Goal: Transaction & Acquisition: Download file/media

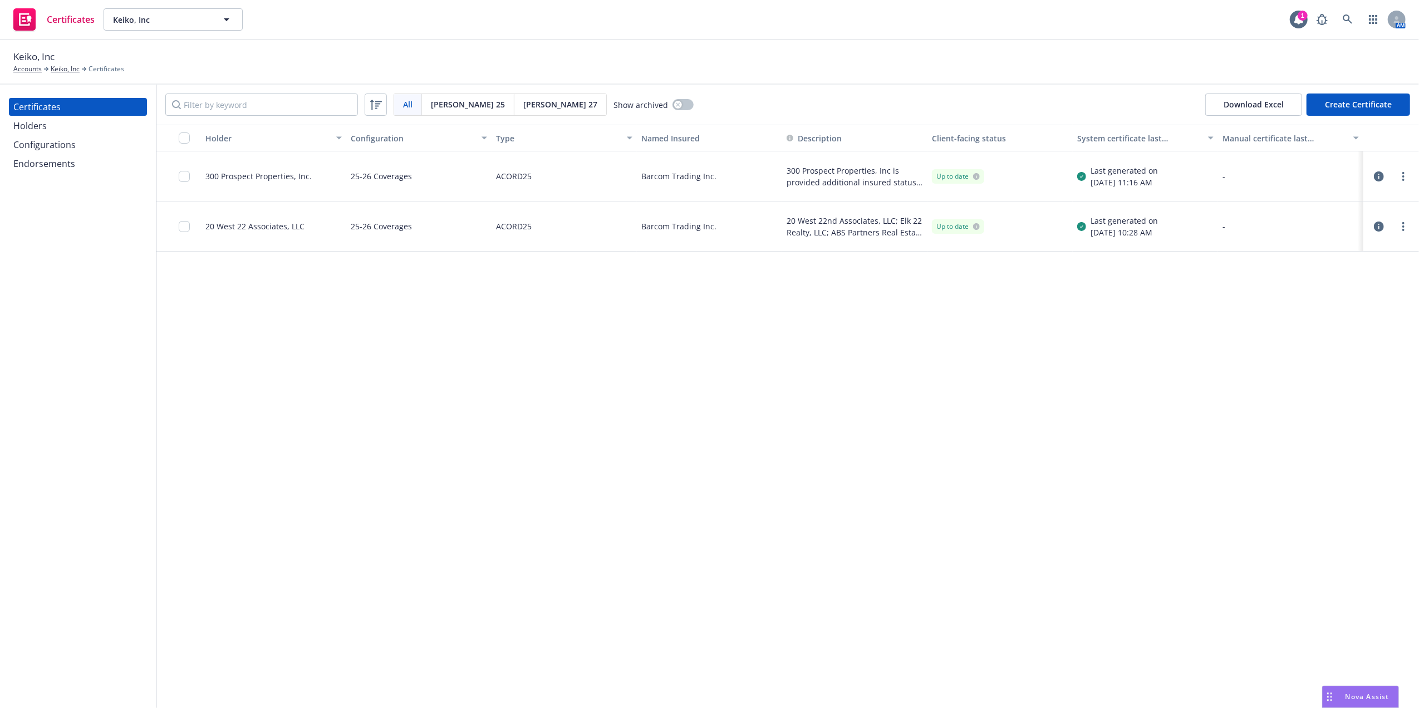
click at [376, 180] on div "25-26 Coverages" at bounding box center [381, 176] width 61 height 36
click at [51, 65] on link "Keiko, Inc" at bounding box center [65, 69] width 29 height 10
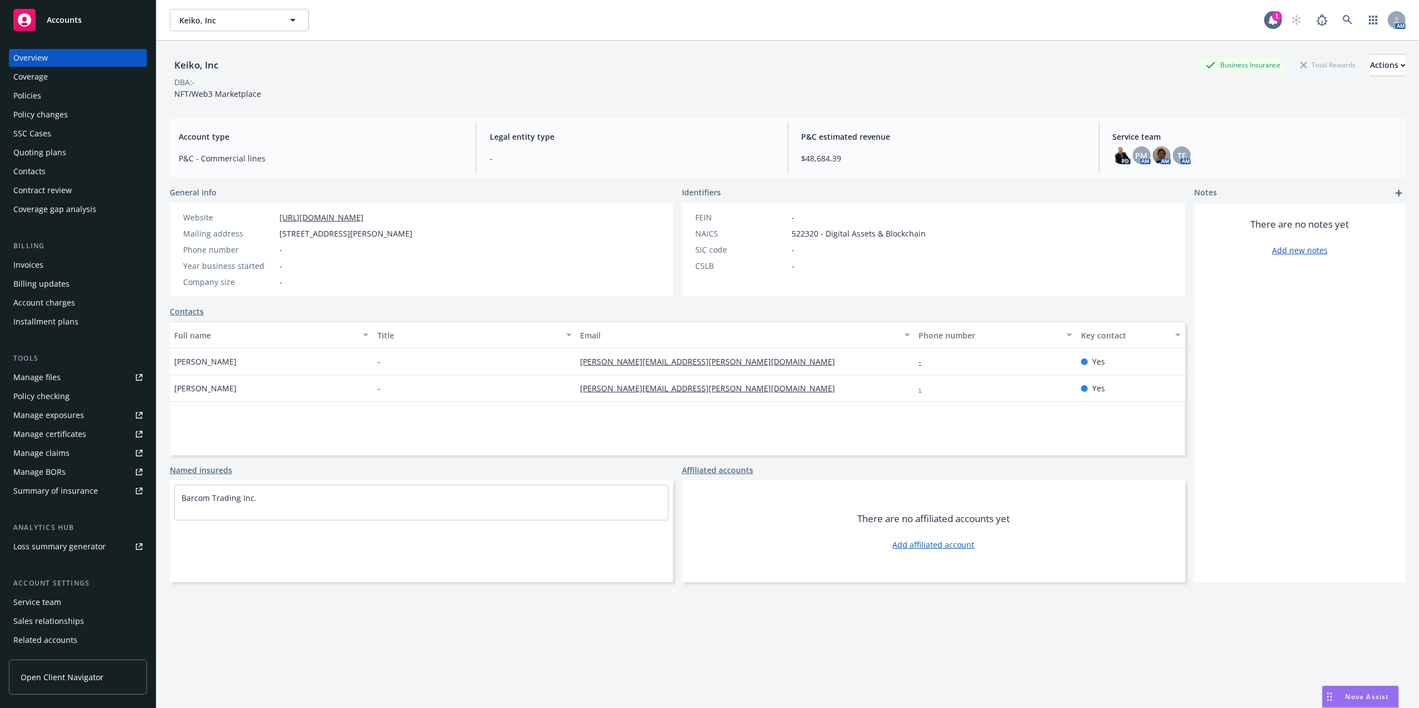
click at [55, 383] on div "Manage files" at bounding box center [36, 378] width 47 height 18
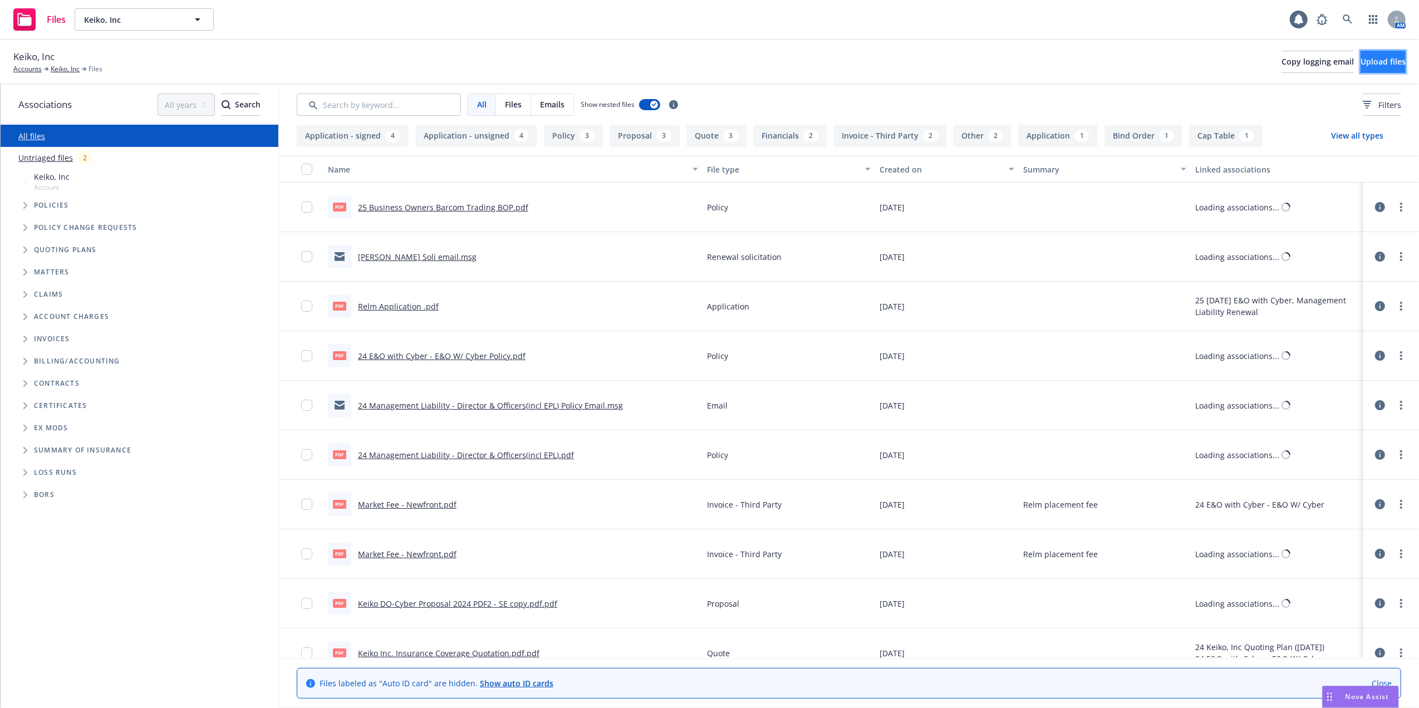
click at [1381, 60] on span "Upload files" at bounding box center [1382, 61] width 45 height 11
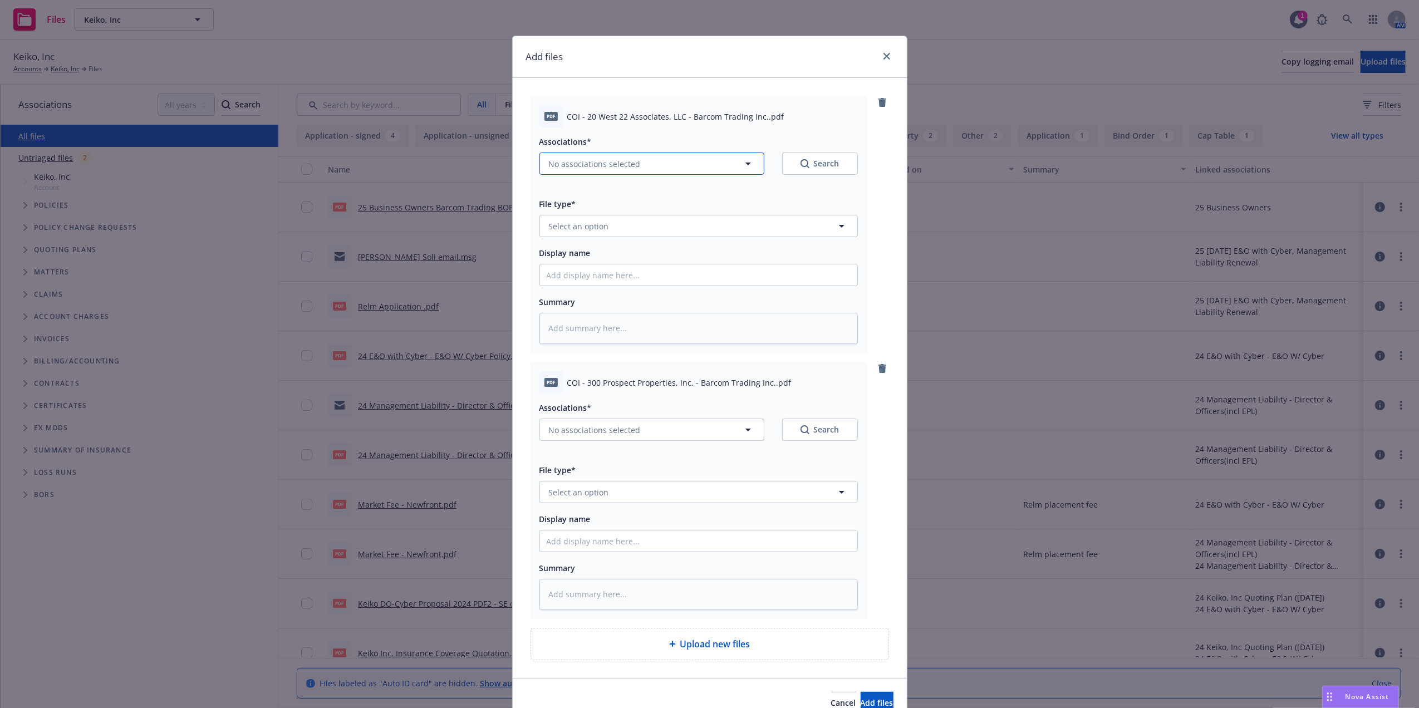
click at [743, 158] on icon "button" at bounding box center [747, 163] width 13 height 13
type textarea "x"
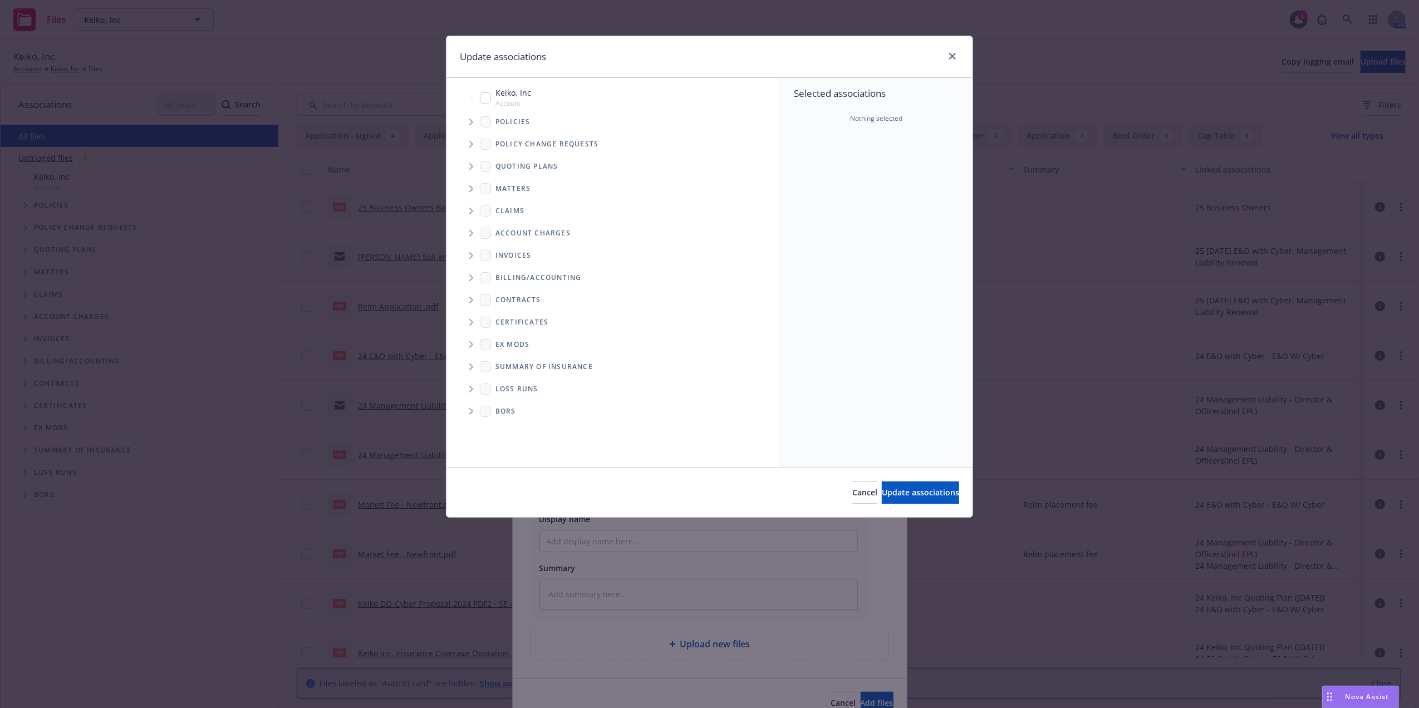
click at [490, 97] on input "Tree Example" at bounding box center [485, 97] width 11 height 11
checkbox input "true"
click at [913, 495] on span "Update associations" at bounding box center [920, 492] width 77 height 11
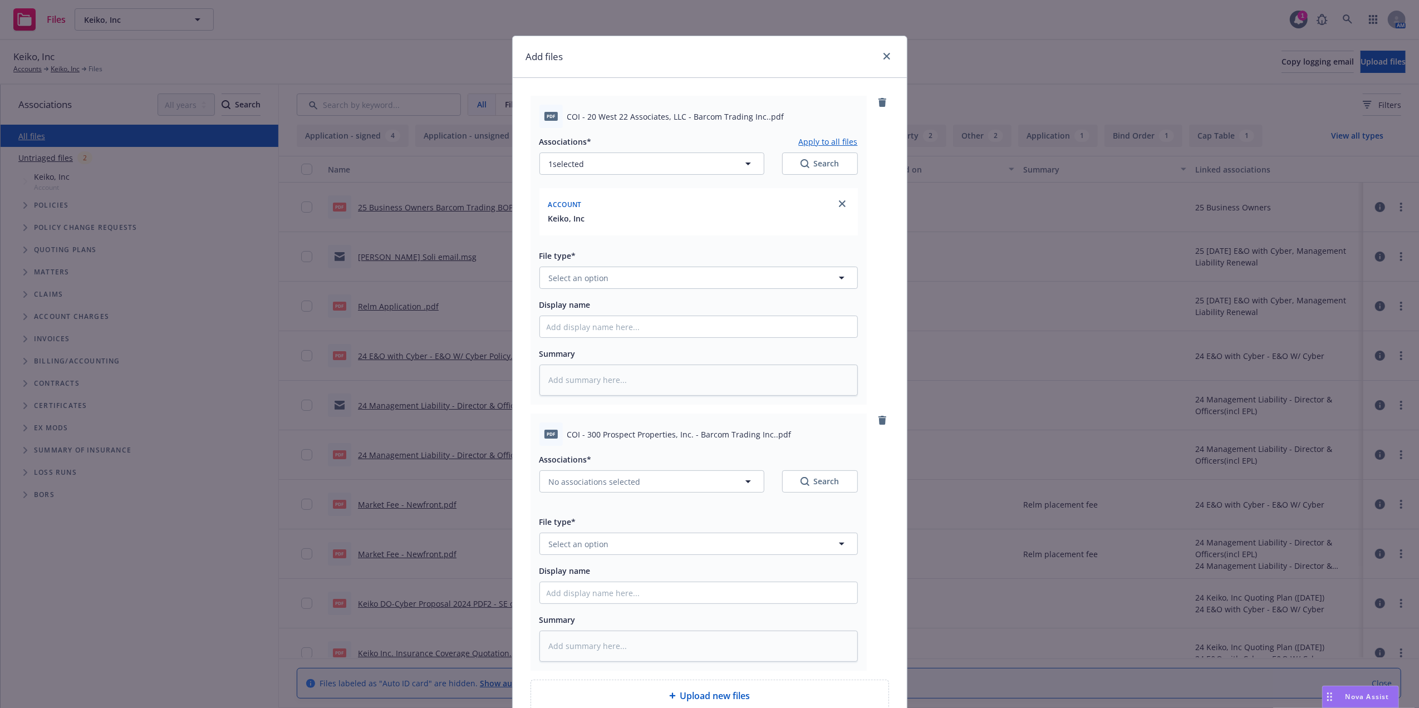
click at [826, 137] on button "Apply to all files" at bounding box center [828, 141] width 59 height 13
type textarea "x"
click at [593, 274] on span "Select an option" at bounding box center [579, 278] width 60 height 12
type input "cert"
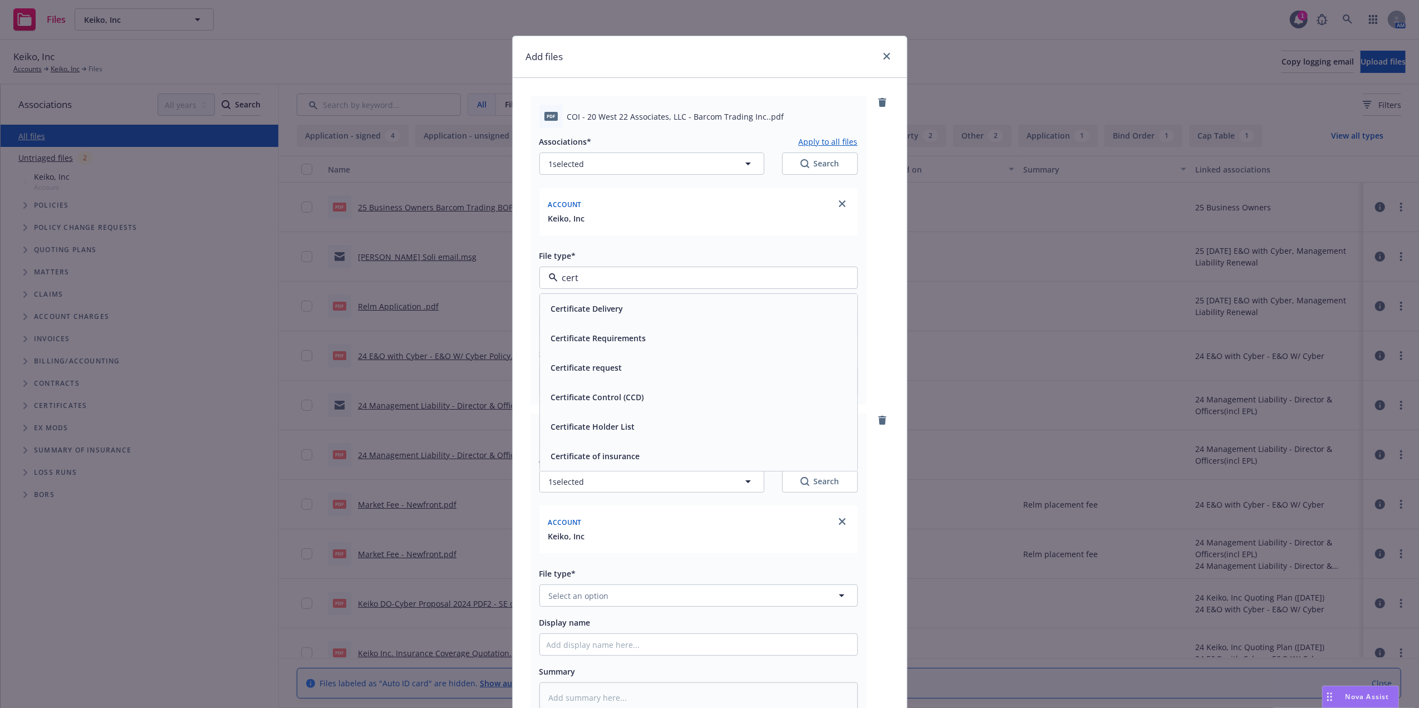
click at [635, 462] on div "Certificate of insurance" at bounding box center [595, 456] width 96 height 16
click at [602, 330] on input "Display name" at bounding box center [698, 326] width 317 height 21
type textarea "x"
type input "B"
type textarea "x"
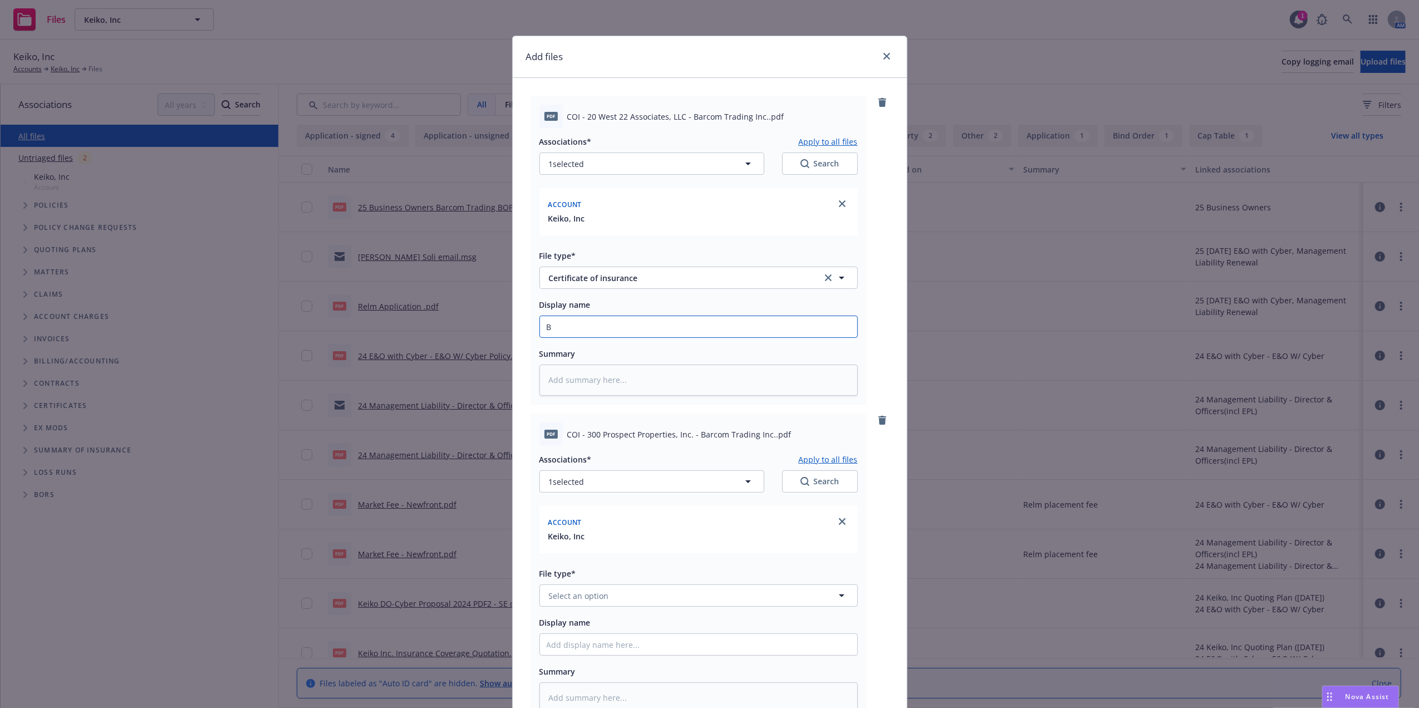
type input "Ba"
type textarea "x"
type input "Bar"
type textarea "x"
type input "Barc"
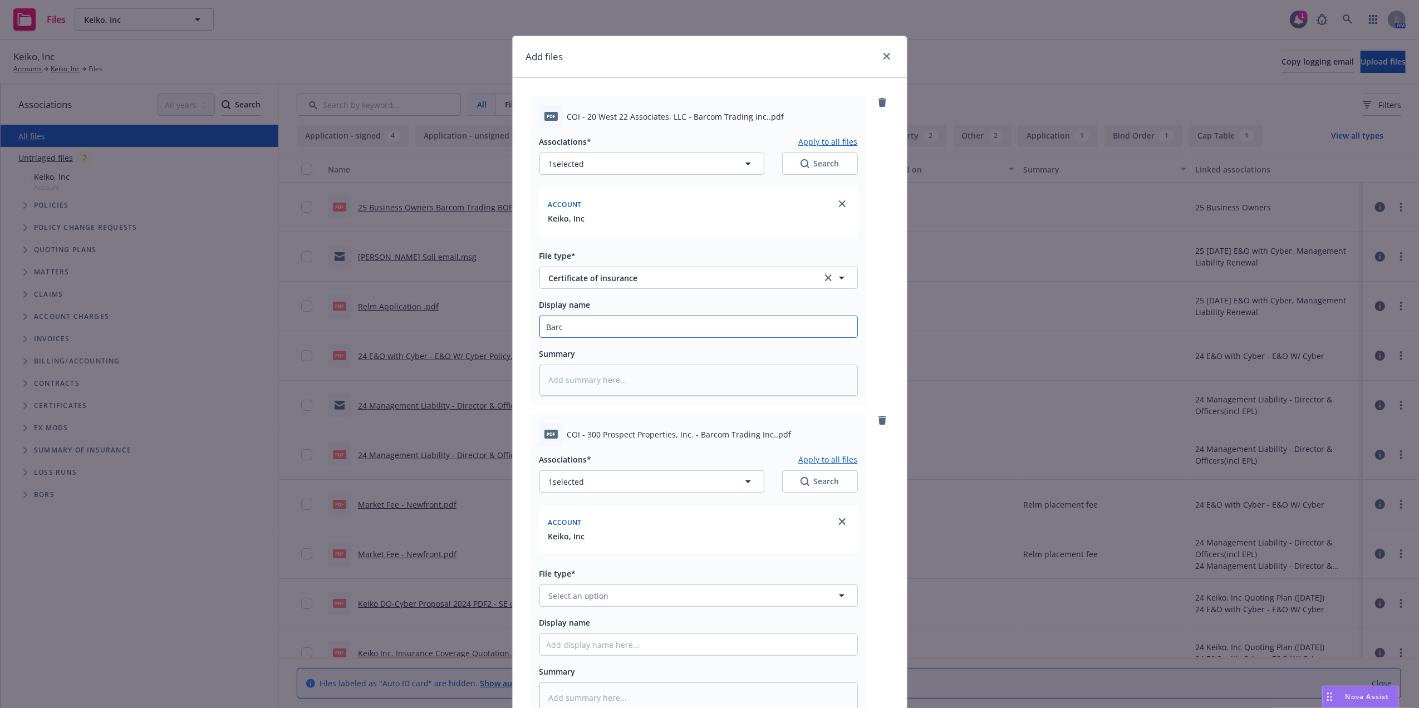
type textarea "x"
type input "Barco"
type textarea "x"
type input "Barcom"
type textarea "x"
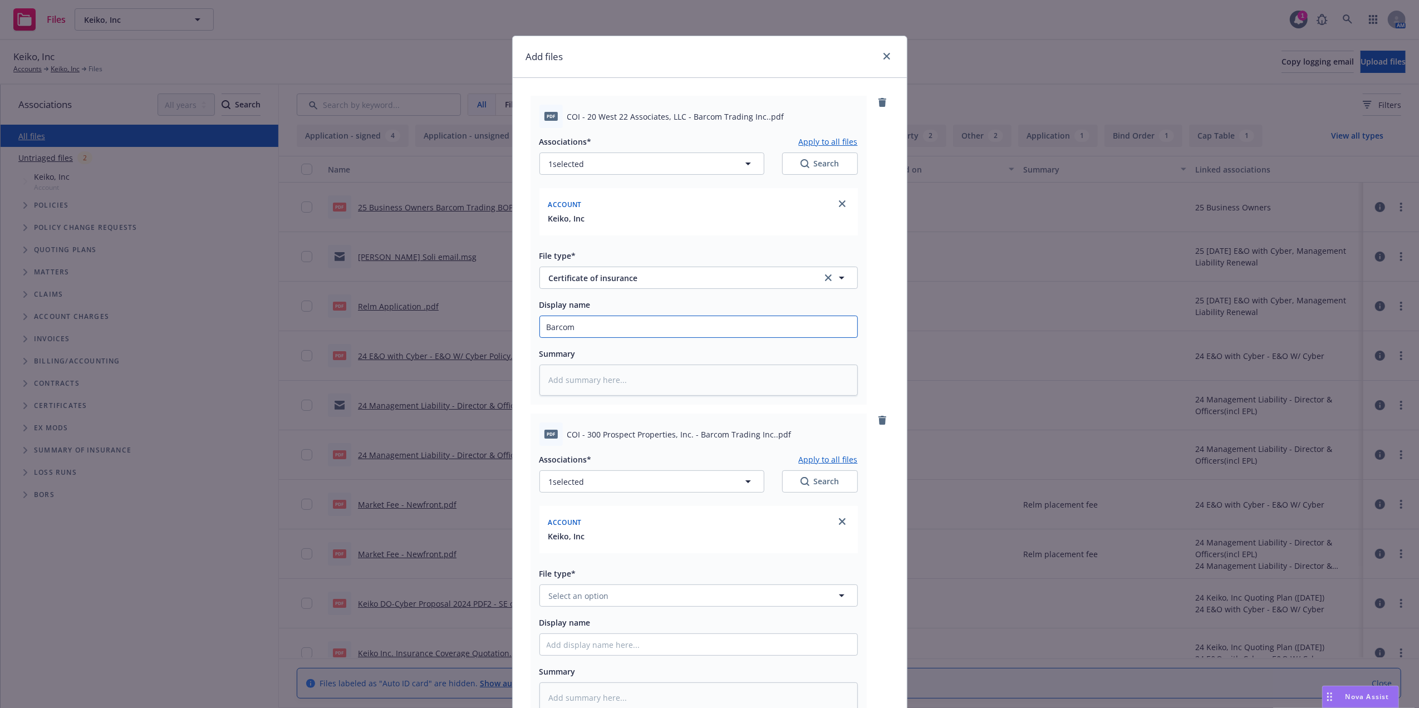
type input "Barcom"
type textarea "x"
type input "Barcom T"
type textarea "x"
type input "Barcom Tr"
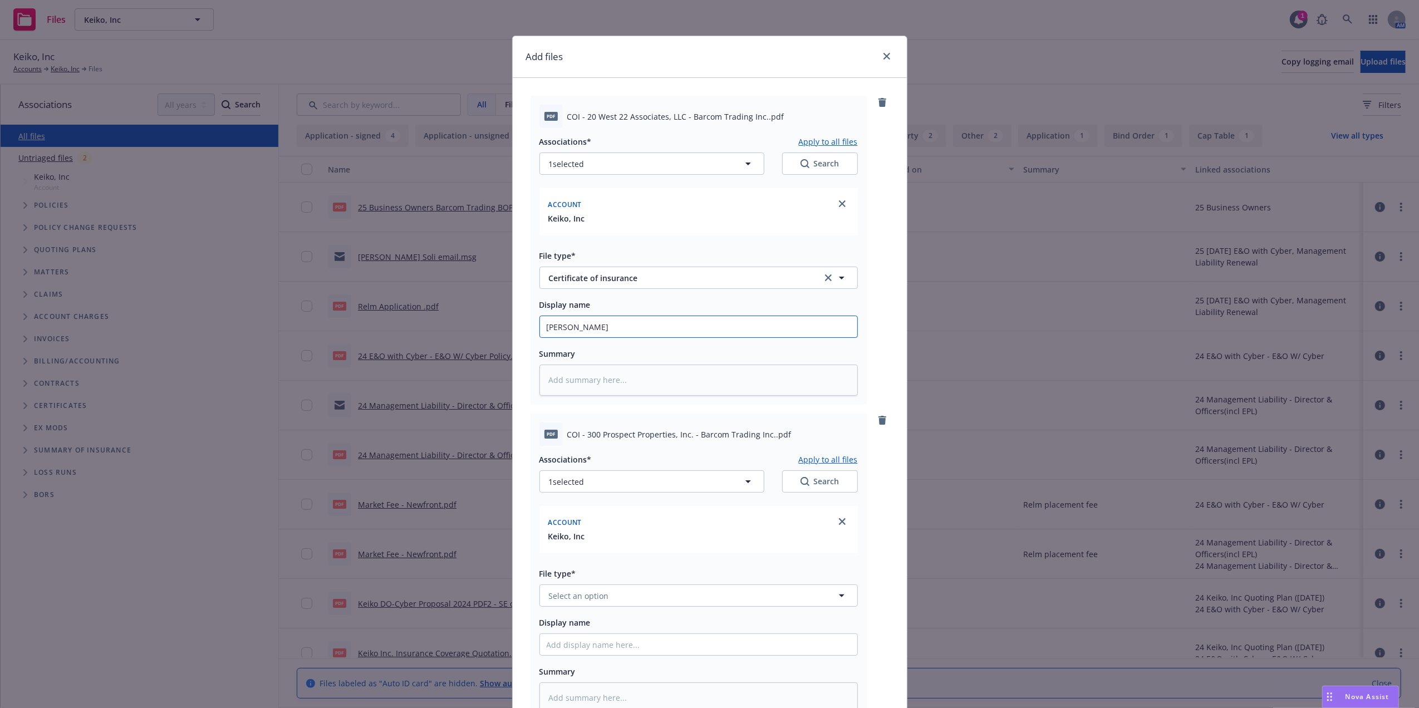
type textarea "x"
type input "Barcom Tra"
type textarea "x"
type input "Barcom Tradi"
type textarea "x"
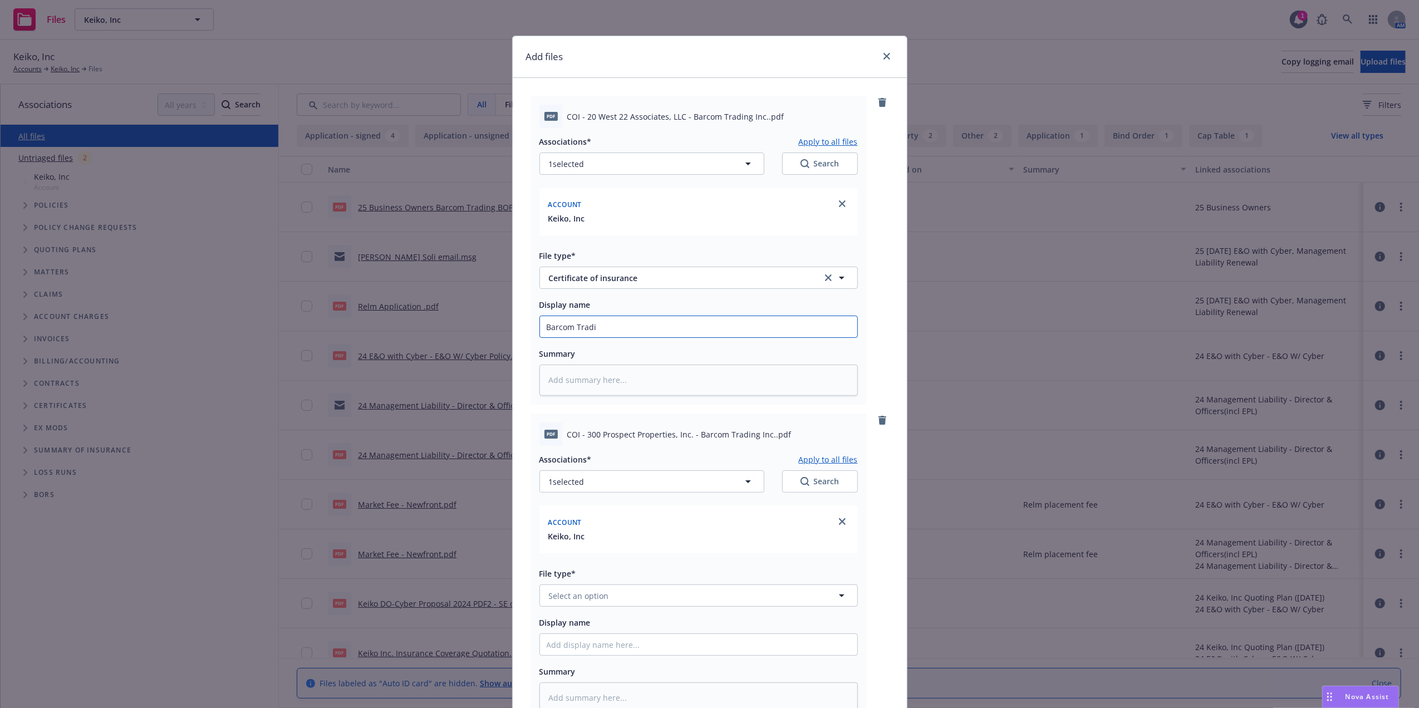
type input "Barcom Tradii"
type textarea "x"
type input "Barcom Tradiin"
type textarea "x"
type input "Barcom Tradiing"
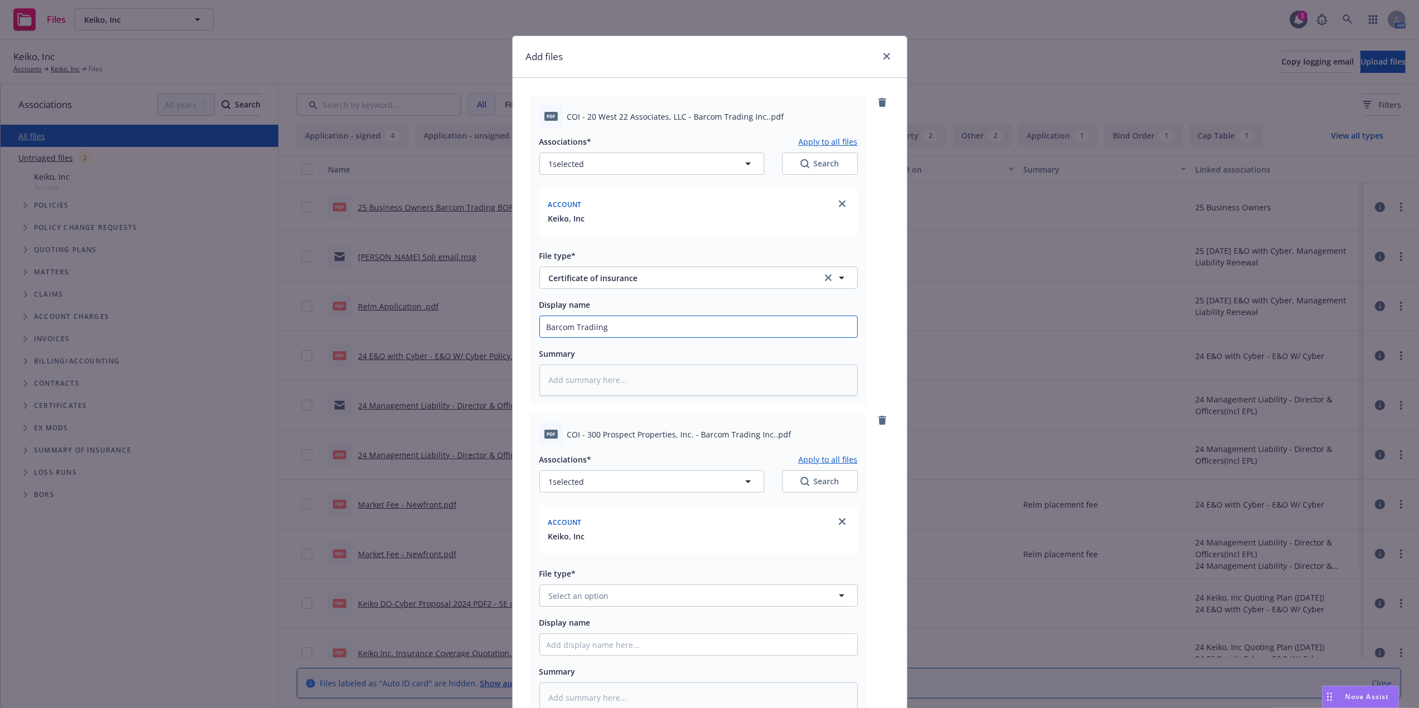
type textarea "x"
type input "Barcom Tradiing"
type textarea "x"
type input "Barcom Tradiing"
type textarea "x"
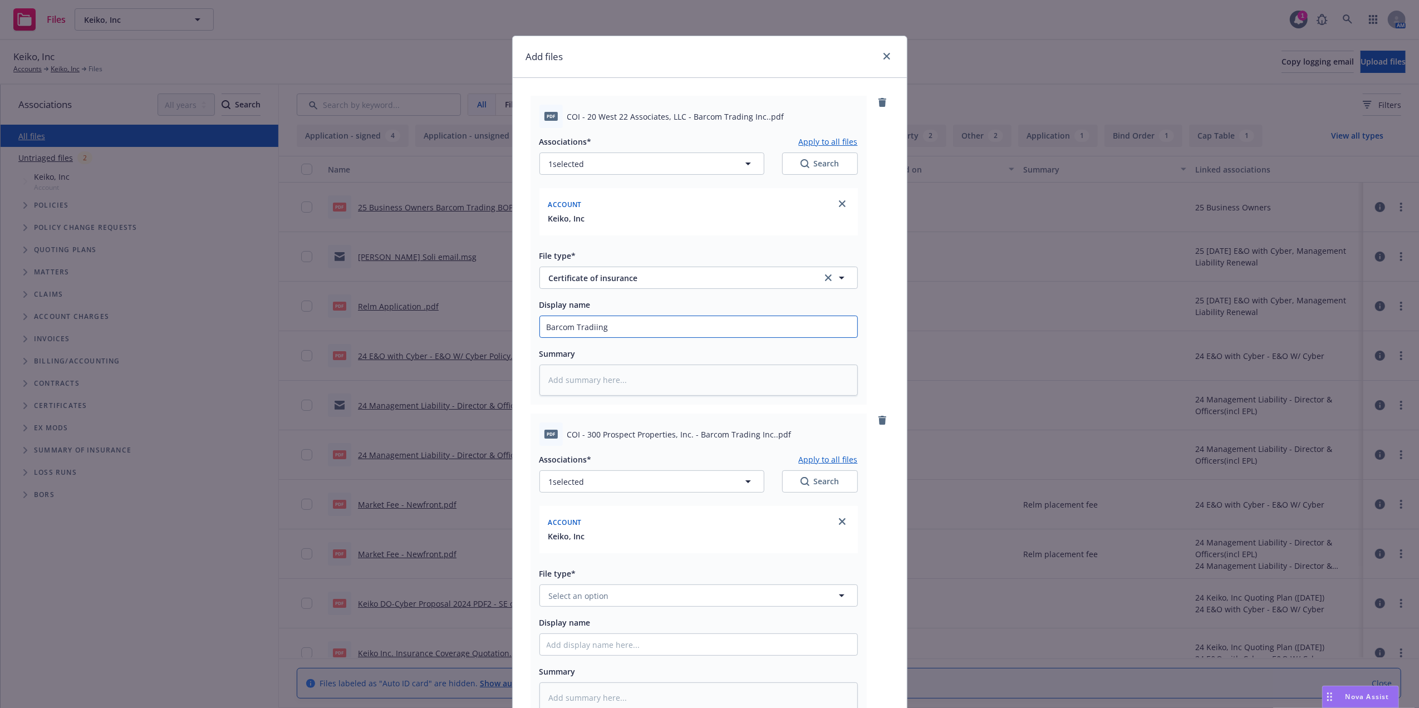
type input "Barcom Tradiin"
type textarea "x"
type input "Barcom Tradii"
type textarea "x"
type input "Barcom Tradi"
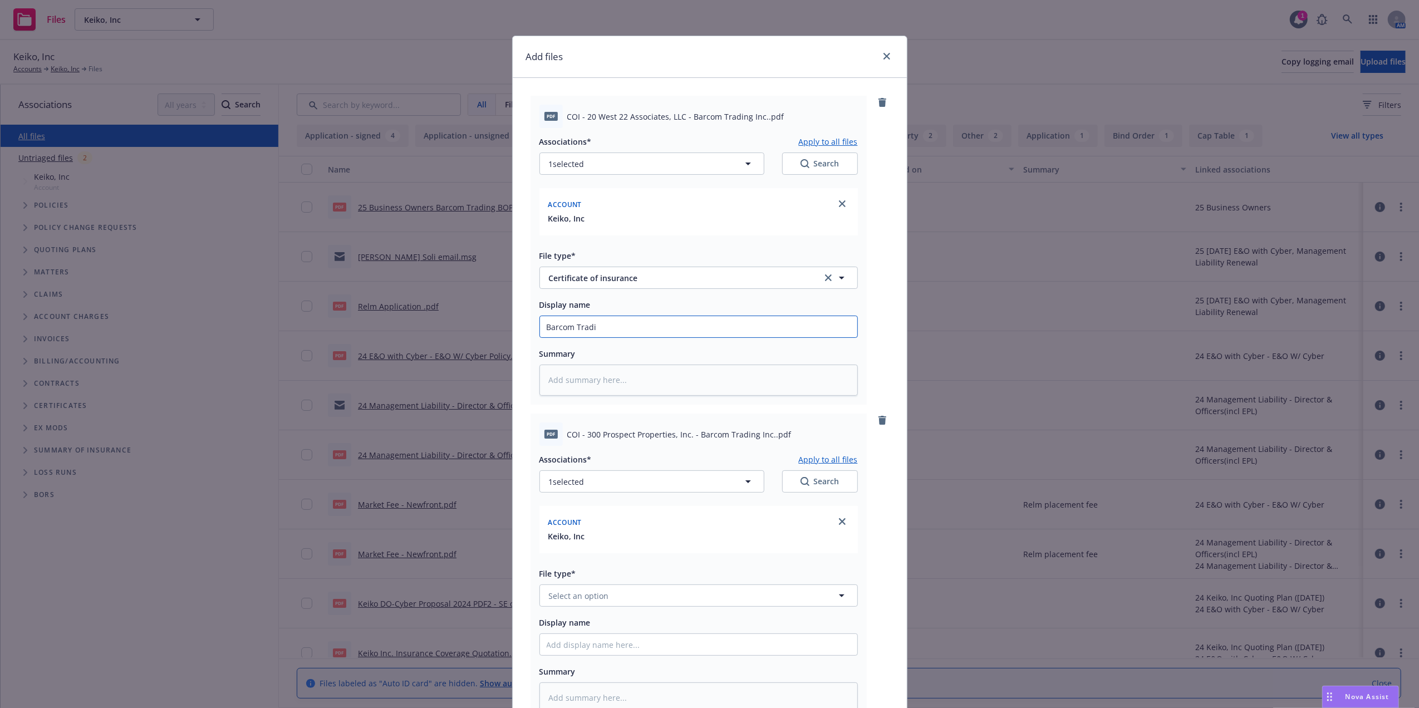
type textarea "x"
type input "Barcom Tradii"
type textarea "x"
type input "Barcom Tradiin"
type textarea "x"
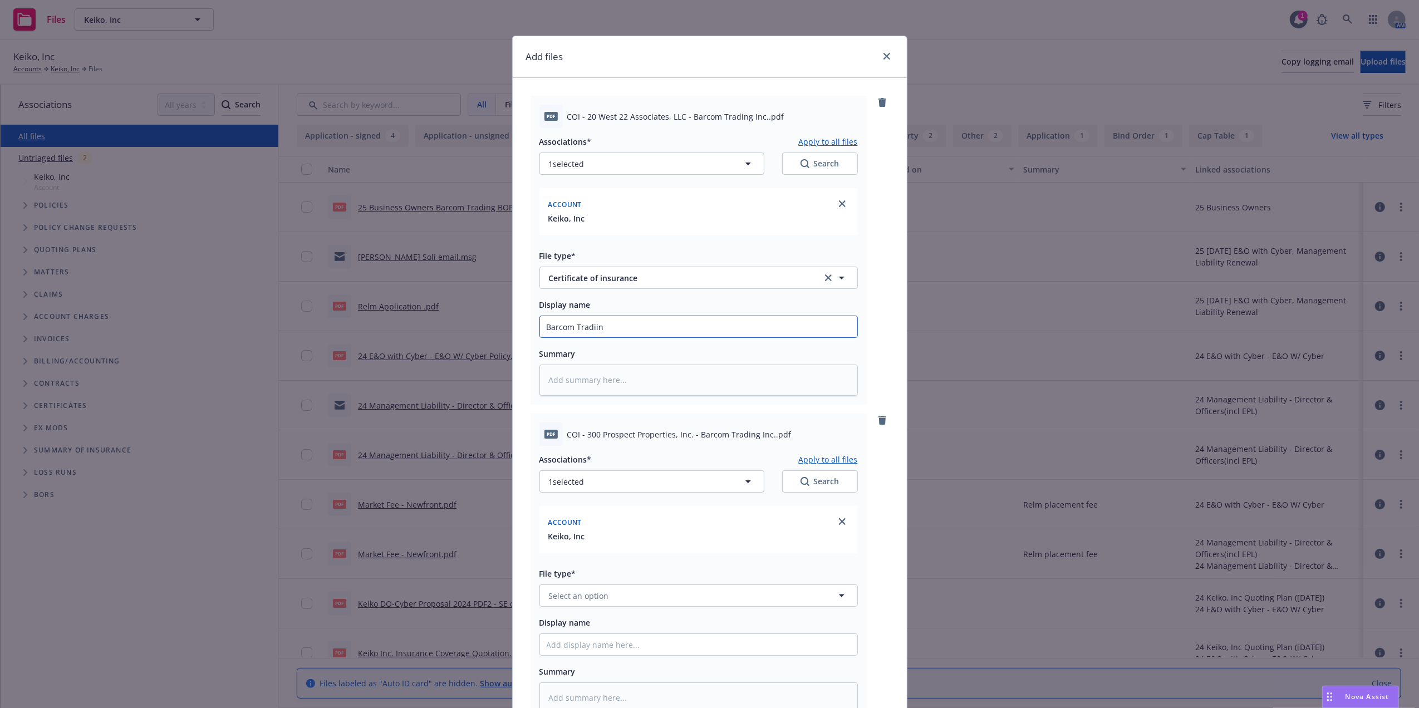
type input "Barcom Tradiing"
type textarea "x"
type input "Barcom Tradiing"
type textarea "x"
type input "Barcom Tradiing"
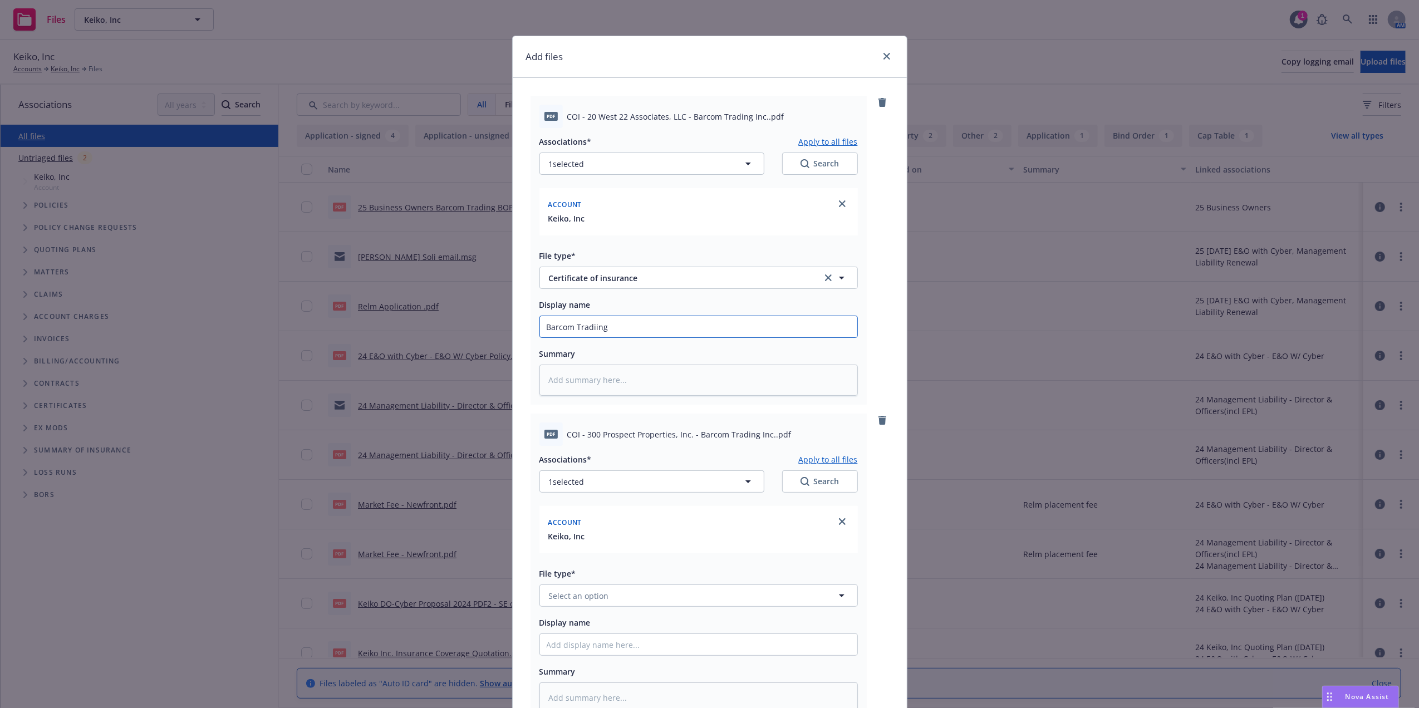
type textarea "x"
type input "Barcom Tradiin"
type textarea "x"
type input "Barcom Tradii"
type textarea "x"
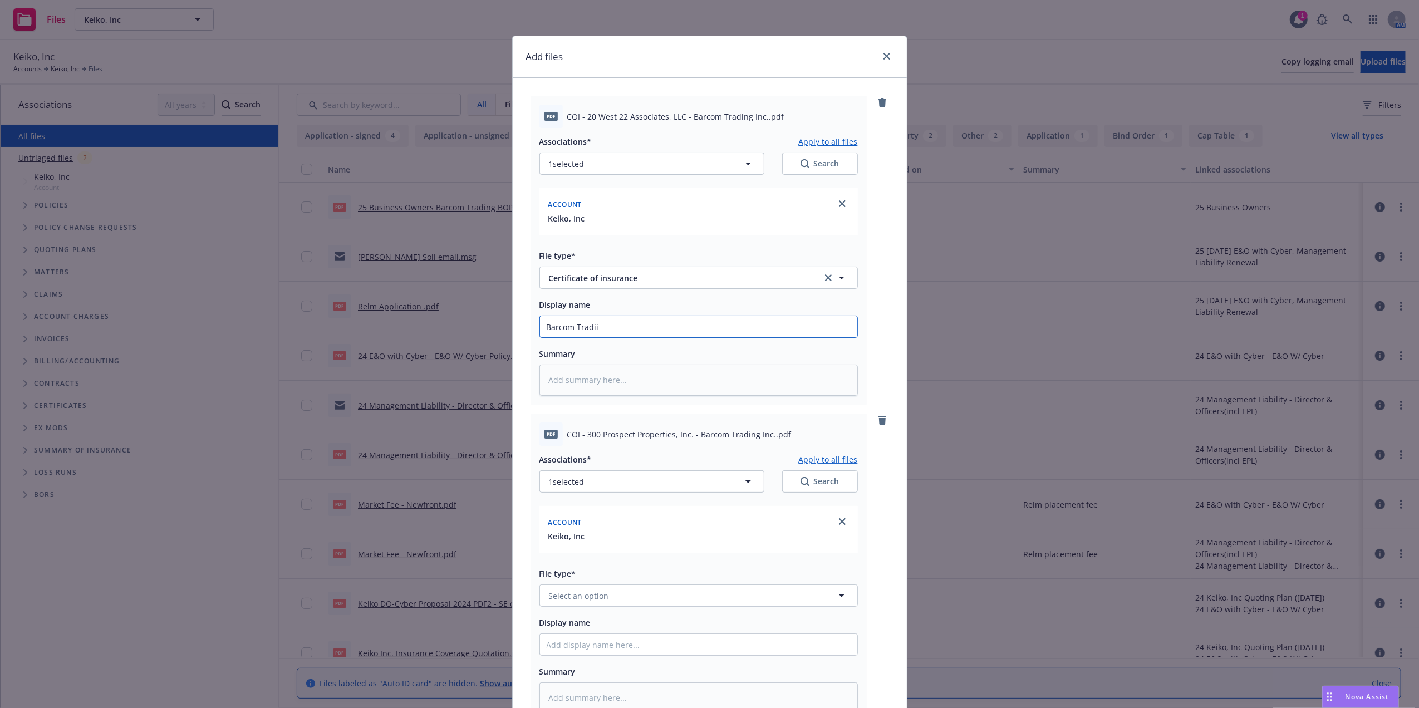
type input "Barcom Tradi"
type textarea "x"
type input "Barcom Tradin"
type textarea "x"
type input "Barcom Trading"
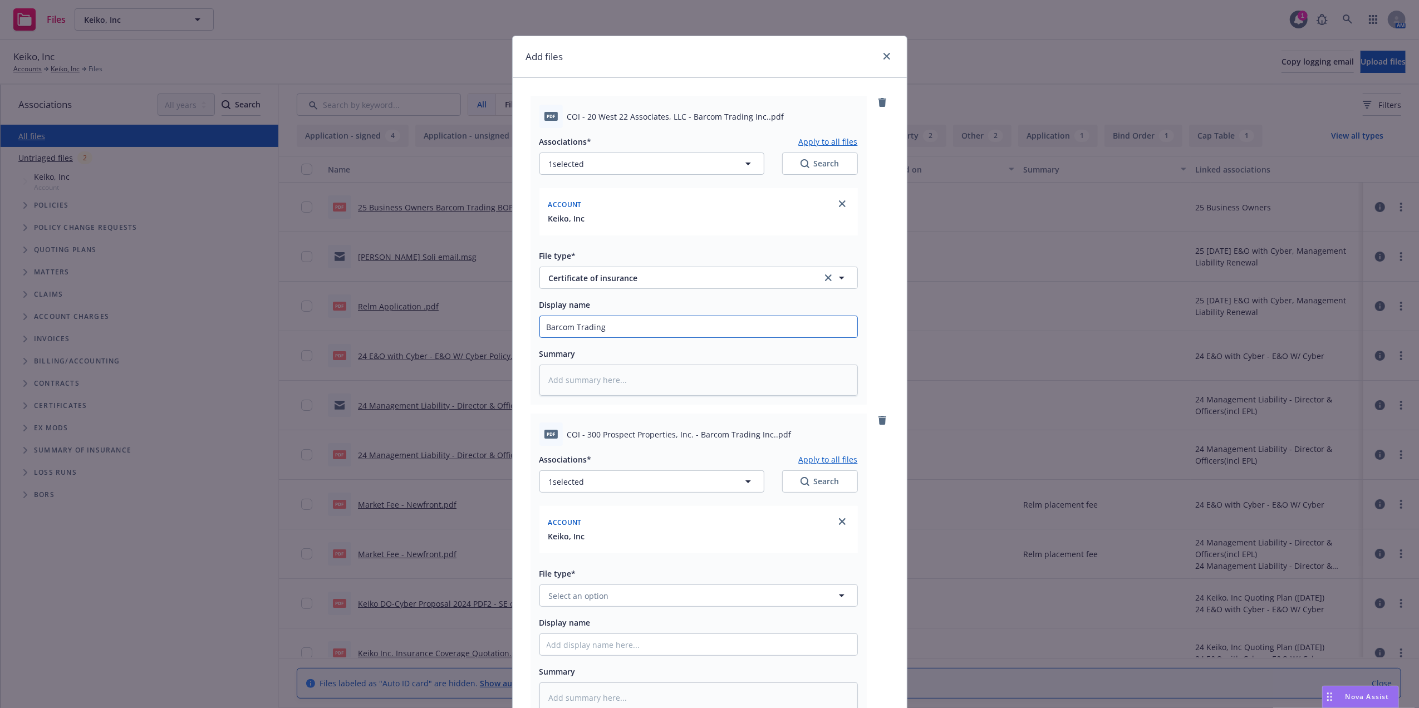
type textarea "x"
type input "KBarcom Trading"
type textarea "x"
type input "KeiBarcom Trading"
type textarea "x"
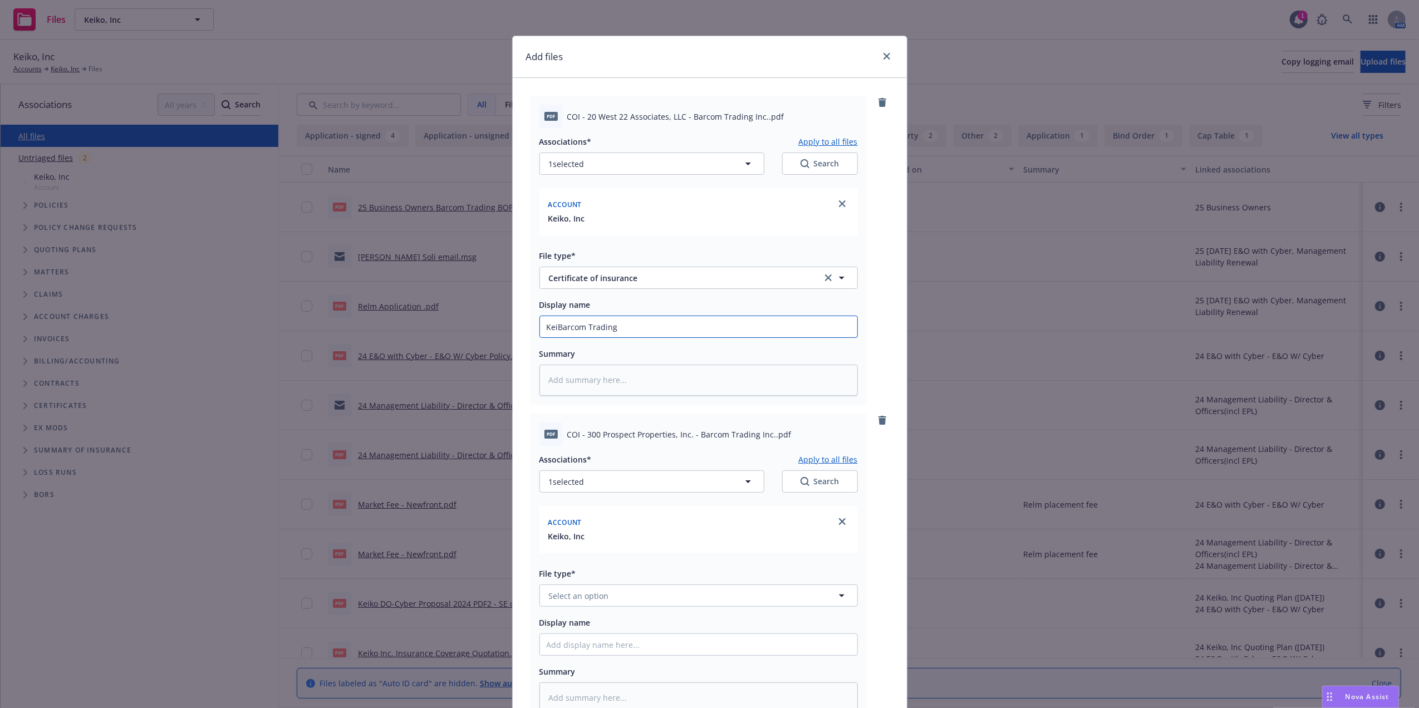
type input "KeikBarcom Trading"
type textarea "x"
type input "KeikoBarcom Trading"
type textarea "x"
type input "Keiko Barcom Trading"
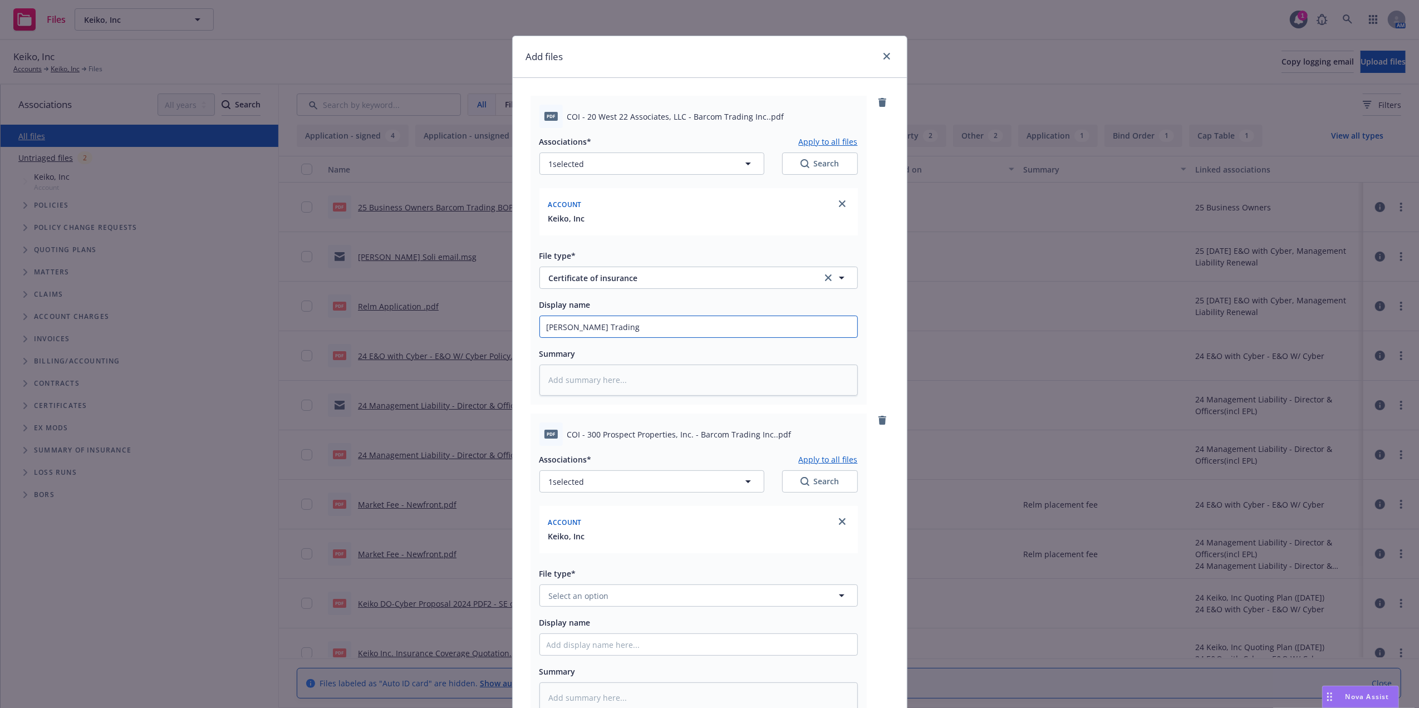
click at [695, 323] on input "Keiko Barcom Trading" at bounding box center [698, 326] width 317 height 21
type textarea "x"
type input "Keiko Barcom Trading"
type textarea "x"
type input "Keiko Barcom Trading 20"
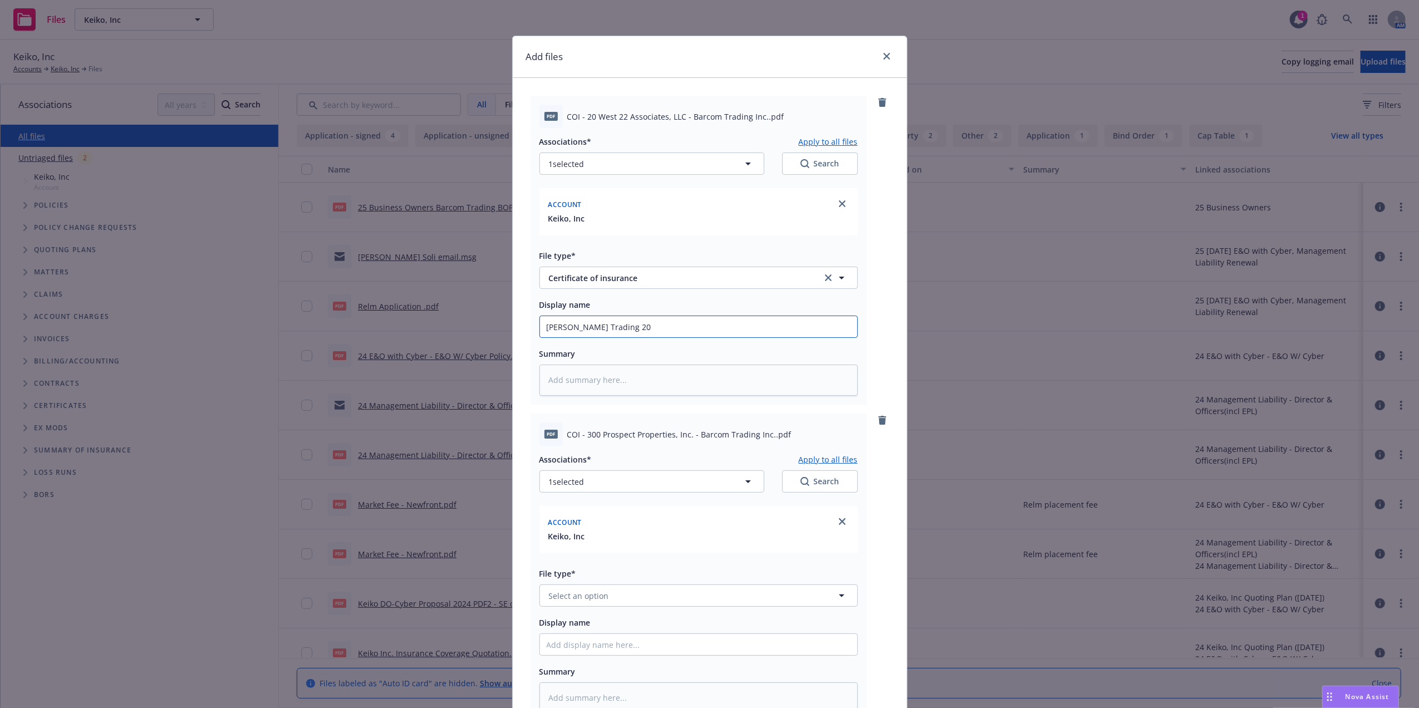
type textarea "x"
type input "Keiko Barcom Trading 20"
type textarea "x"
type input "Keiko Barcom Trading 20 w"
type textarea "x"
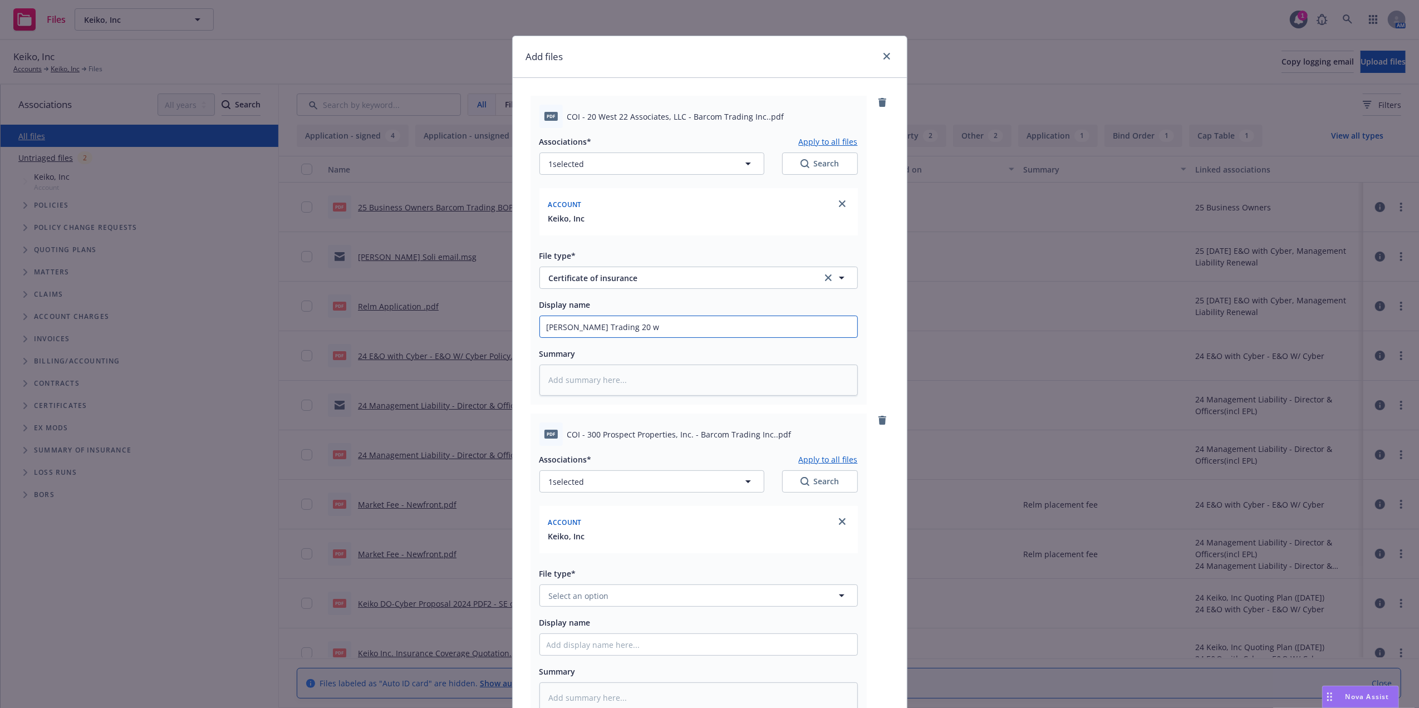
type input "Keiko Barcom Trading 20 we"
type textarea "x"
type input "Keiko Barcom Trading 20 wes"
type textarea "x"
type input "Keiko Barcom Trading 20 west"
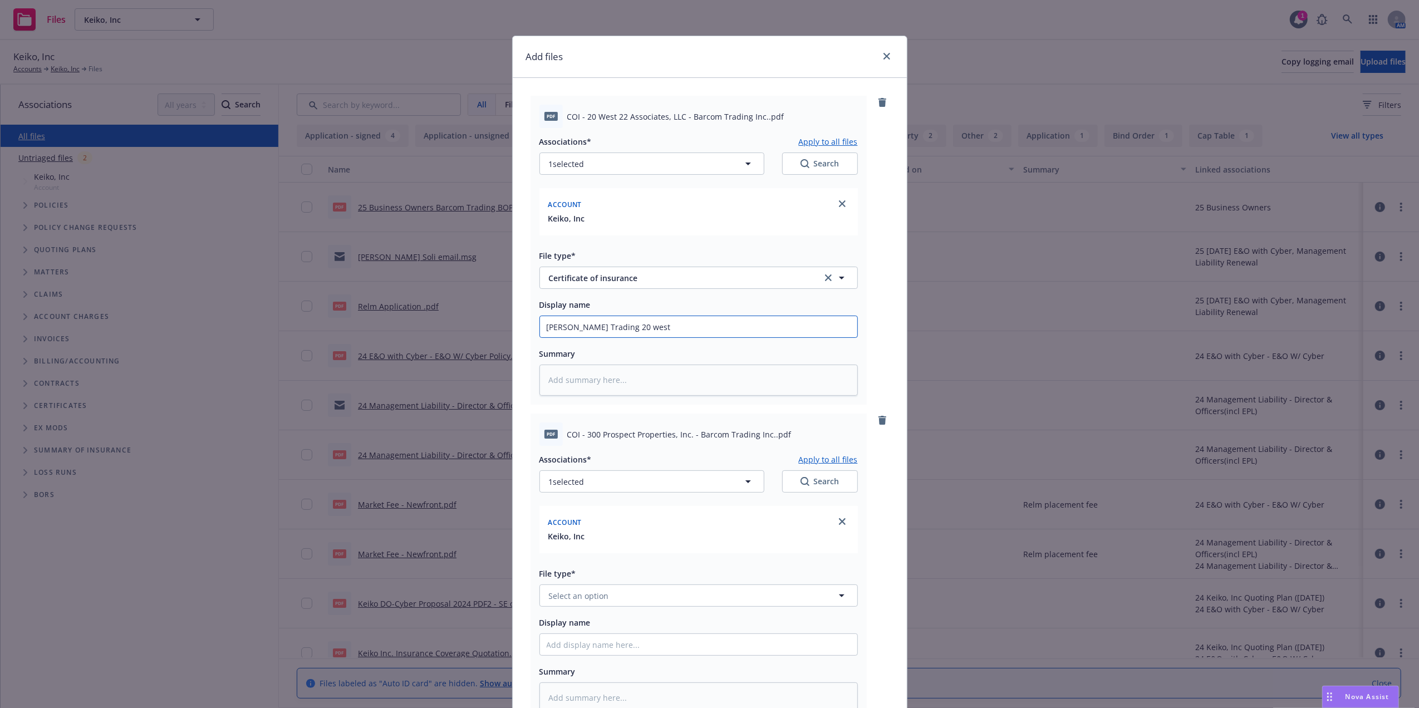
type textarea "x"
type input "Keiko Barcom Trading 20 west"
type textarea "x"
type input "Keiko Barcom Trading 20 west C"
type textarea "x"
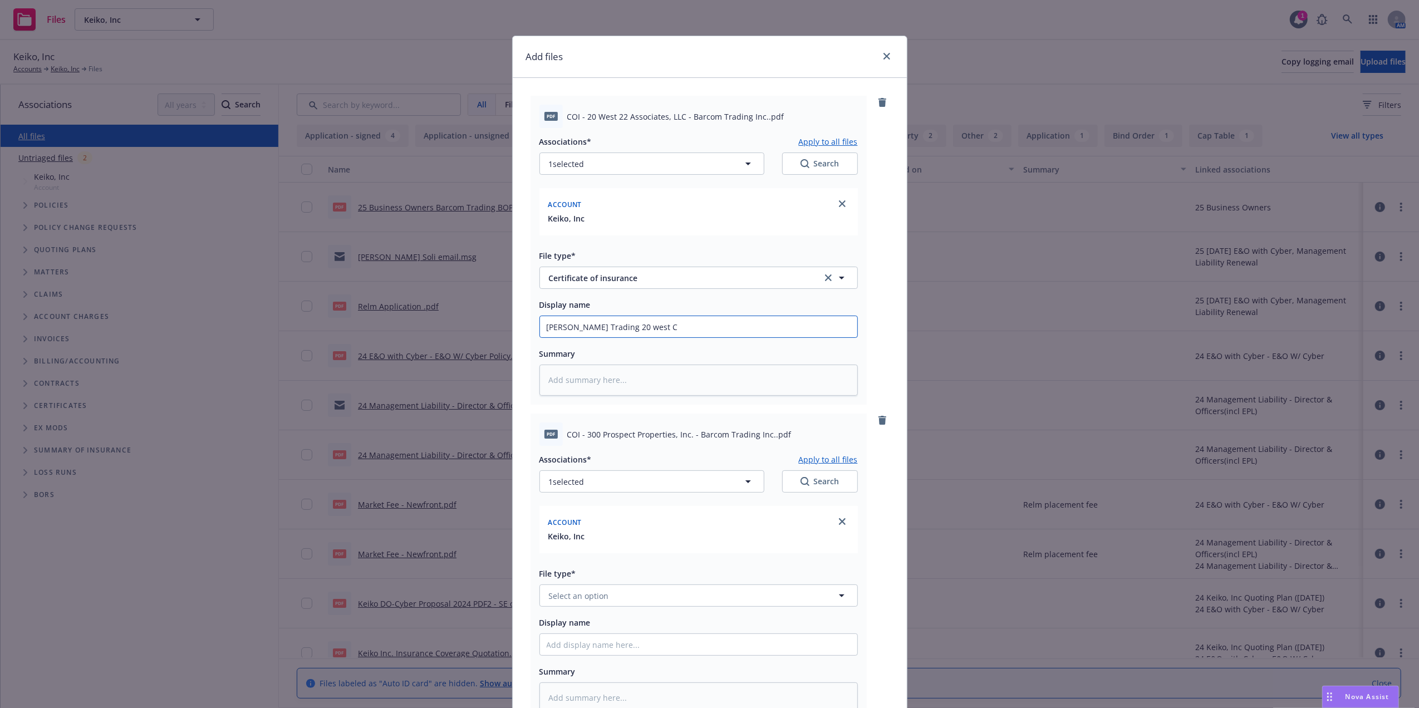
type input "Keiko Barcom Trading 20 west Ce"
type textarea "x"
type input "Keiko Barcom Trading 20 west Cer"
type textarea "x"
type input "Keiko Barcom Trading 20 west Cert"
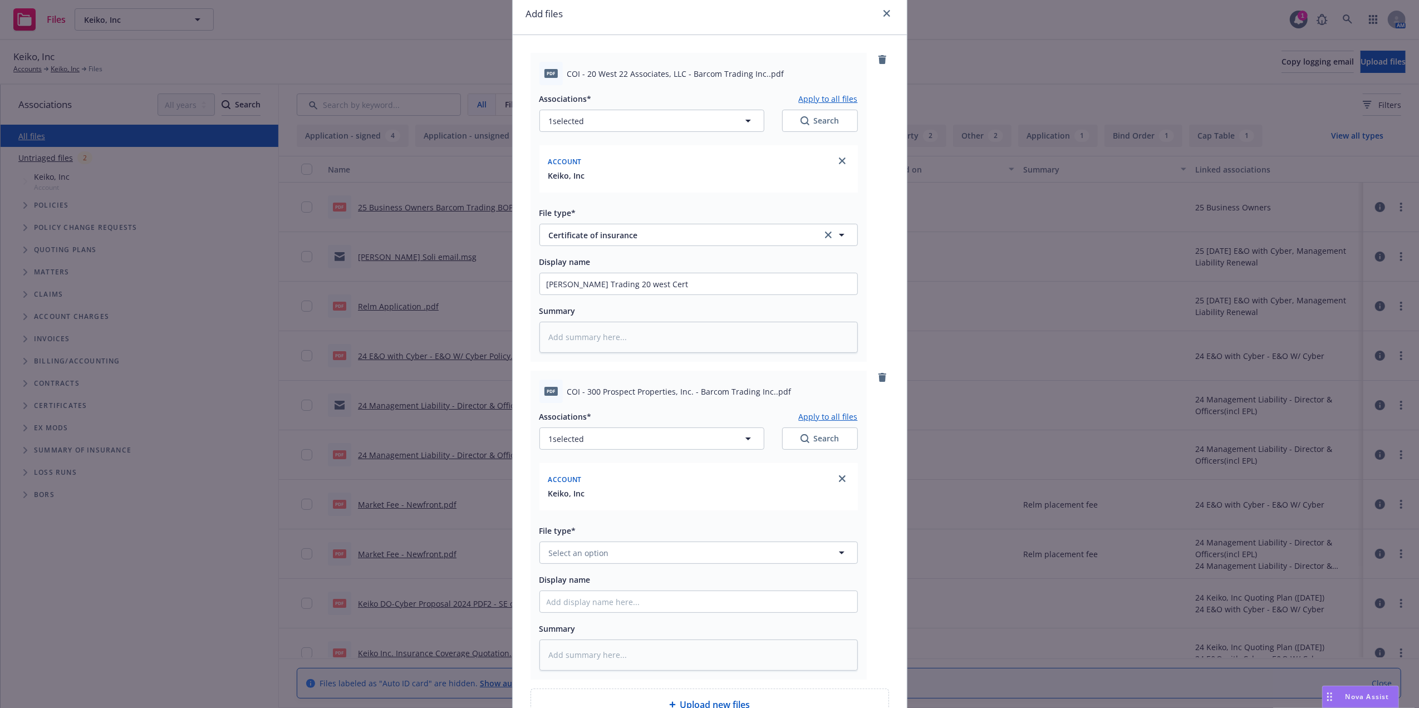
scroll to position [160, 0]
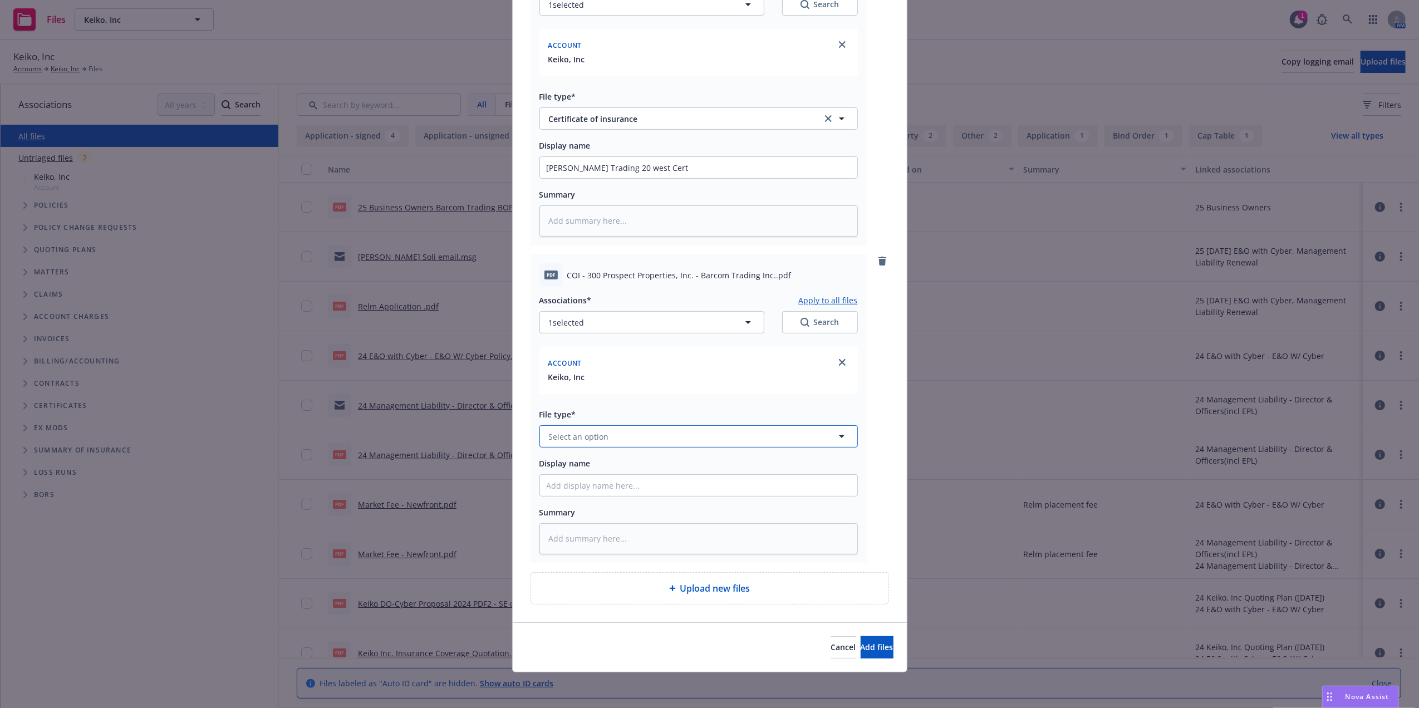
click at [650, 432] on button "Select an option" at bounding box center [698, 436] width 318 height 22
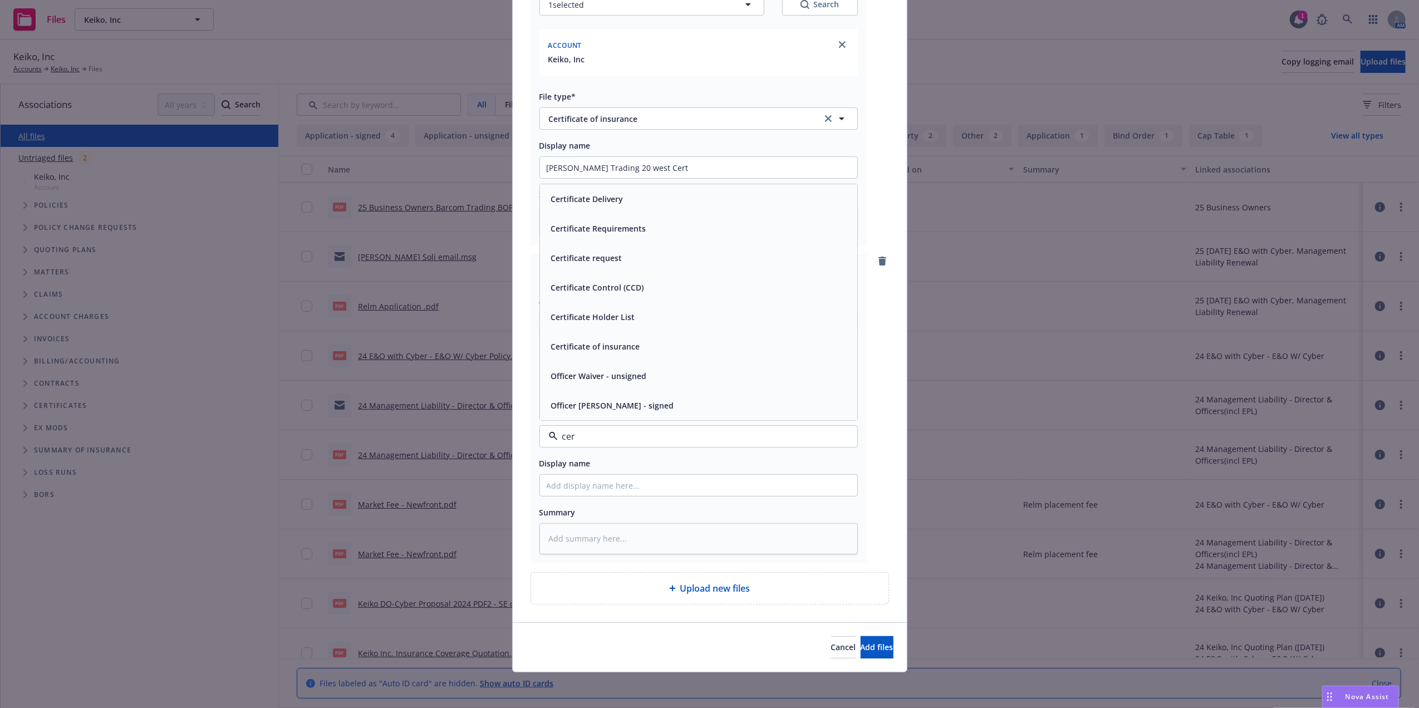
type input "cert"
click at [640, 406] on div "Certificate of insurance" at bounding box center [699, 405] width 304 height 16
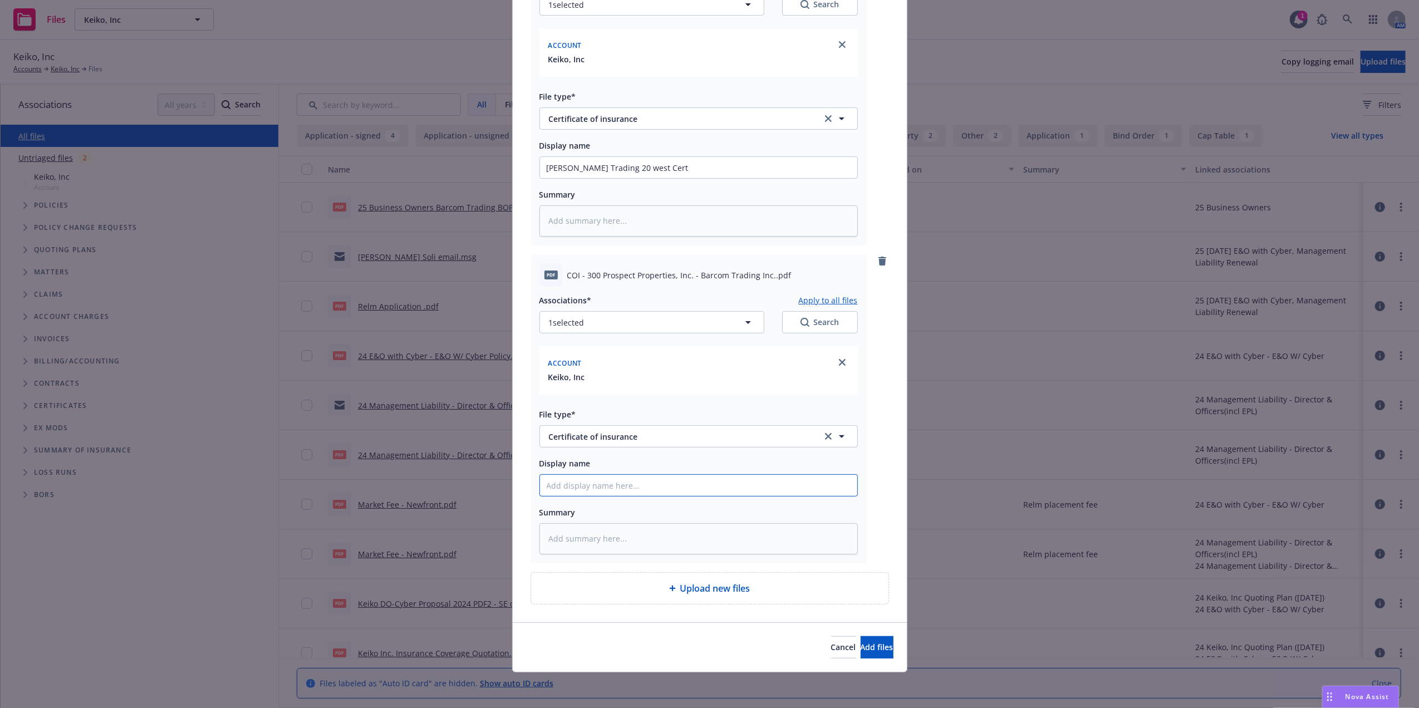
click at [586, 486] on input "Display name" at bounding box center [698, 485] width 317 height 21
paste input "Keiko Barcom Trading 20 west Cert"
type textarea "x"
type input "Keiko Barcom Trading 20 west Cert"
drag, startPoint x: 695, startPoint y: 479, endPoint x: 622, endPoint y: 485, distance: 73.7
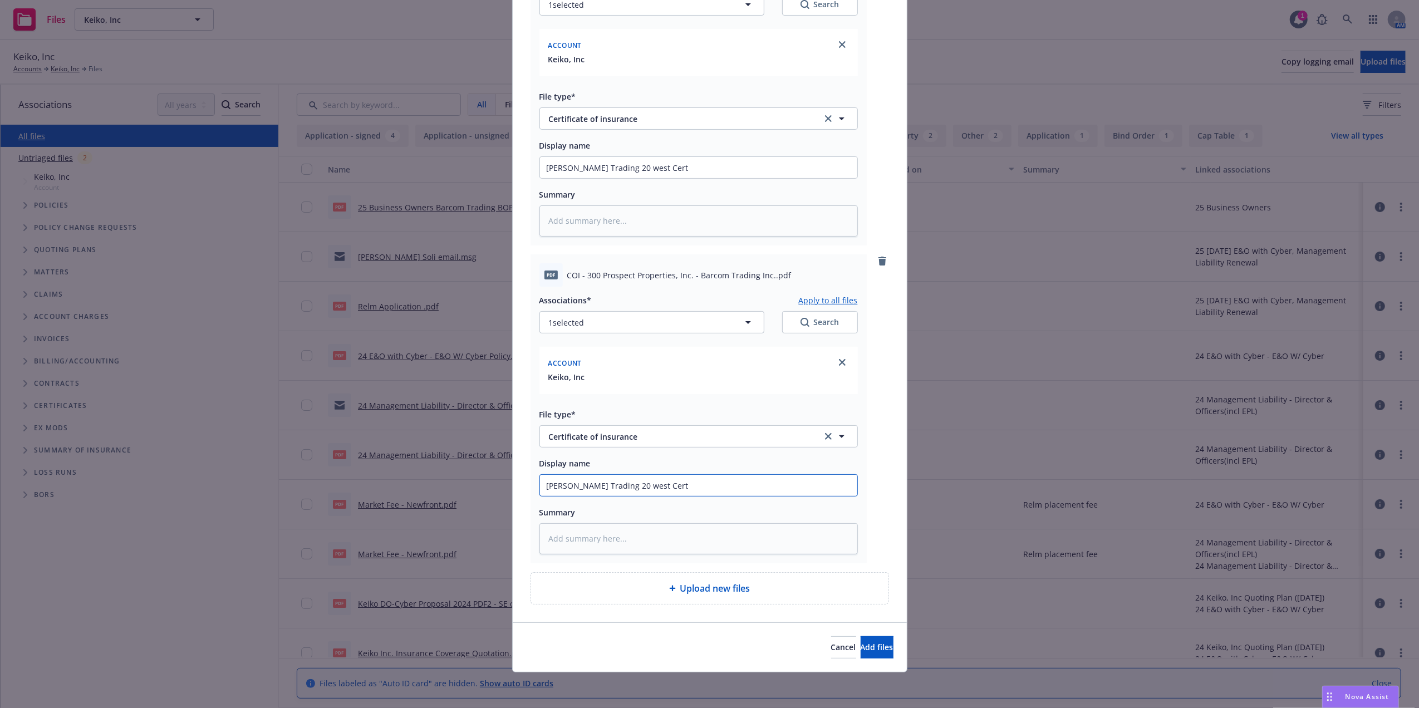
click at [622, 485] on input "Keiko Barcom Trading 20 west Cert" at bounding box center [698, 485] width 317 height 21
type textarea "x"
type input "Keiko Barcom Trading 3"
type textarea "x"
type input "Keiko Barcom Trading 30"
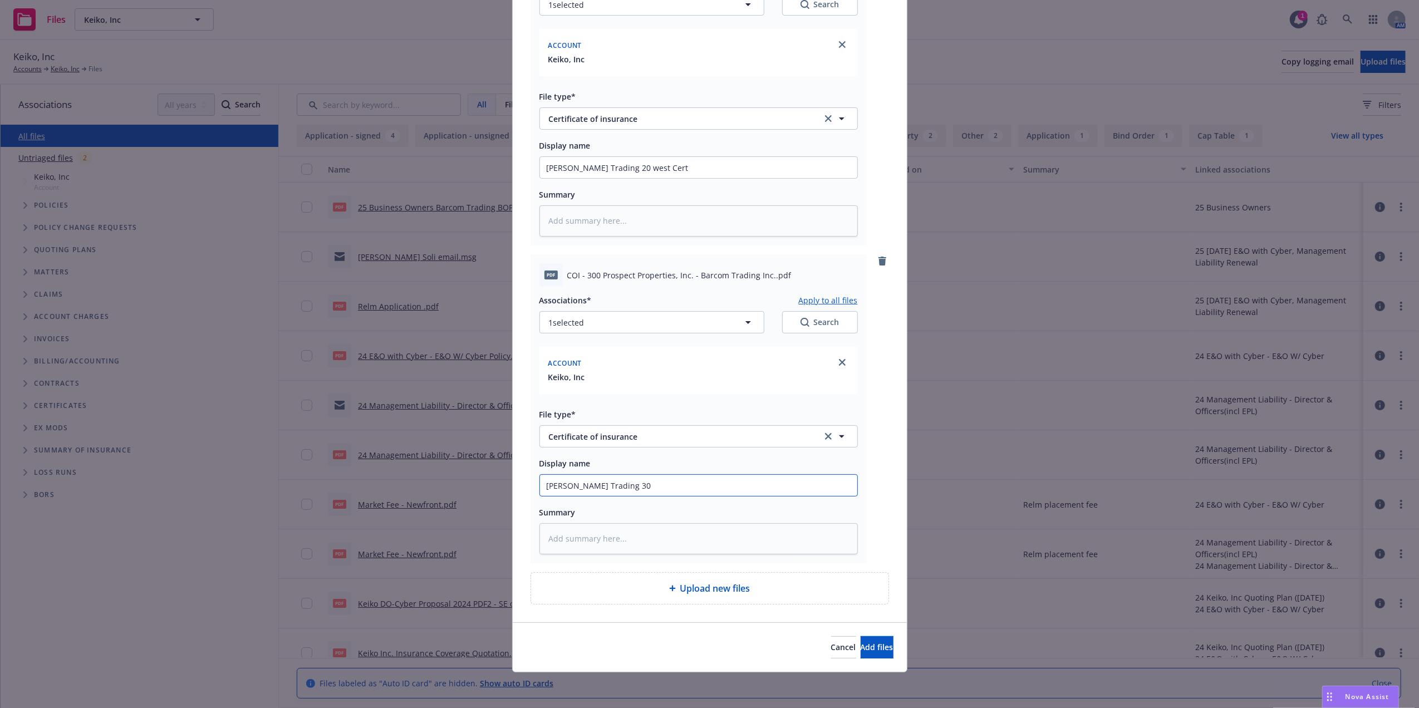
type textarea "x"
type input "Keiko Barcom Trading 300"
type textarea "x"
type input "Keiko Barcom Trading 300"
type textarea "x"
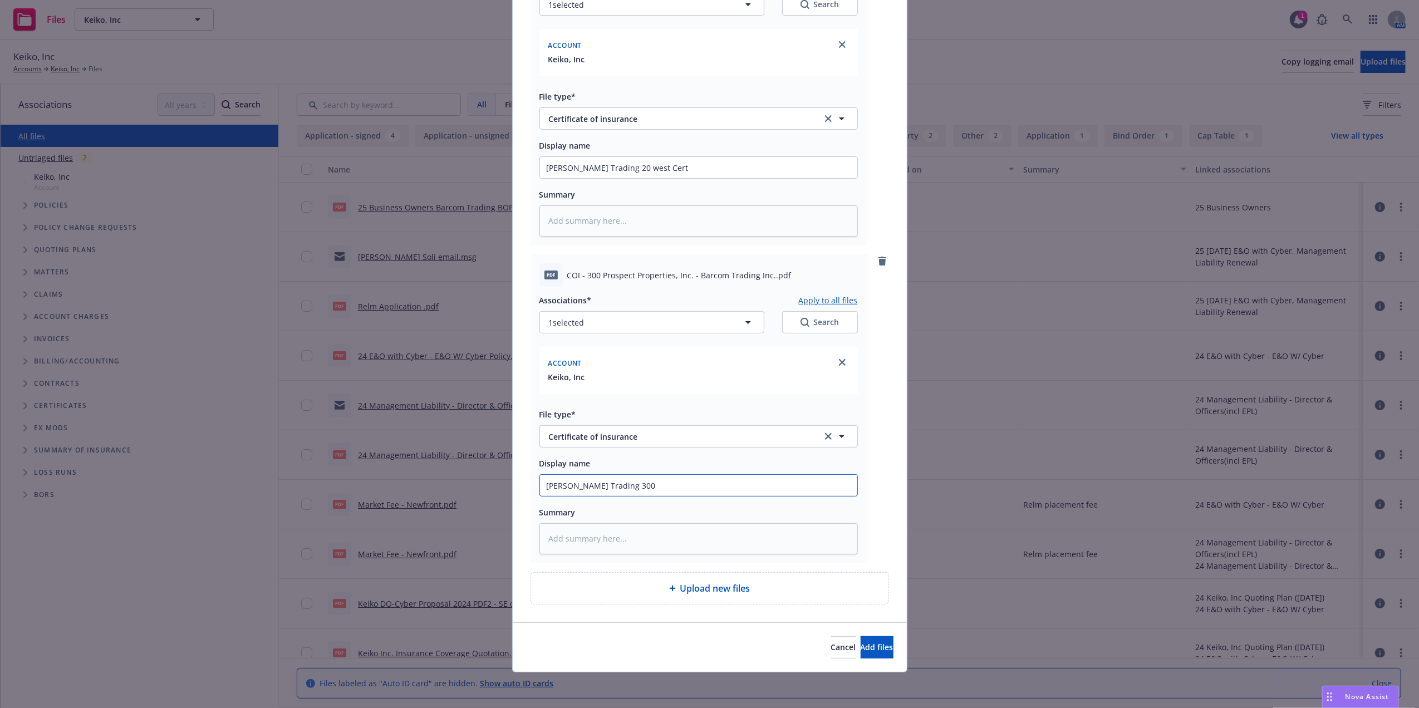
type input "Keiko Barcom Trading 300 p"
type textarea "x"
type input "Keiko Barcom Trading 300 pr"
type textarea "x"
type input "Keiko Barcom Trading 300 pro"
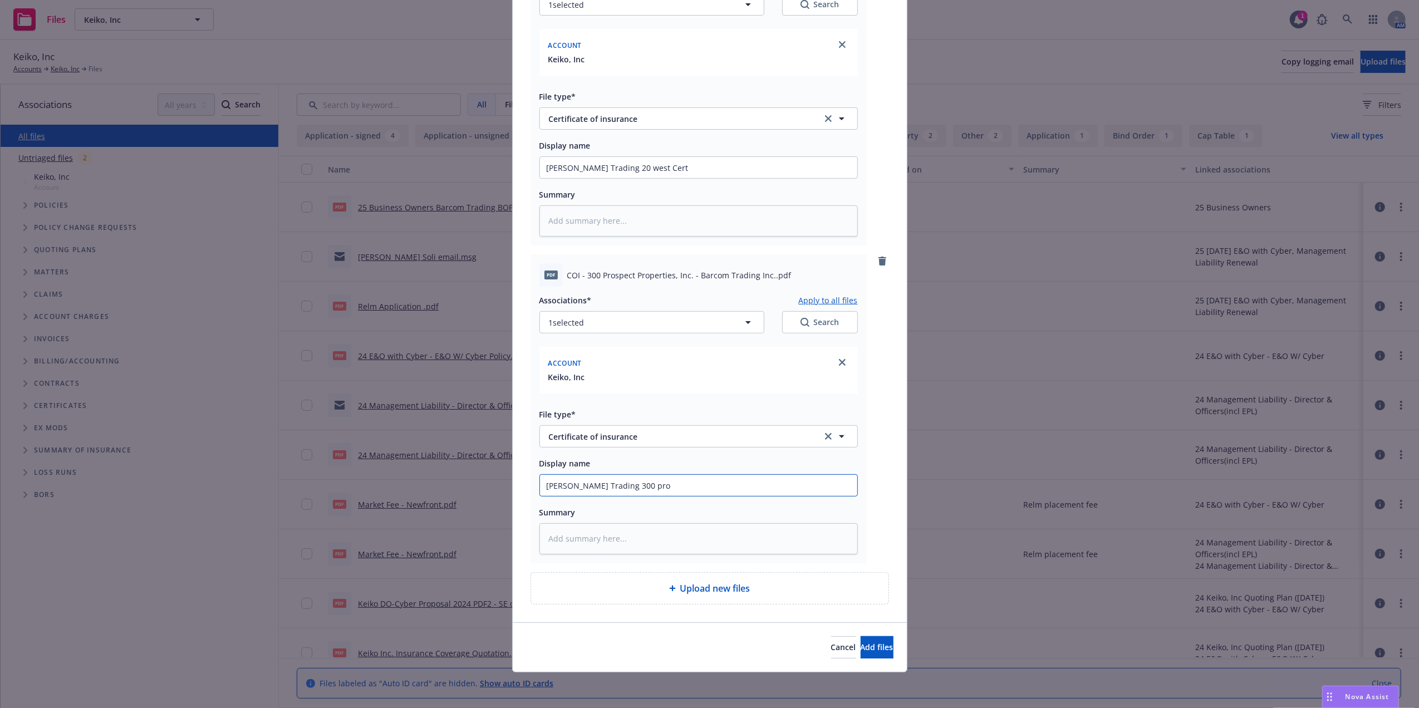
type textarea "x"
type input "Keiko Barcom Trading 300 pros"
type textarea "x"
type input "Keiko Barcom Trading 300 prosp"
type textarea "x"
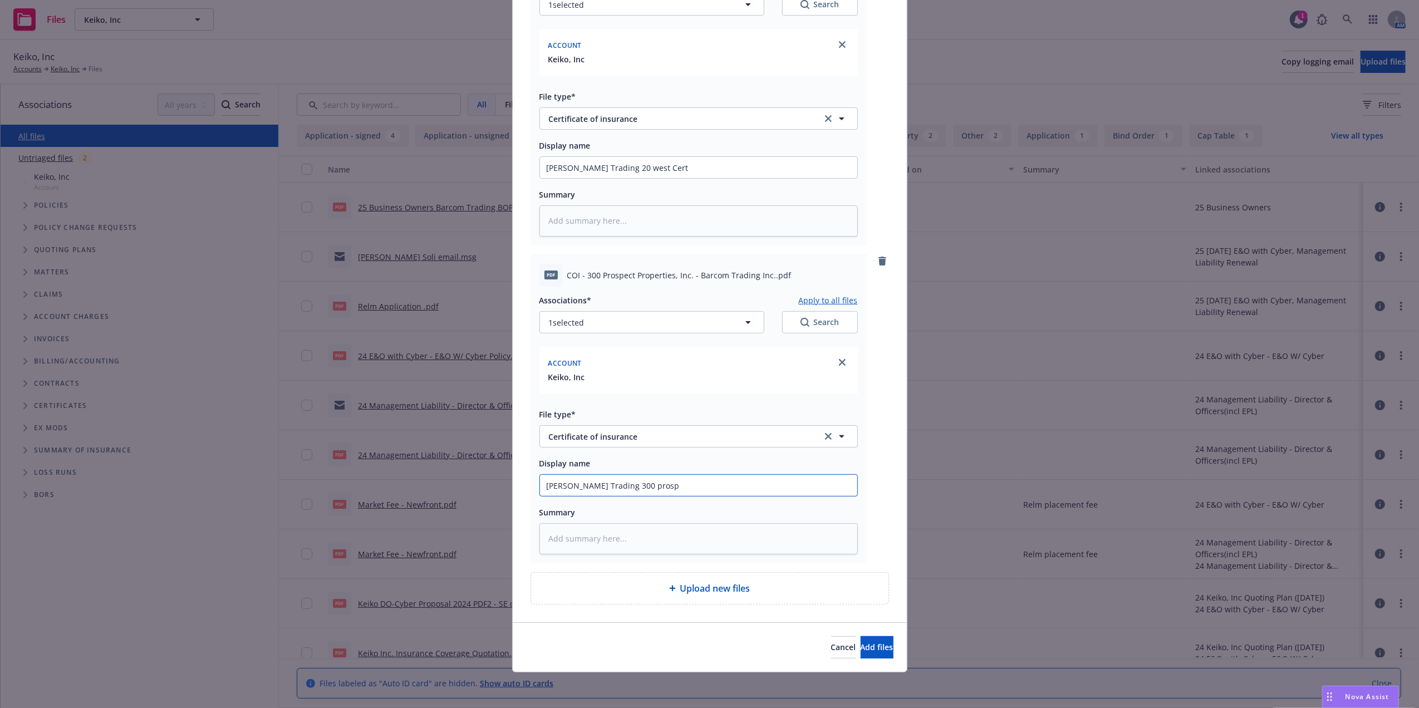
type input "Keiko Barcom Trading 300 prospe"
type textarea "x"
type input "Keiko Barcom Trading 300 prospec"
type textarea "x"
type input "Keiko Barcom Trading 300 prospect"
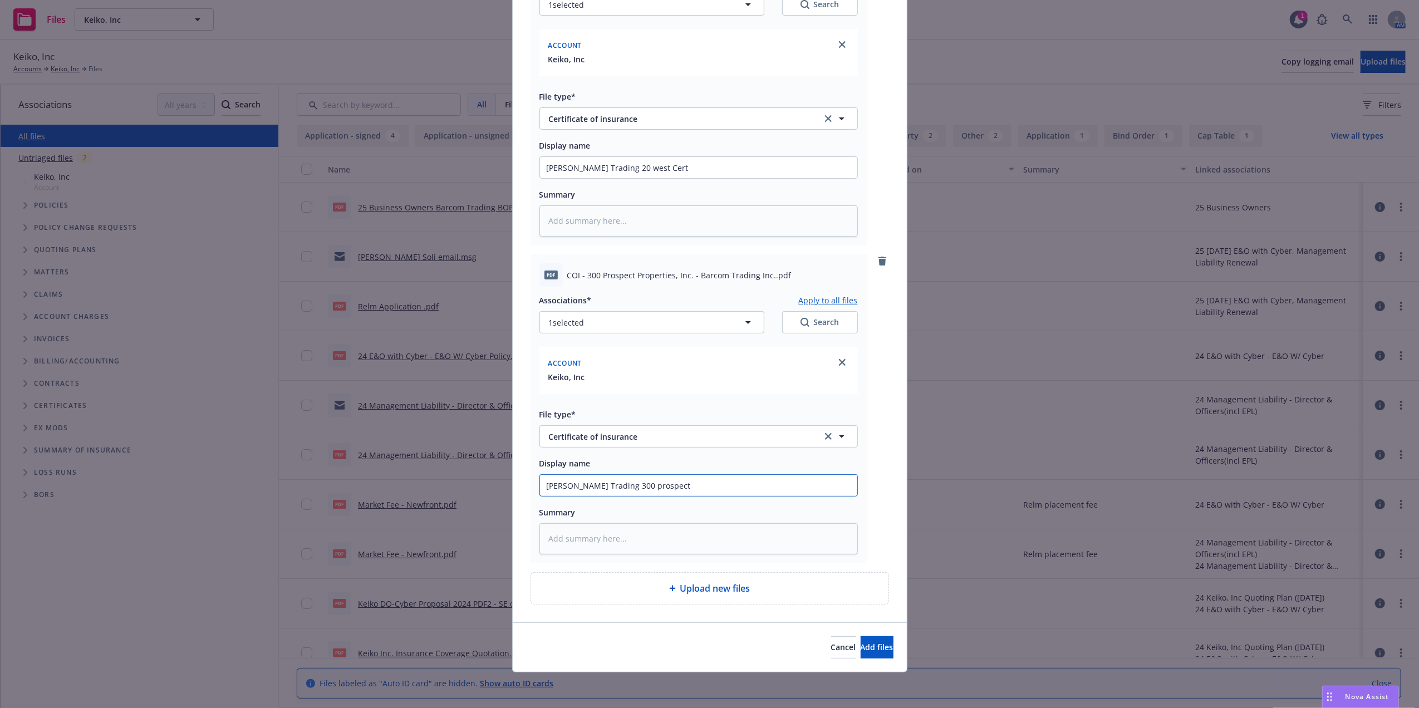
type textarea "x"
type input "Keiko Barcom Trading 300 prospect"
type textarea "x"
type input "Keiko Barcom Trading 300 prospect c"
type textarea "x"
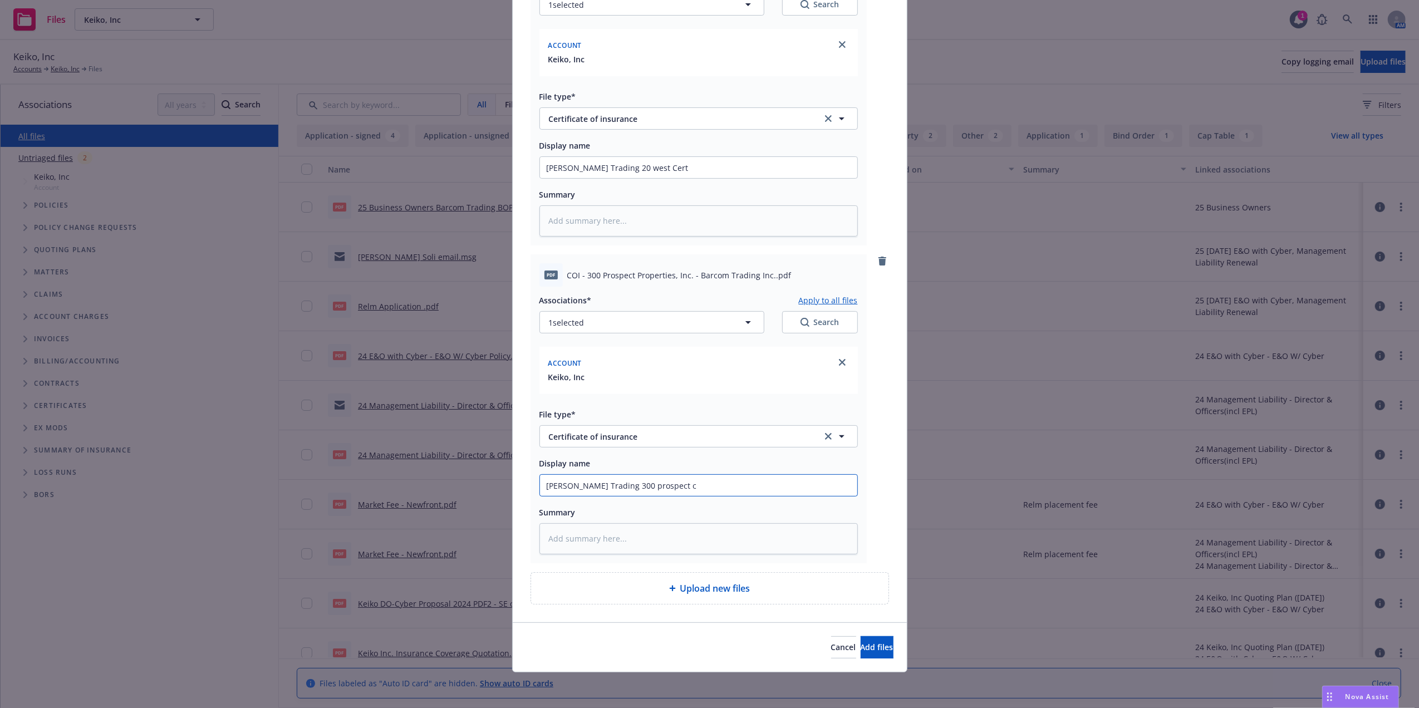
type input "Keiko Barcom Trading 300 prospect ce"
type textarea "x"
type input "Keiko Barcom Trading 300 prospect cer"
type textarea "x"
type input "Keiko Barcom Trading 300 prospect cert"
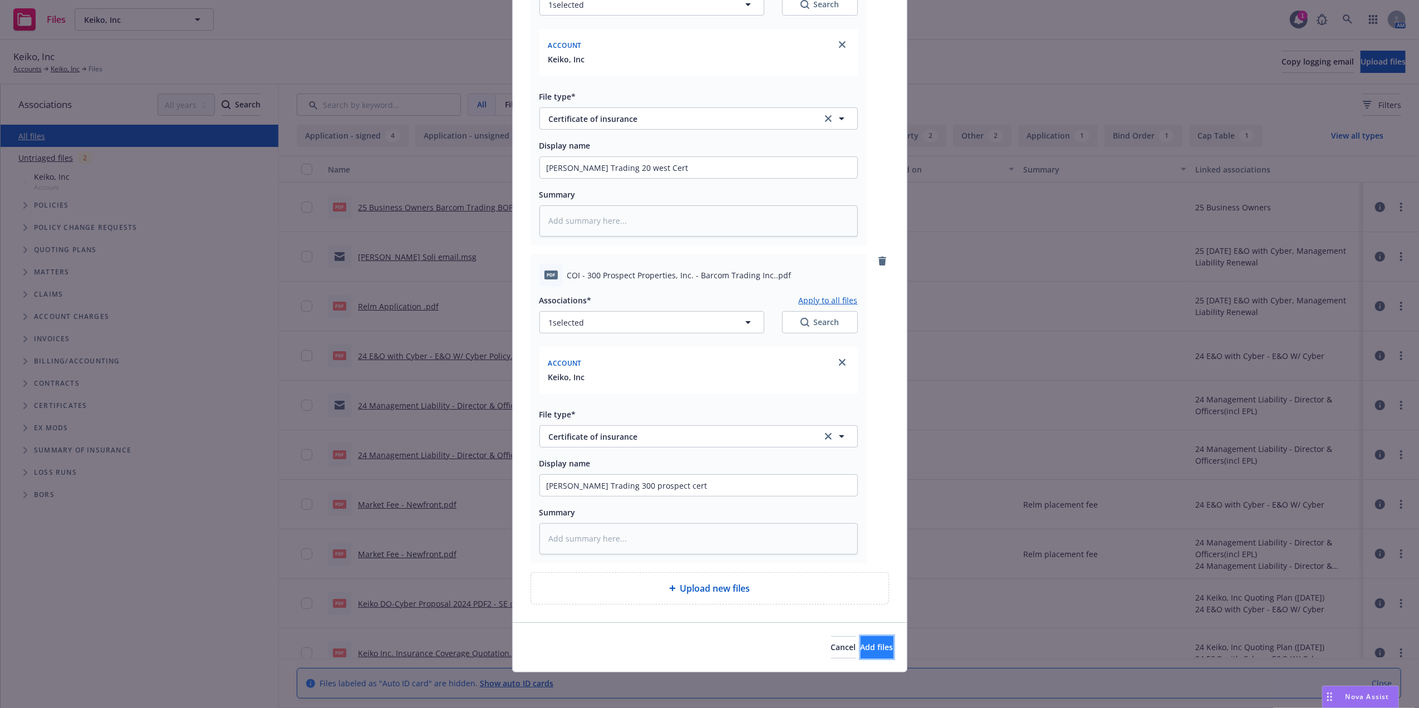
click at [861, 652] on button "Add files" at bounding box center [877, 647] width 33 height 22
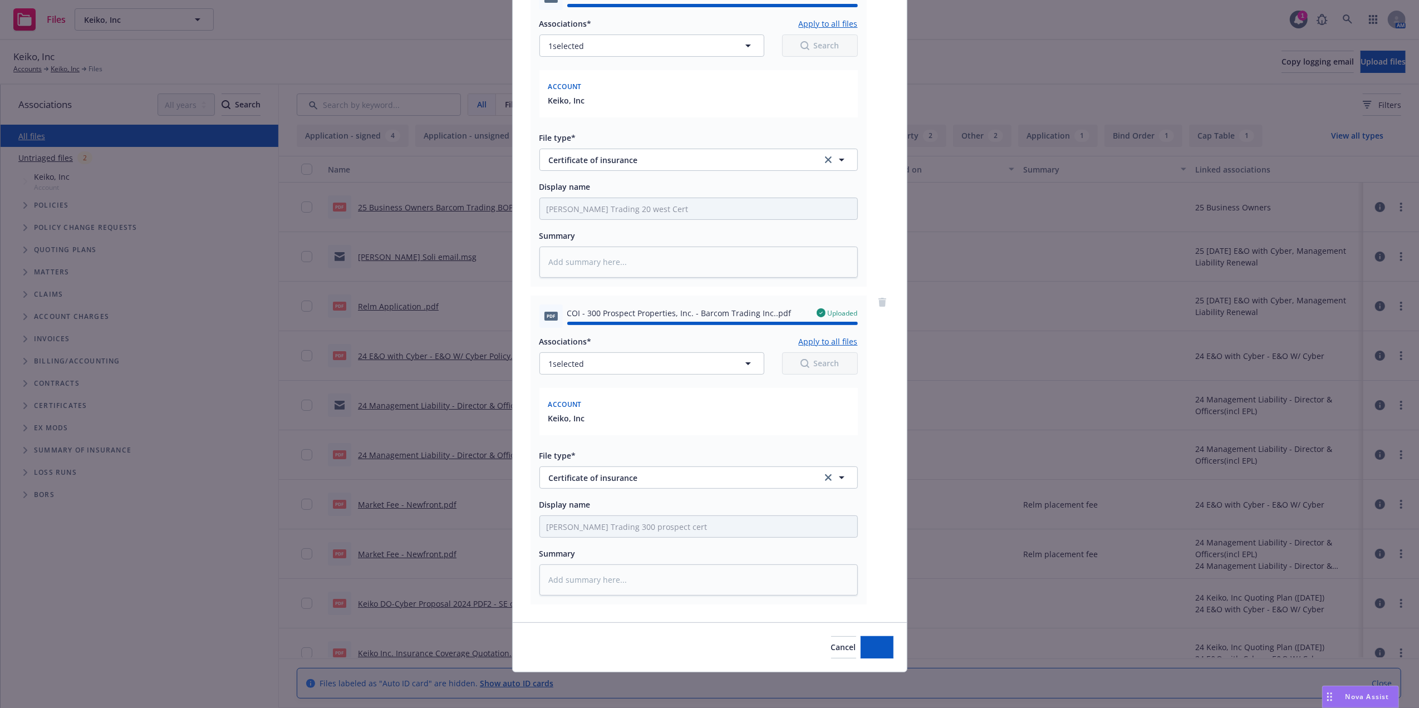
type textarea "x"
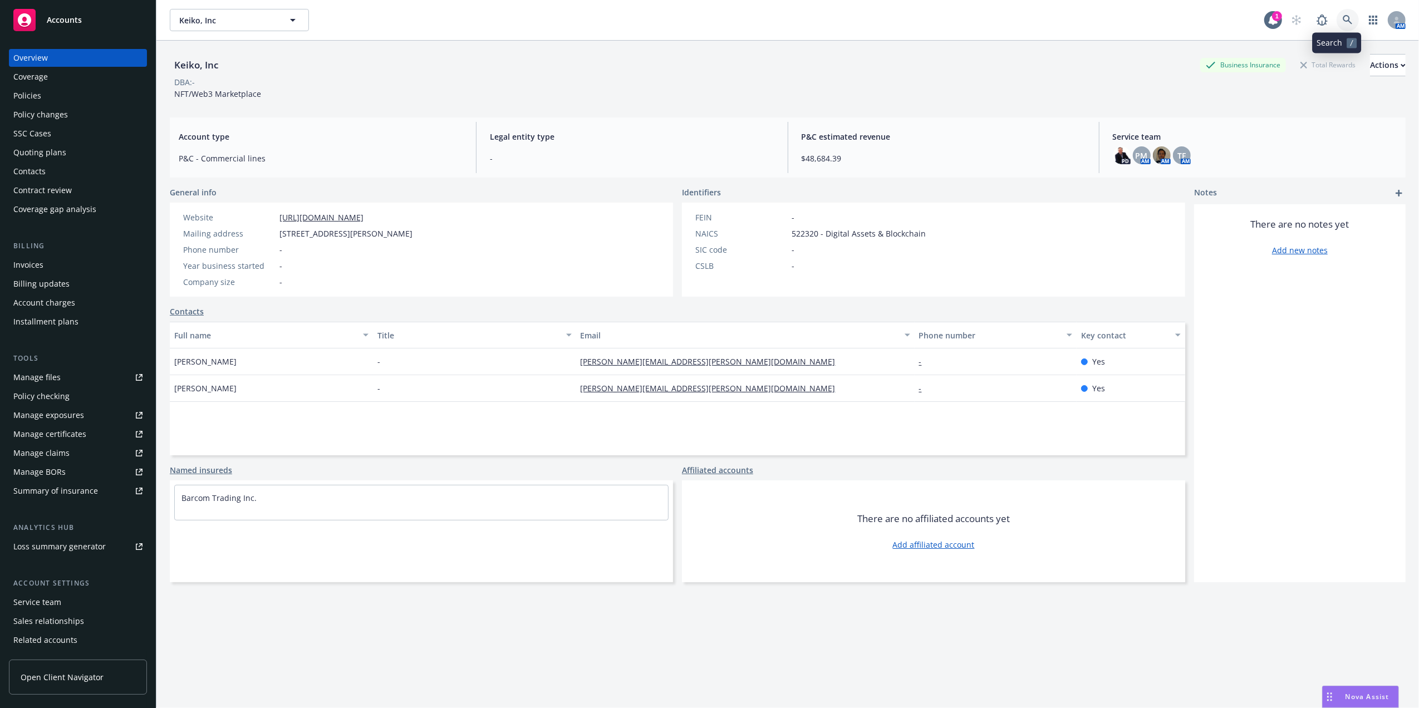
click at [1337, 13] on link at bounding box center [1348, 20] width 22 height 22
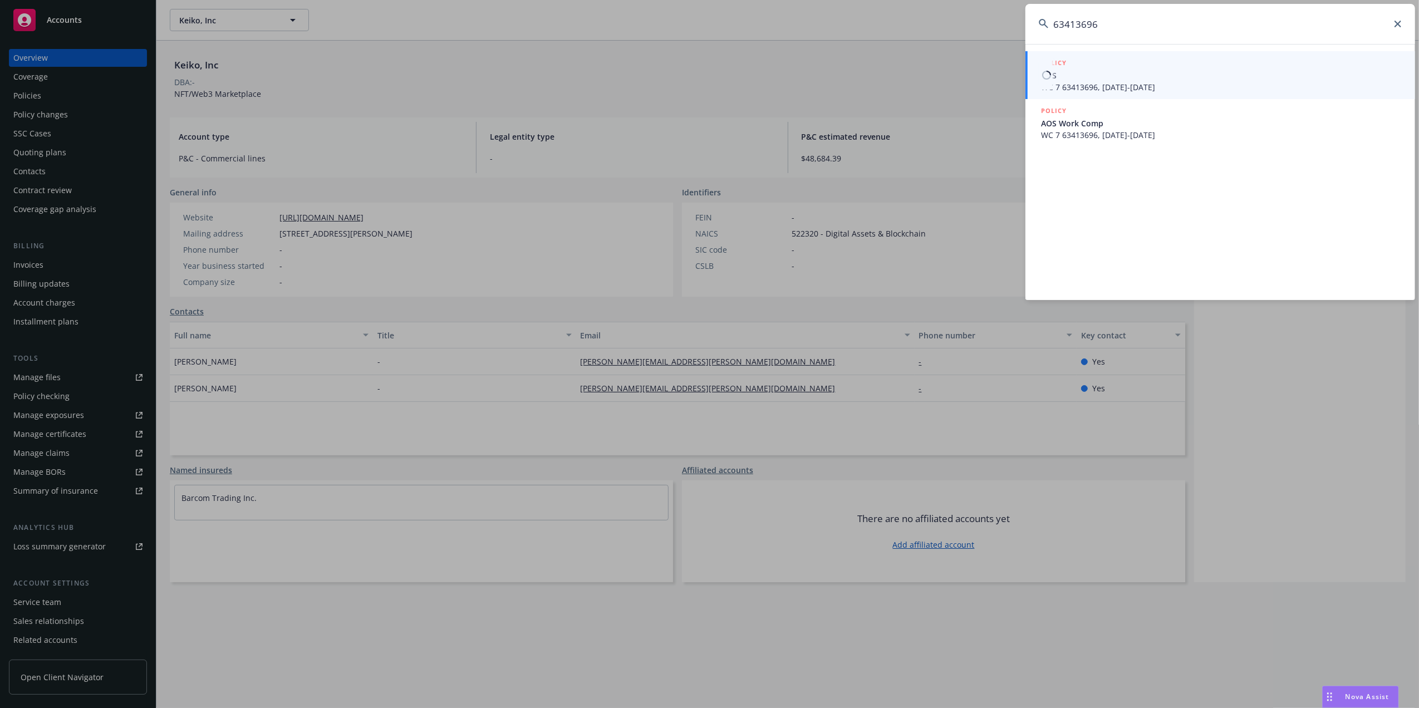
type input "63413696"
click at [1092, 78] on span "AOS" at bounding box center [1221, 76] width 361 height 12
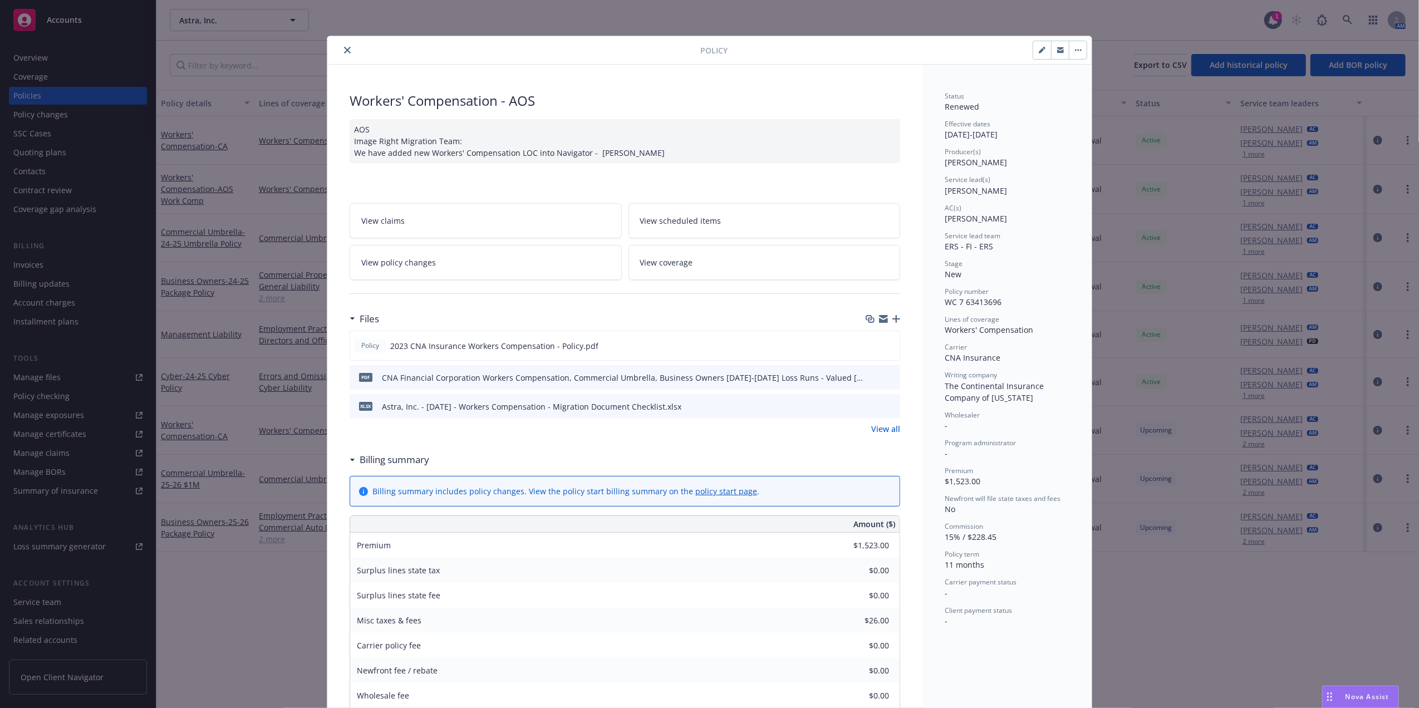
click at [341, 52] on button "close" at bounding box center [347, 49] width 13 height 13
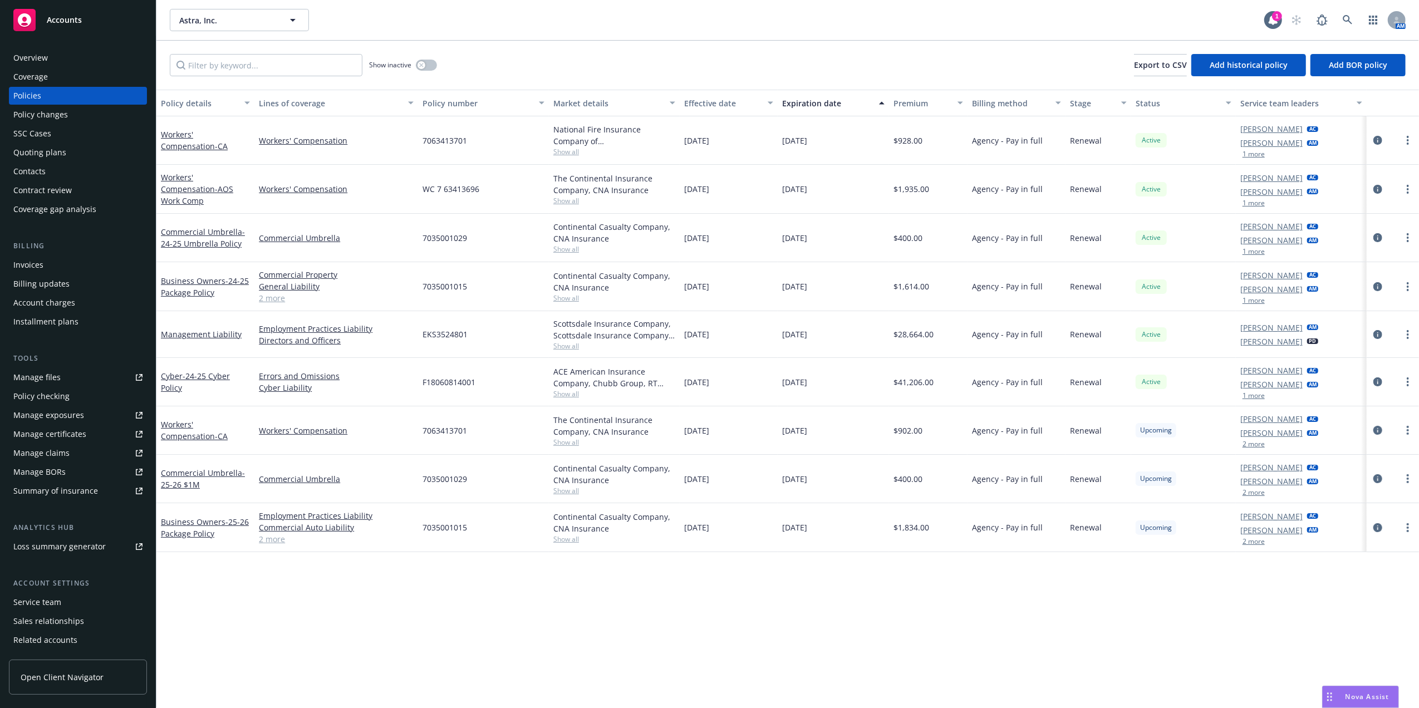
click at [38, 266] on div "Invoices" at bounding box center [28, 265] width 30 height 18
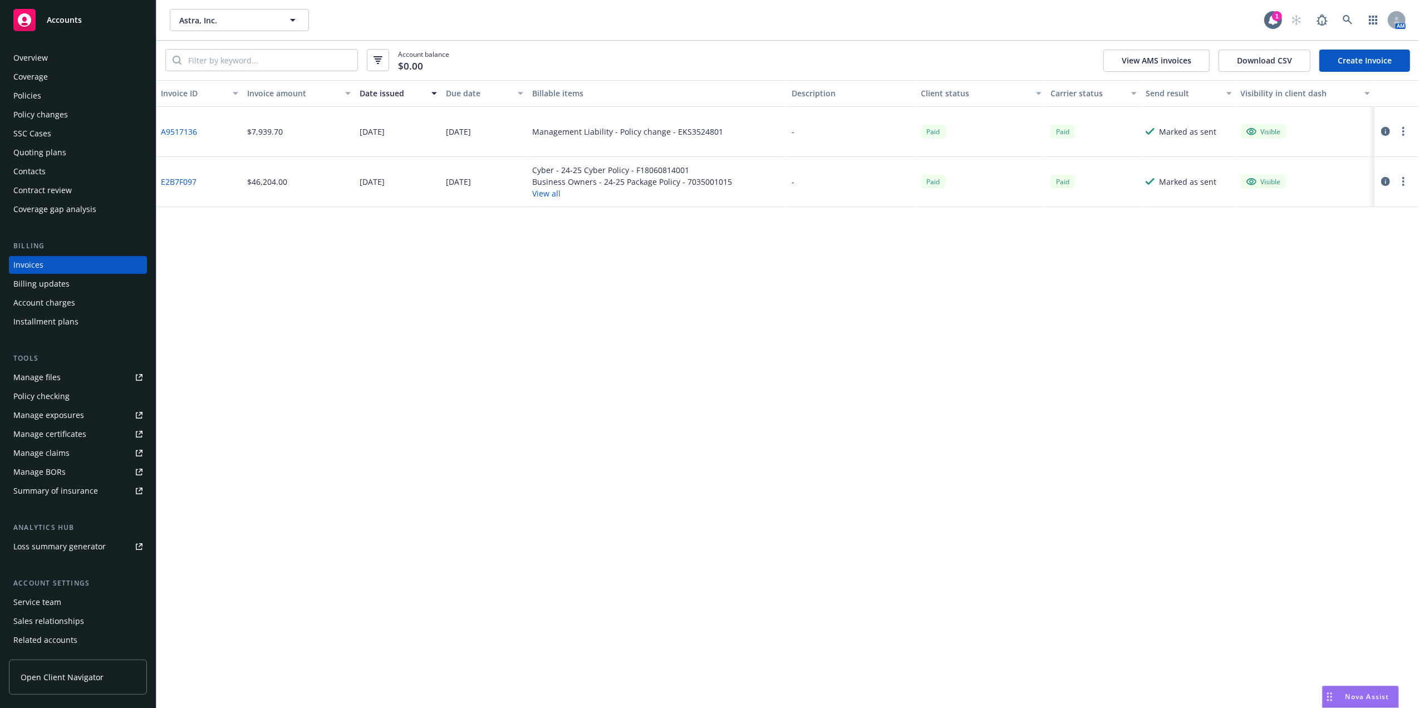
click at [40, 102] on div "Policies" at bounding box center [27, 96] width 28 height 18
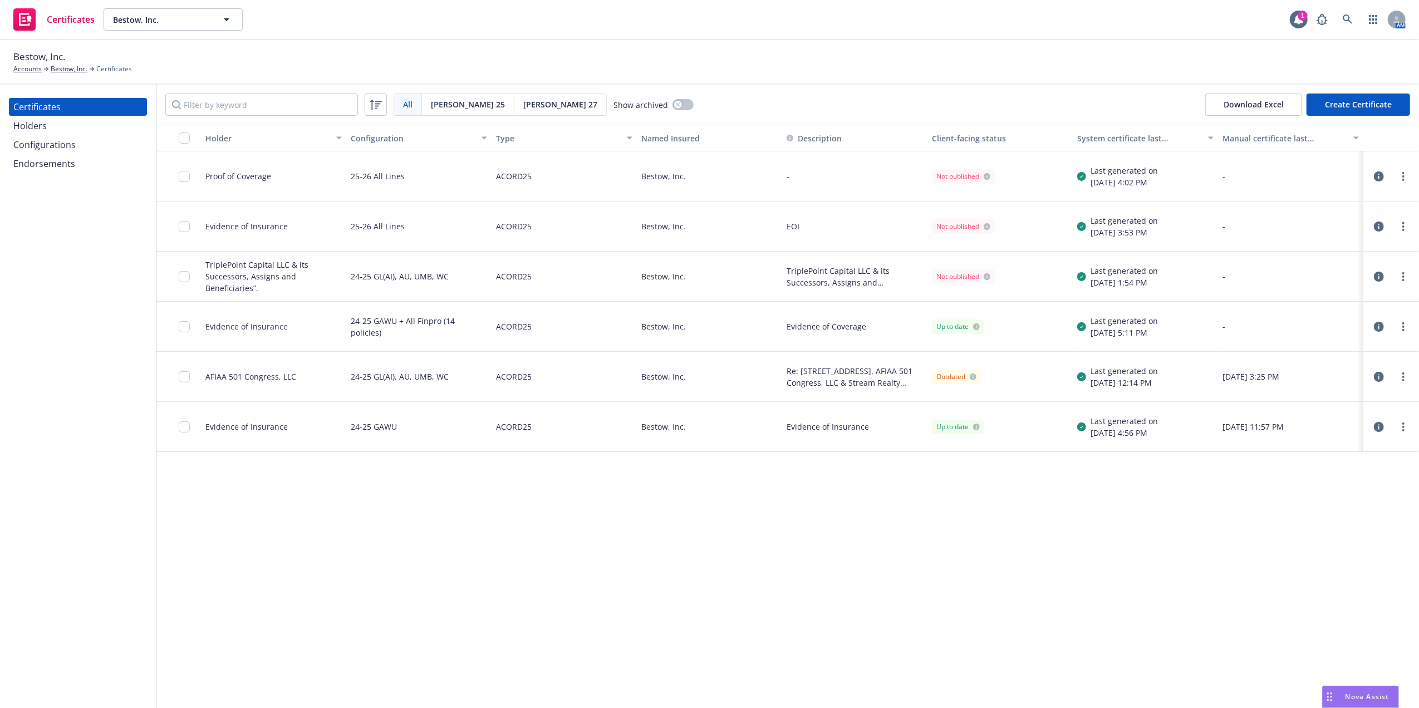
click at [1363, 102] on button "Create Certificate" at bounding box center [1358, 105] width 104 height 22
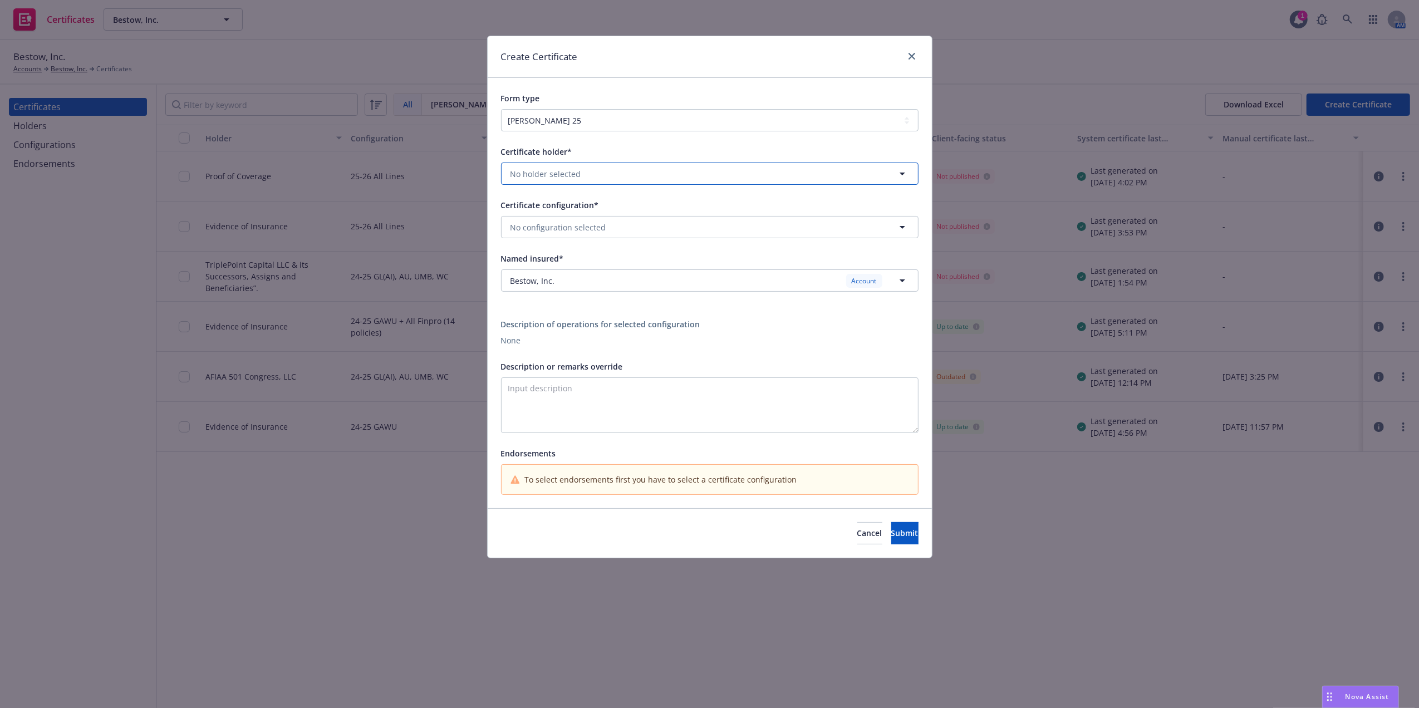
click at [557, 180] on button "No holder selected" at bounding box center [709, 174] width 417 height 22
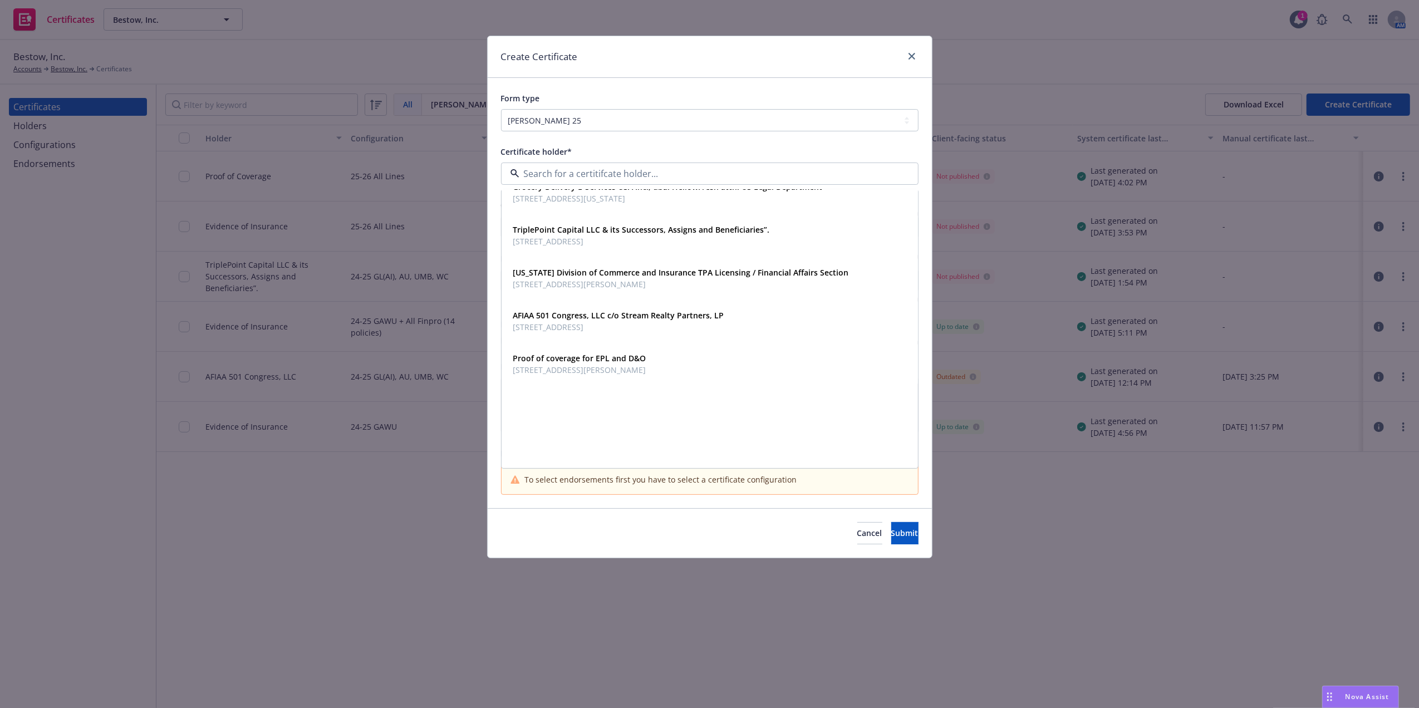
scroll to position [236, 0]
click at [907, 53] on link "close" at bounding box center [911, 56] width 13 height 13
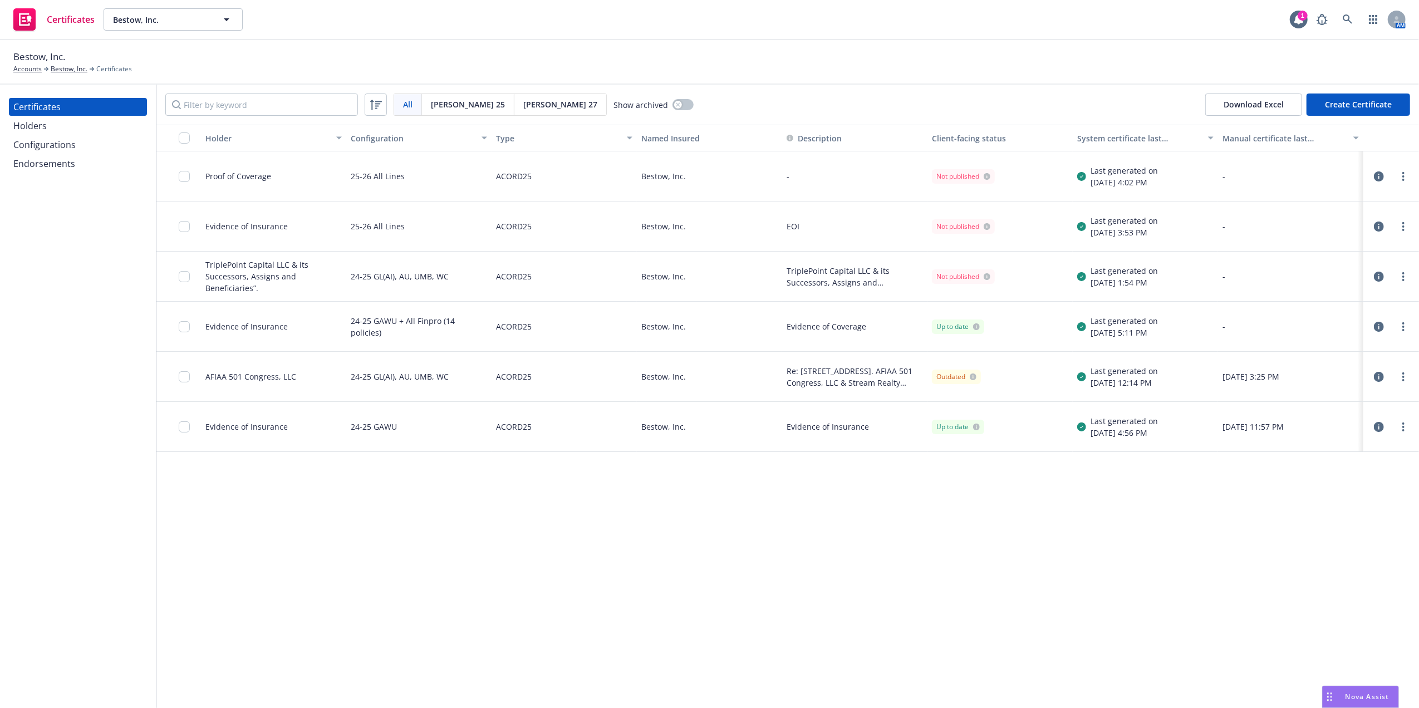
click at [43, 118] on div "Holders" at bounding box center [29, 126] width 33 height 18
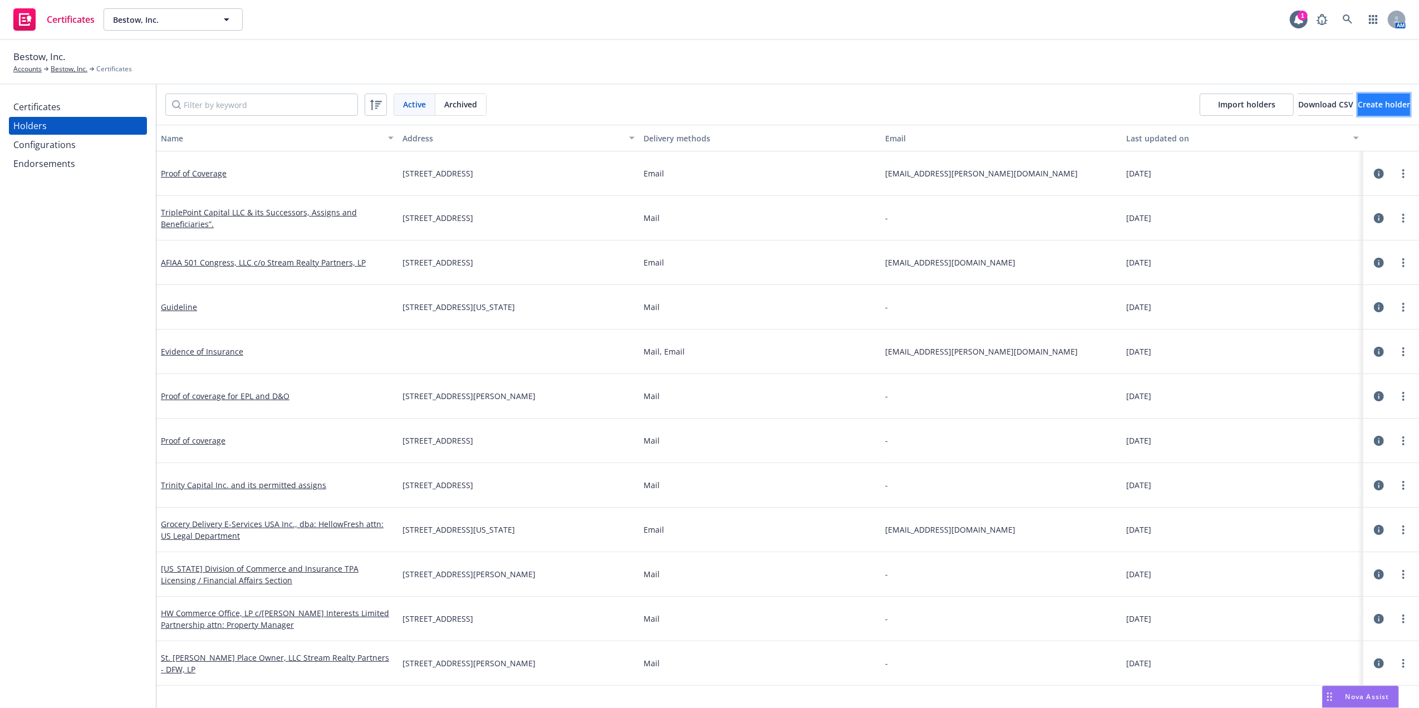
click at [1370, 109] on span "Create holder" at bounding box center [1384, 104] width 52 height 11
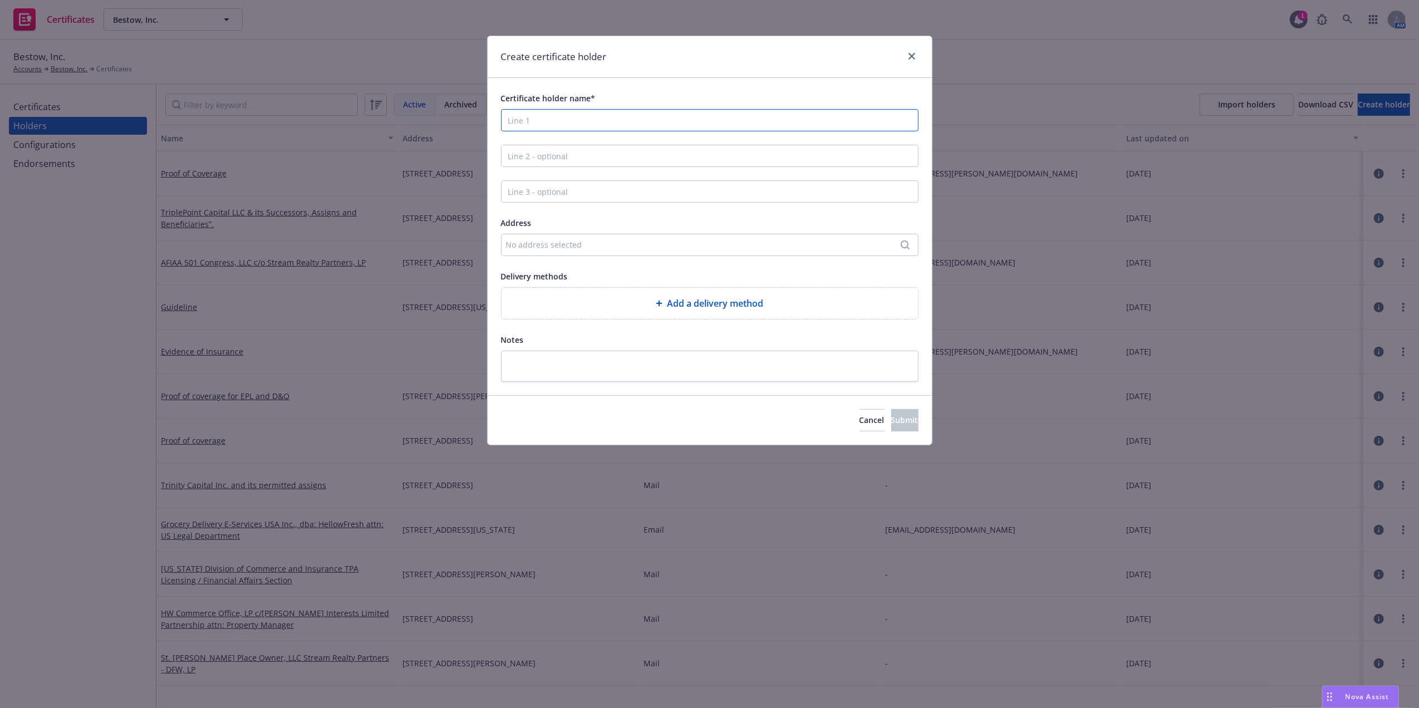
click at [557, 117] on input "Certificate holder name*" at bounding box center [709, 120] width 417 height 22
paste input "o Clarion Events, Inc. / InsureTech Connect LLC and its Affiliates"
click at [591, 120] on input "o Clarion Events, Inc. / InsureTech Connect LLC and its Affiliates" at bounding box center [709, 120] width 417 height 22
drag, startPoint x: 699, startPoint y: 118, endPoint x: 586, endPoint y: 123, distance: 113.7
click at [586, 123] on input "o Clarion Events, Inc. InsureTech Connect LLC and its Affiliates" at bounding box center [709, 120] width 417 height 22
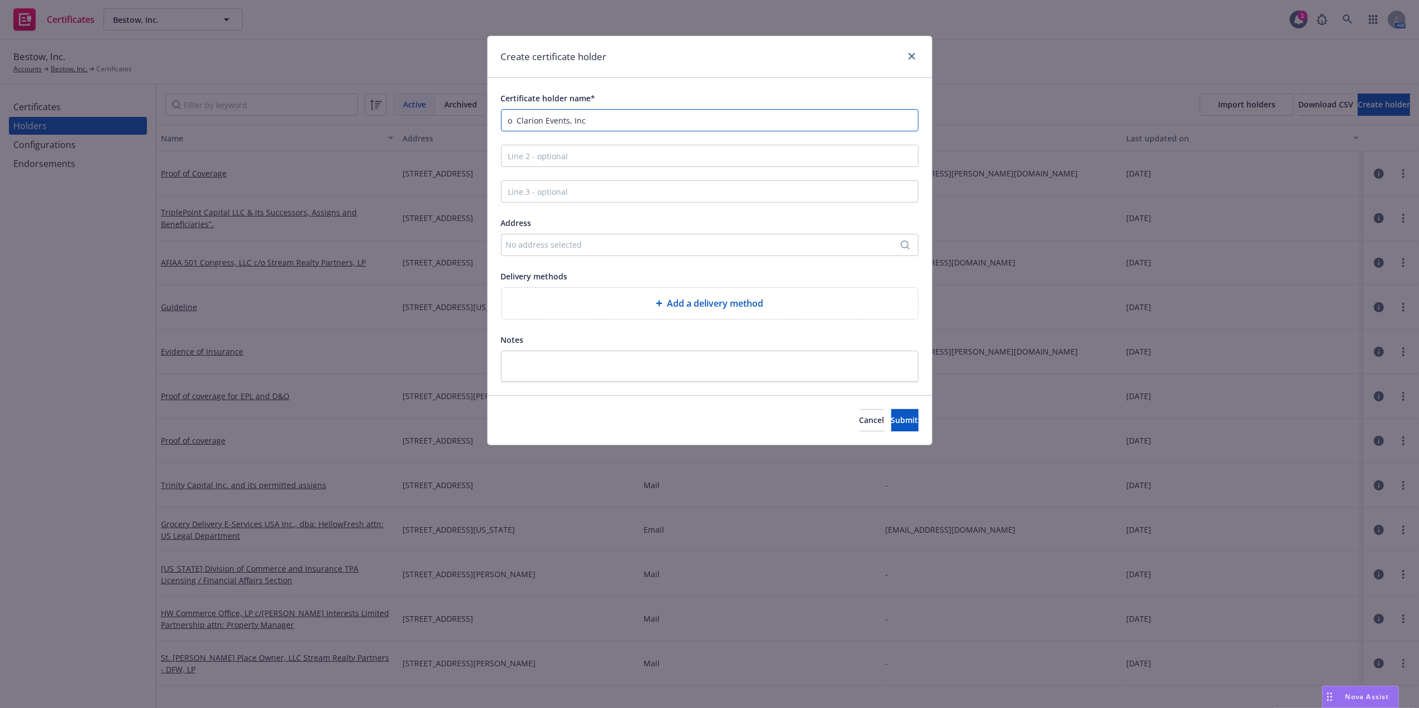
type input "o Clarion Events, Inc"
paste input "InsureTech Connect LLC and its Affiliates"
click at [701, 89] on div "Certificate holder name* o Clarion Events, Inc InsureTech Connect LLC and its A…" at bounding box center [710, 236] width 444 height 317
click at [508, 157] on input "InsureTech Connect LLC and its Affiliates" at bounding box center [709, 156] width 417 height 22
type input "InsureTech Connect LLC and its Affiliates"
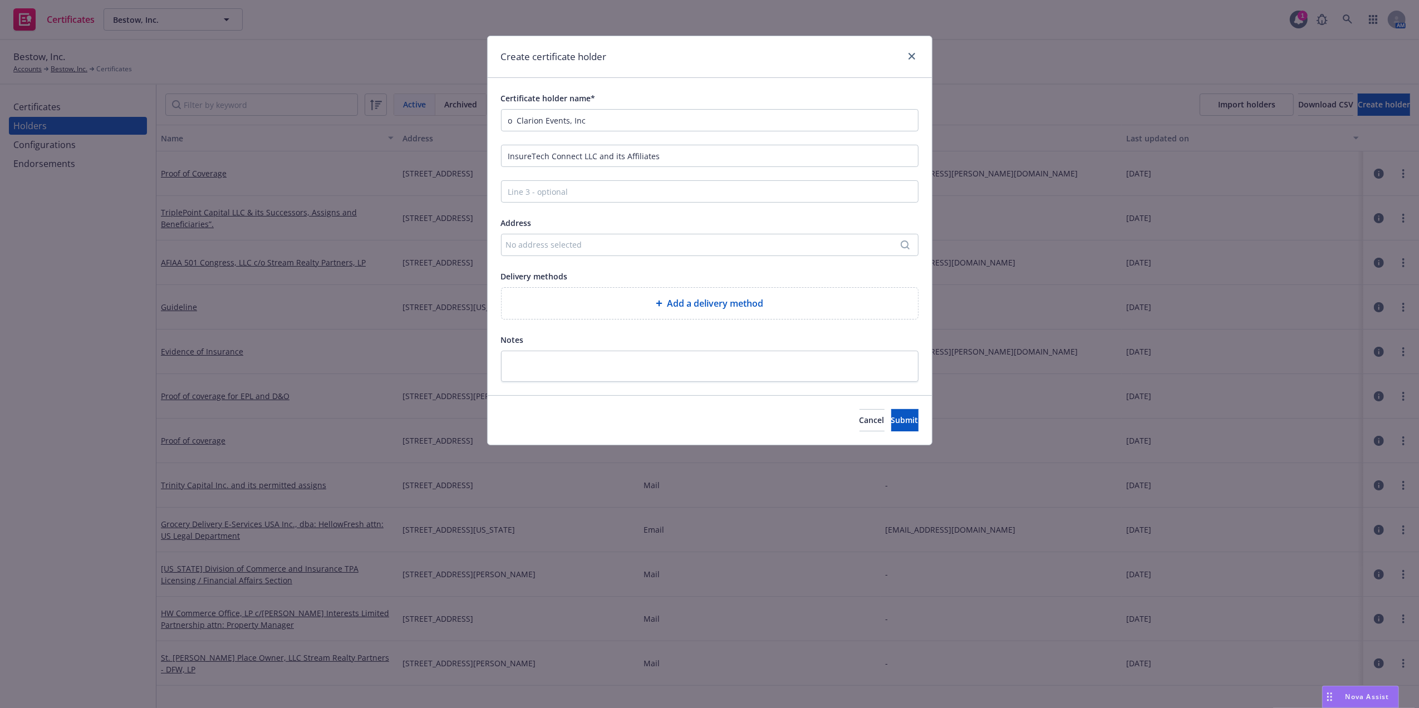
click at [572, 245] on div "No address selected" at bounding box center [704, 245] width 396 height 12
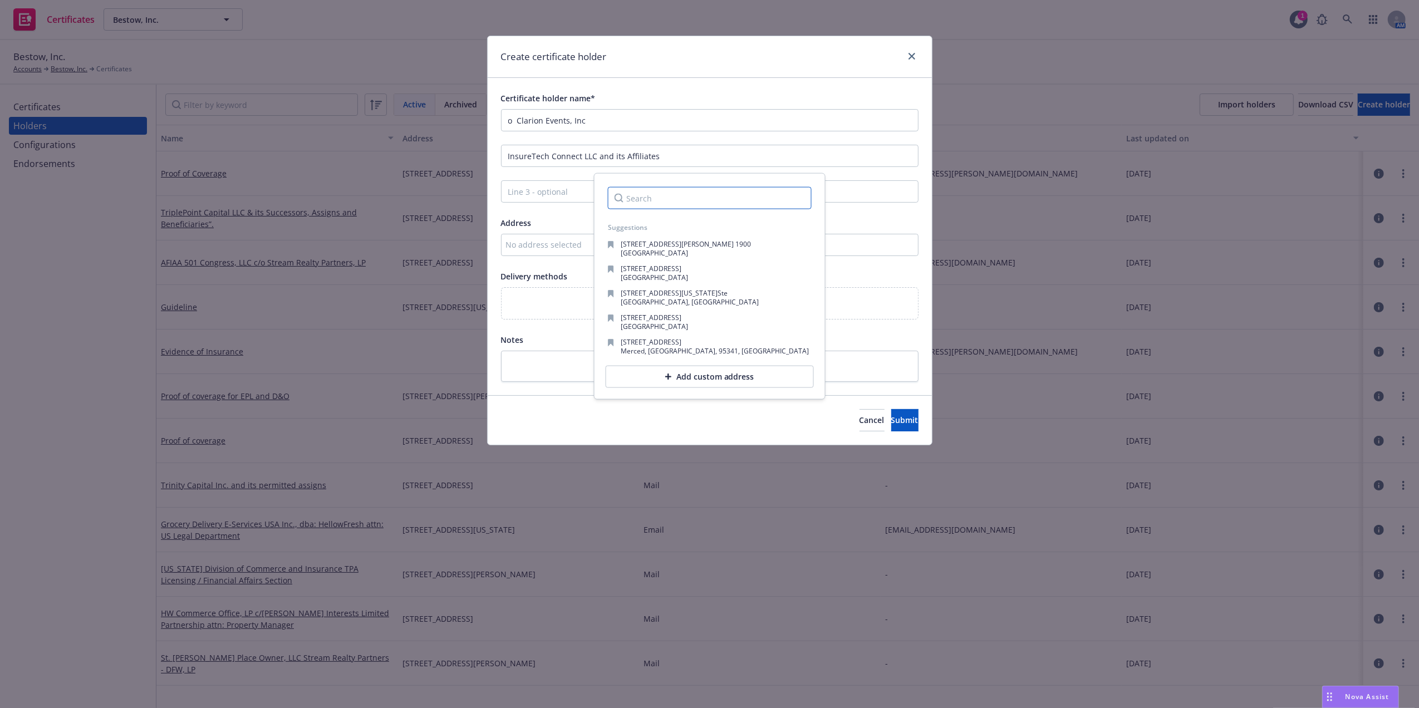
click at [693, 195] on input "Search" at bounding box center [710, 198] width 204 height 22
paste input "o 6 Research Drive, Shelton, CT 06484"
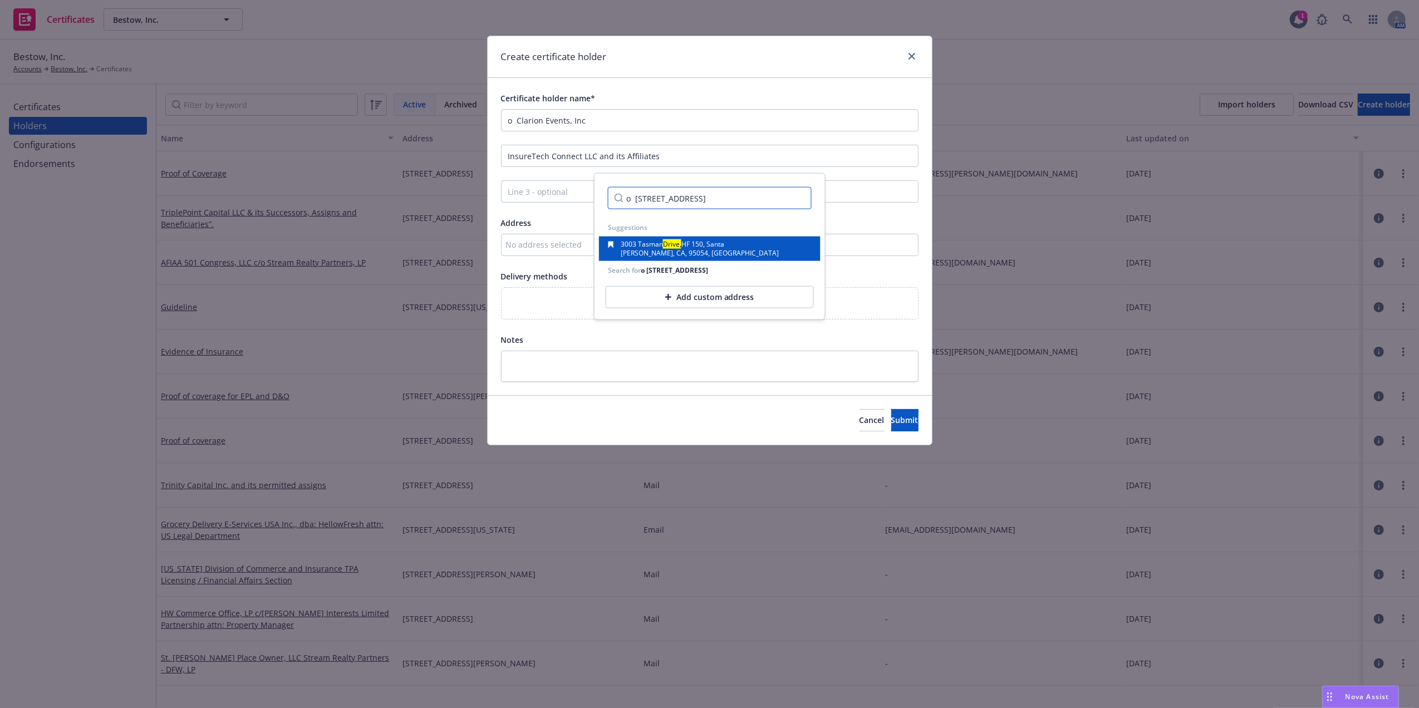
type input "o 6 Research Drive, Shelton, CT 06484"
click at [668, 250] on span "Clara, CA, 95054, USA" at bounding box center [700, 252] width 158 height 9
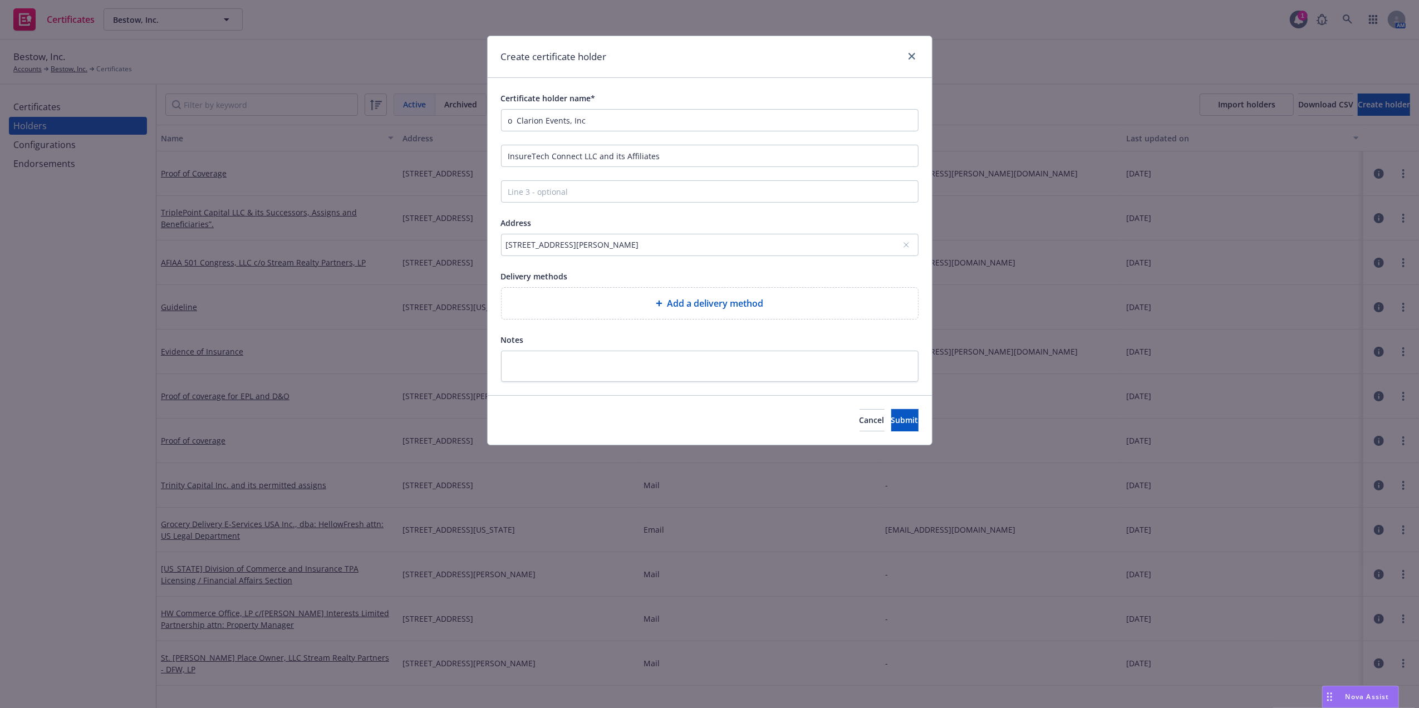
click at [719, 296] on div "Add a delivery method" at bounding box center [710, 303] width 416 height 31
select select "EMAIL"
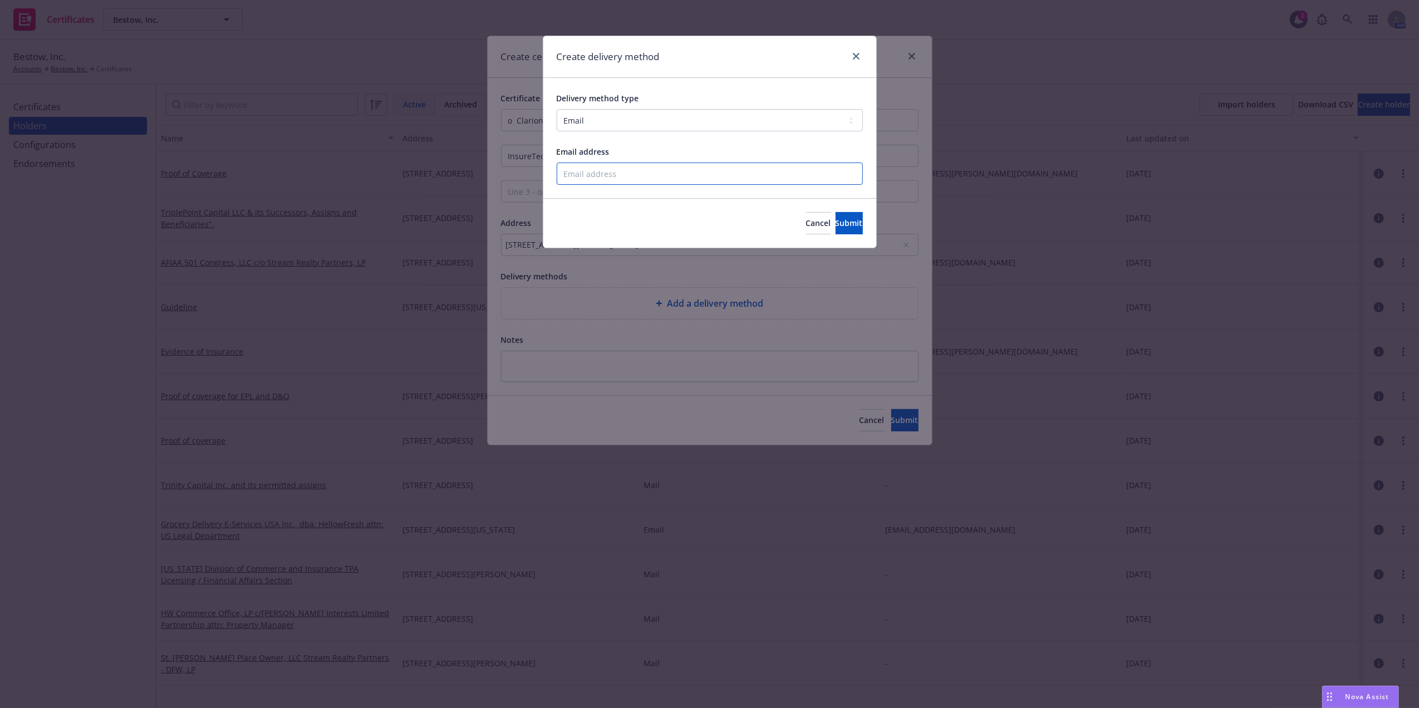
click at [602, 170] on input "Email address" at bounding box center [710, 174] width 306 height 22
type input "santosh.dongol@newfront.com"
click at [847, 225] on button "Submit" at bounding box center [849, 223] width 27 height 22
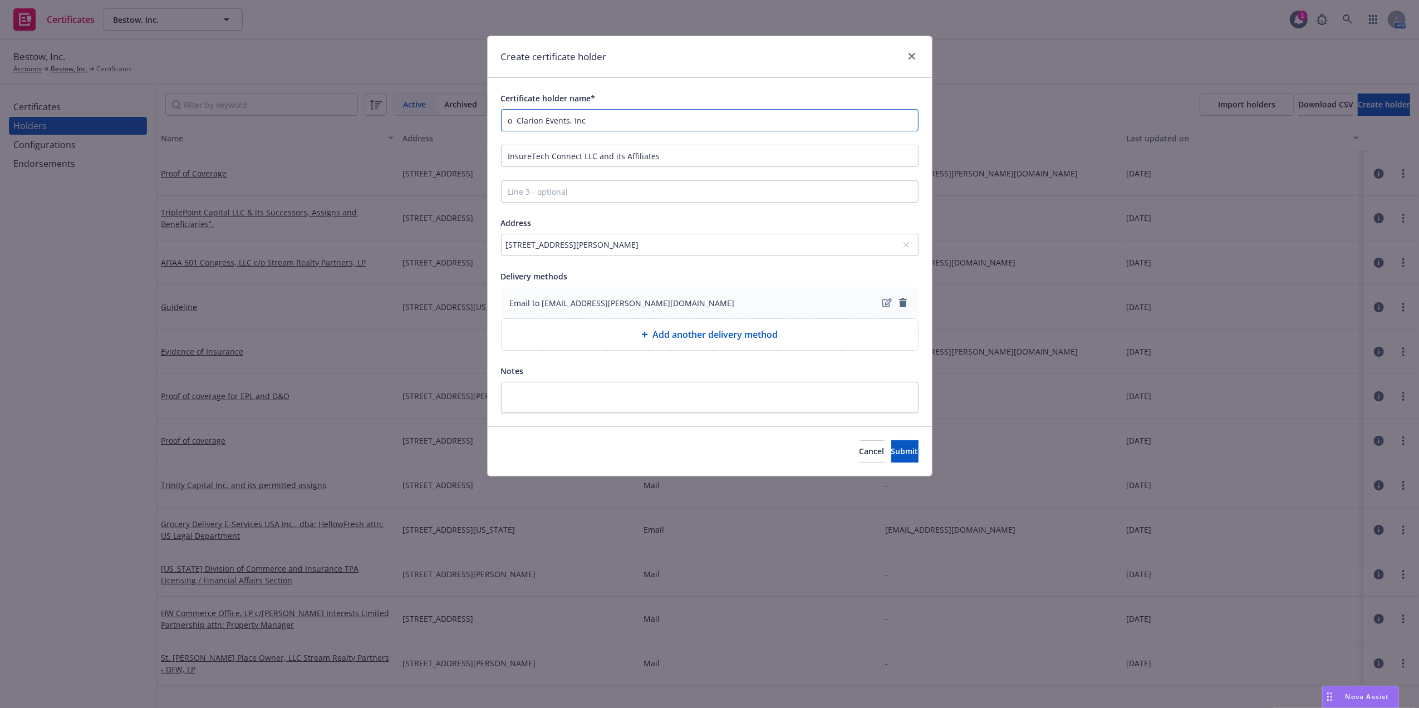
drag, startPoint x: 517, startPoint y: 120, endPoint x: 423, endPoint y: 123, distance: 94.1
click at [424, 123] on div "Create certificate holder Certificate holder name* o Clarion Events, Inc Insure…" at bounding box center [709, 354] width 1419 height 708
type input "Clarion Events, Inc"
click at [900, 453] on button "Submit" at bounding box center [904, 451] width 27 height 22
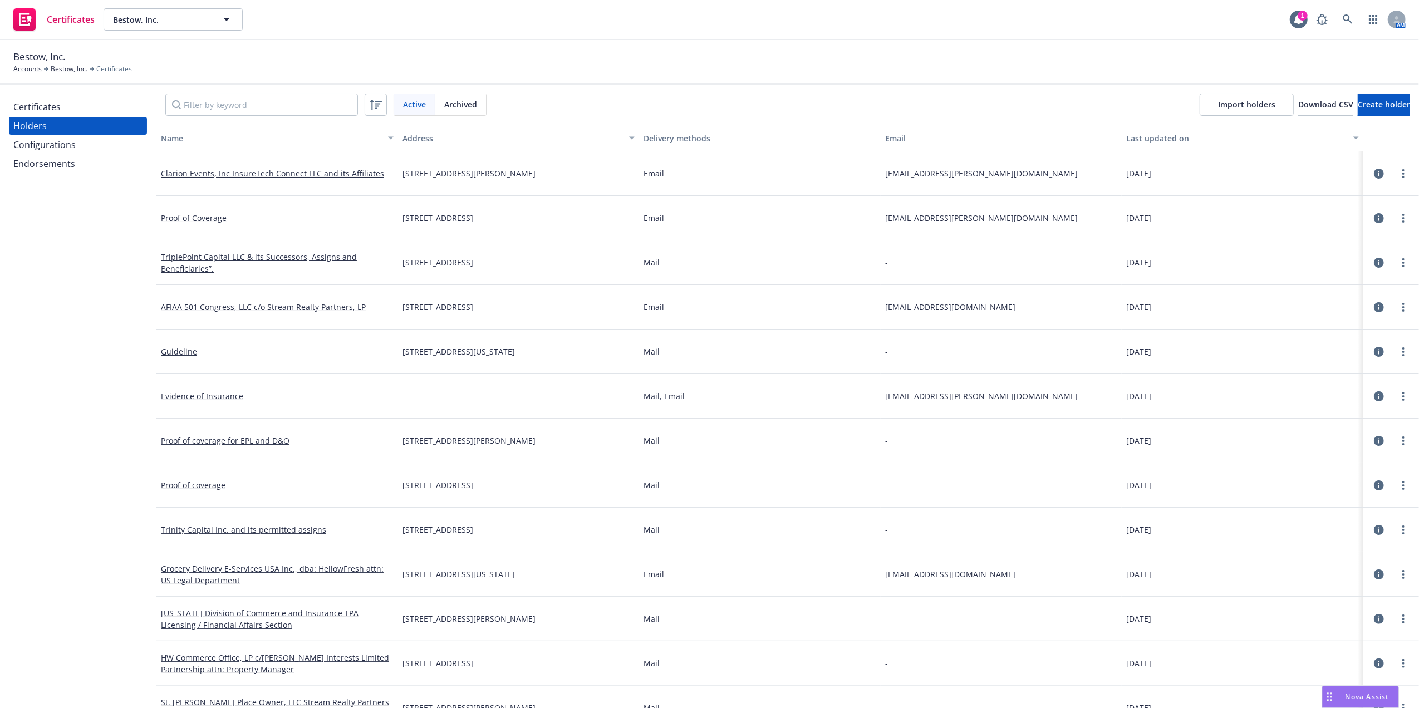
click at [71, 153] on div "Certificates Holders Configurations Endorsements" at bounding box center [78, 135] width 138 height 75
click at [71, 148] on div "Configurations" at bounding box center [44, 145] width 62 height 18
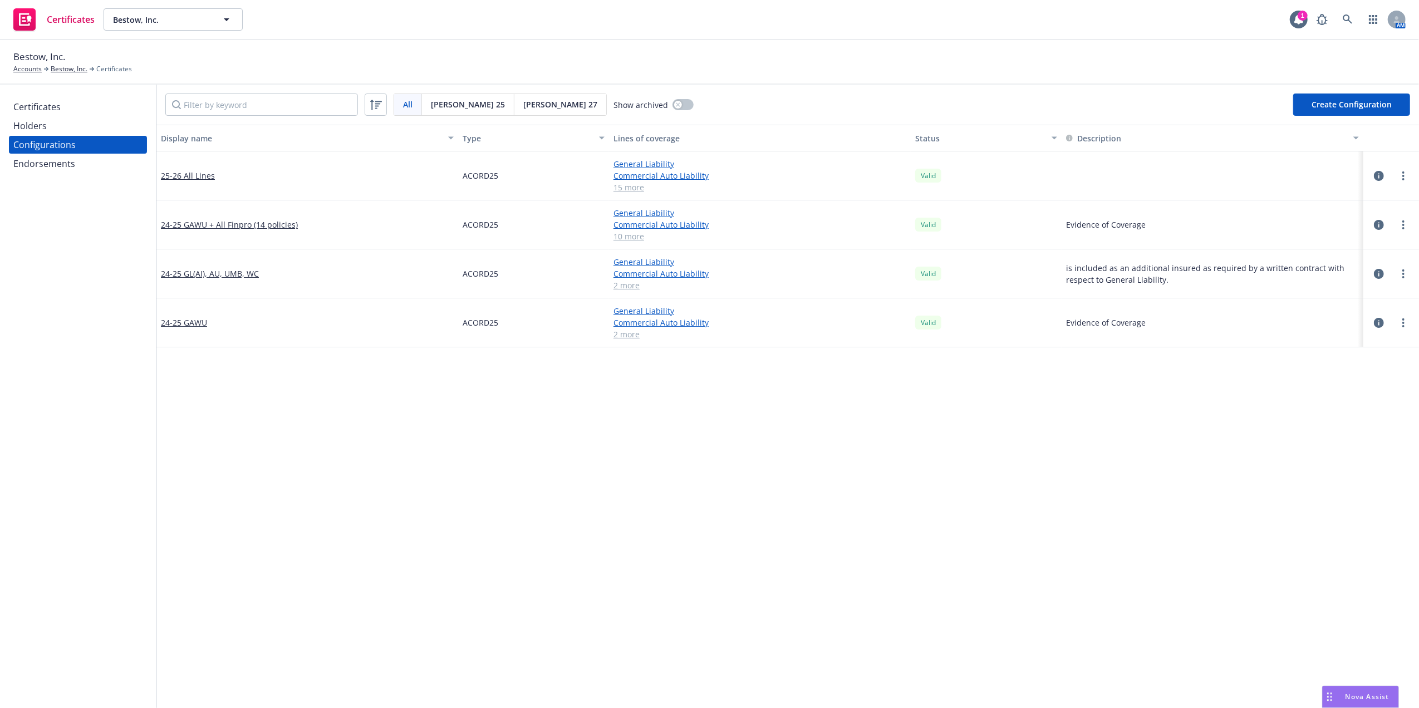
click at [45, 112] on div "Certificates" at bounding box center [36, 107] width 47 height 18
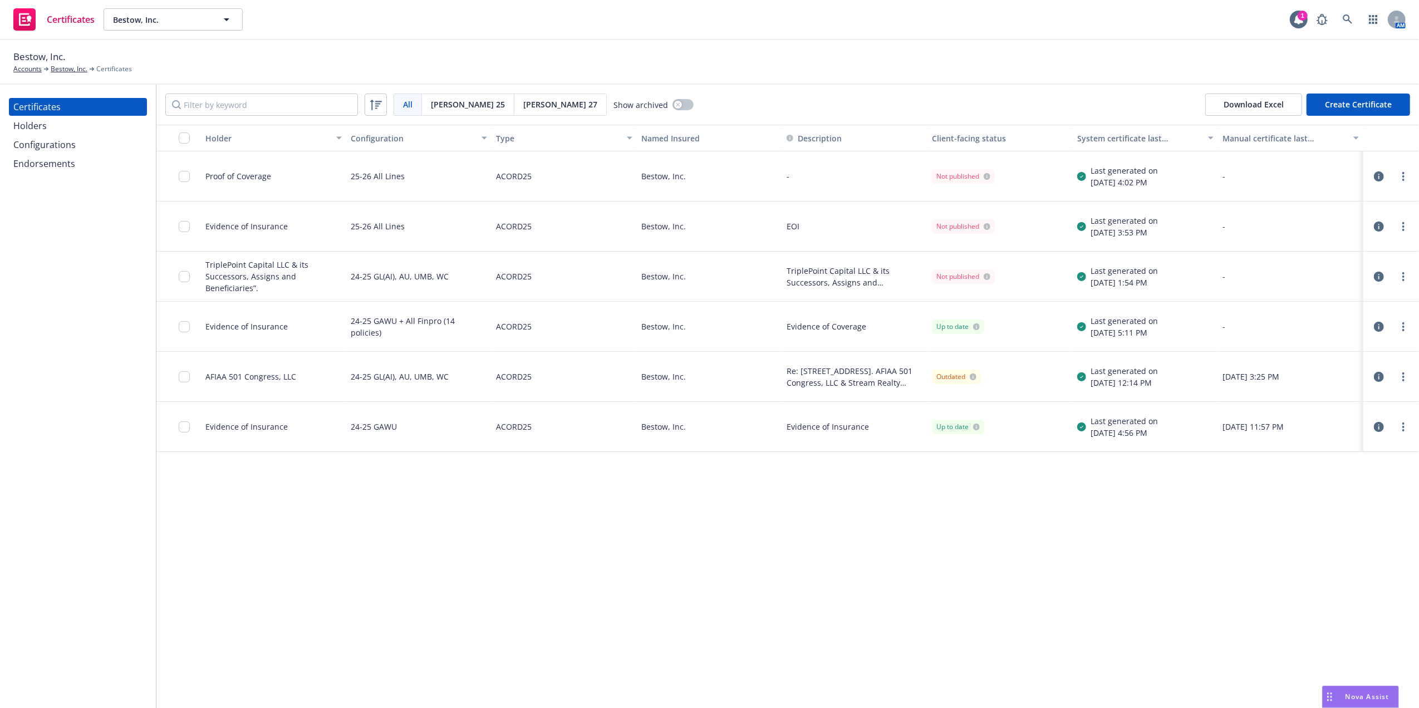
click at [1368, 108] on button "Create Certificate" at bounding box center [1358, 105] width 104 height 22
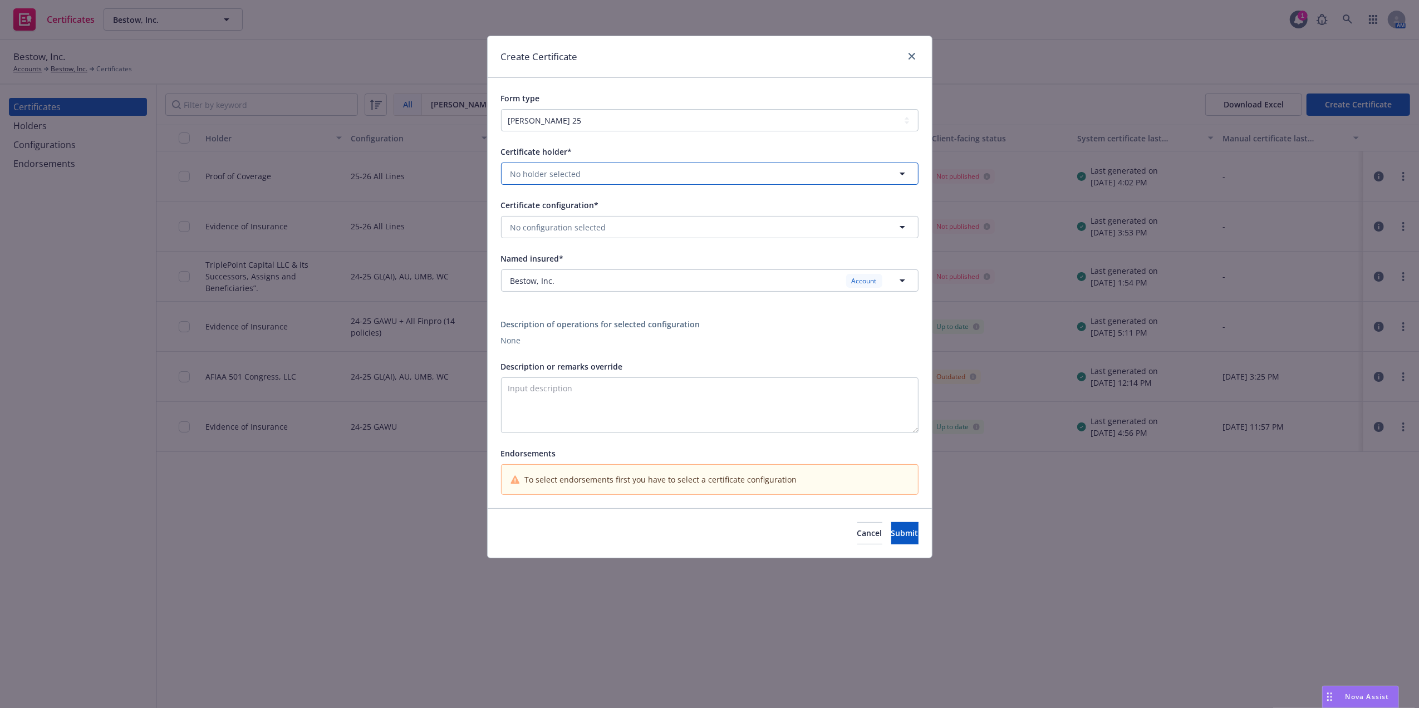
click at [549, 179] on span "No holder selected" at bounding box center [545, 174] width 71 height 12
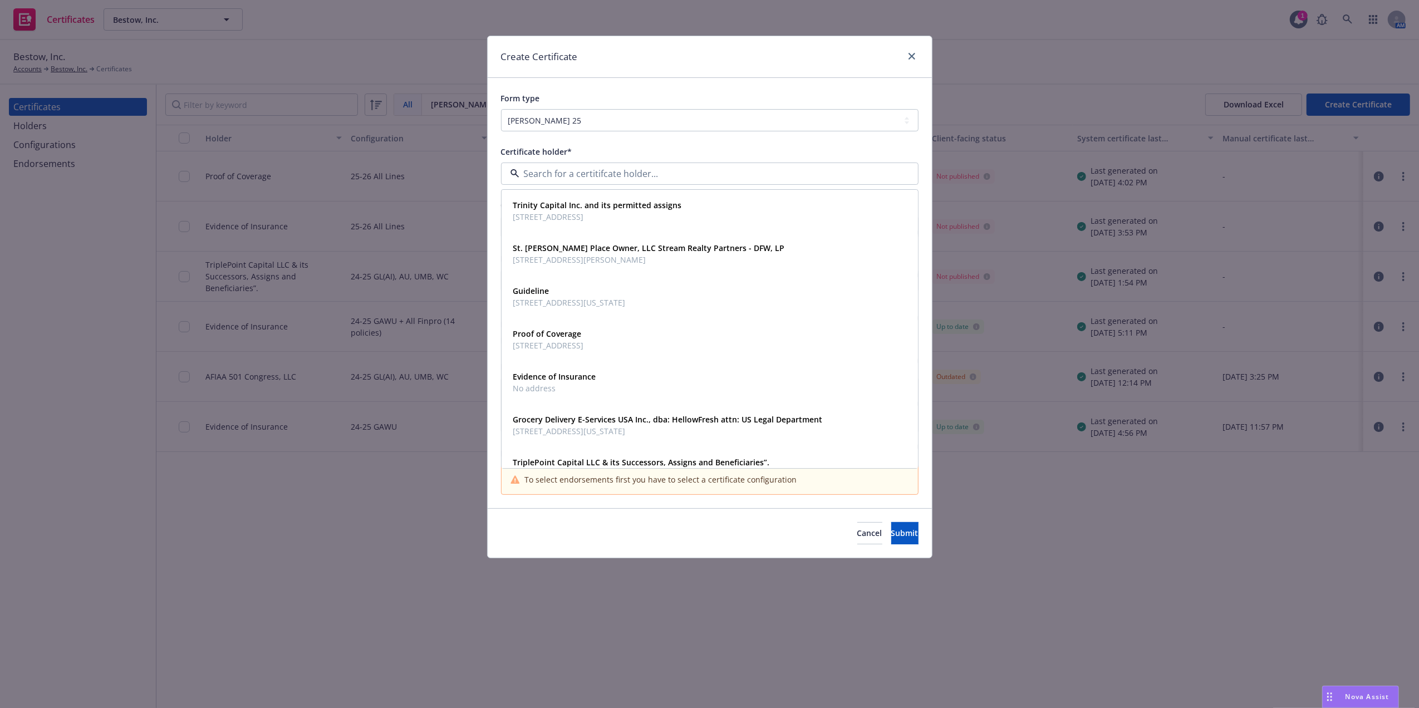
click at [660, 165] on div at bounding box center [709, 174] width 417 height 22
click at [645, 178] on input at bounding box center [707, 173] width 376 height 13
type input "cla"
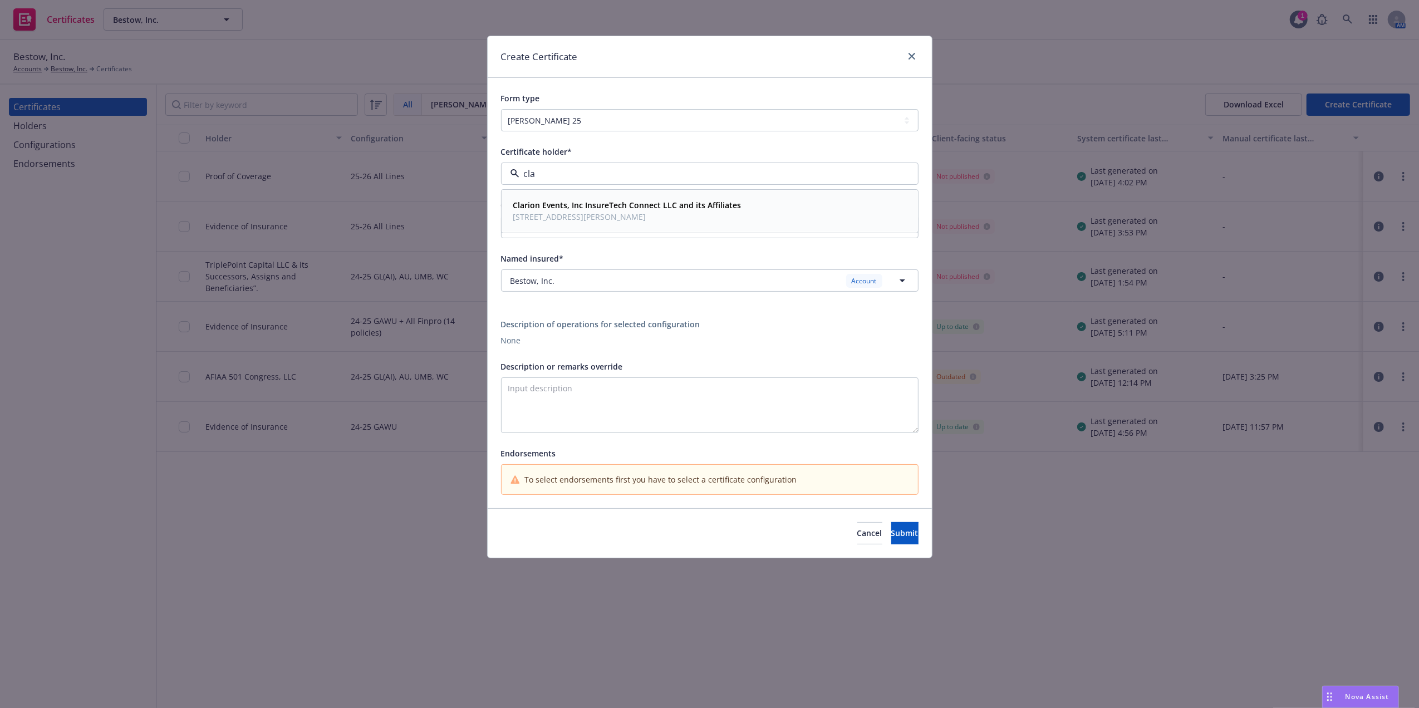
click at [591, 203] on strong "Clarion Events, Inc InsureTech Connect LLC and its Affiliates" at bounding box center [627, 205] width 228 height 11
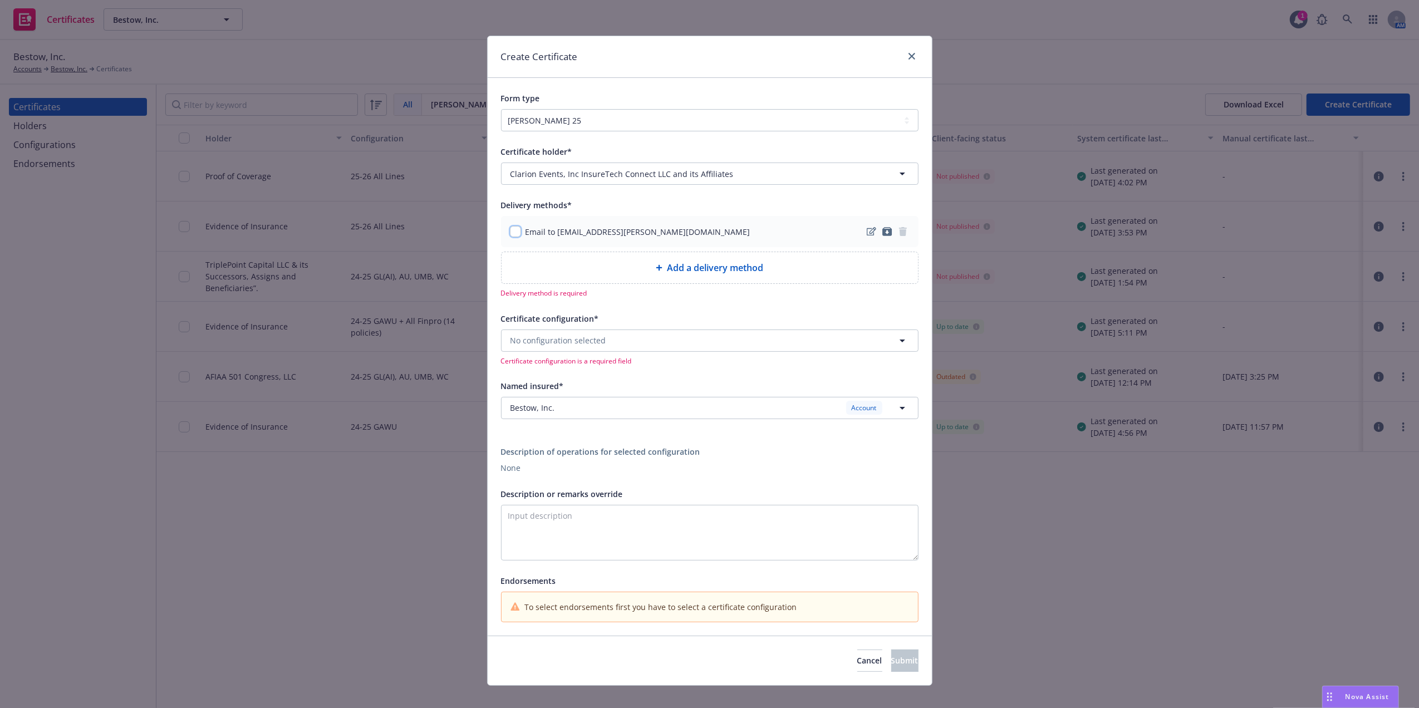
click at [512, 232] on input "checkbox" at bounding box center [515, 231] width 11 height 11
checkbox input "true"
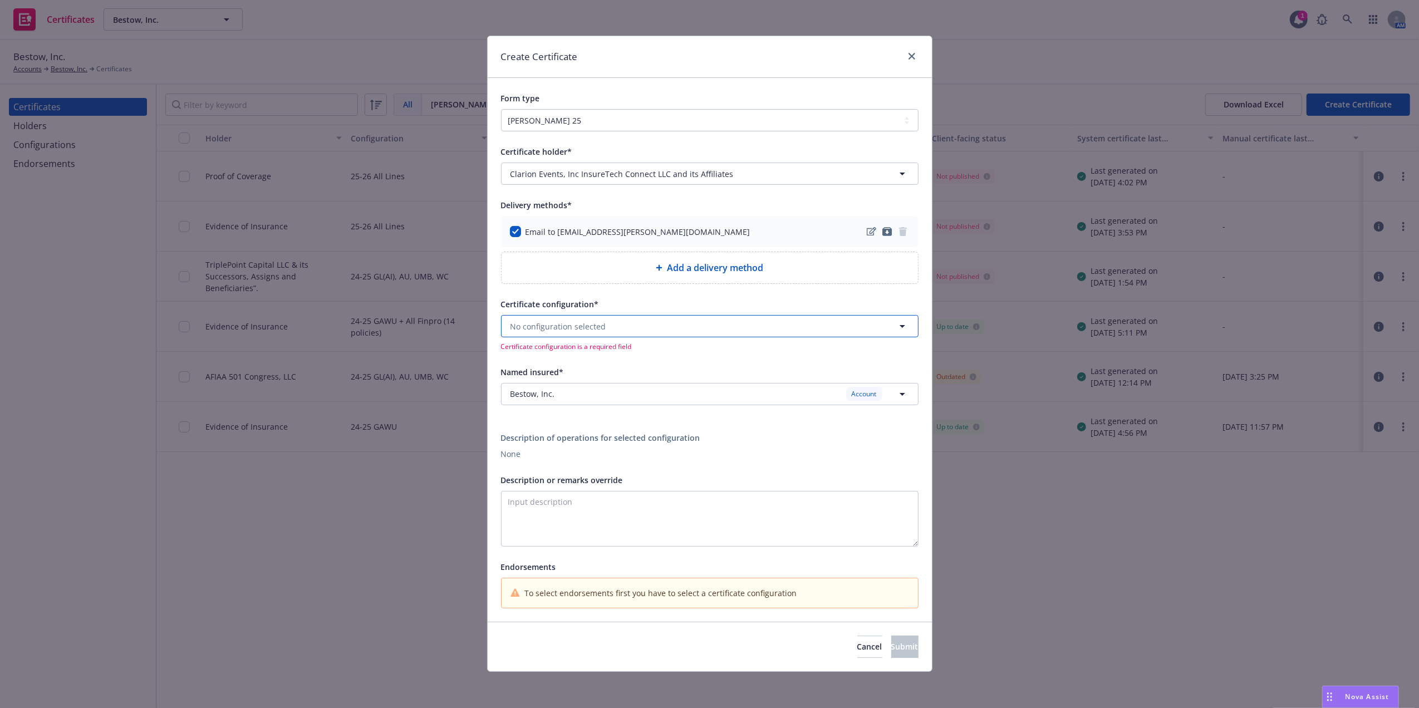
click at [639, 330] on button "No configuration selected" at bounding box center [709, 326] width 417 height 22
click at [731, 321] on button "No configuration selected" at bounding box center [709, 326] width 417 height 22
click at [605, 517] on textarea "Description or remarks override" at bounding box center [709, 519] width 417 height 56
paste textarea "All activities related to ITC Vegas 2025 / [DATE] – [DATE] [GEOGRAPHIC_DATA], […"
type textarea "All activities related to ITC Vegas 2025 / [DATE] – [DATE] [GEOGRAPHIC_DATA], […"
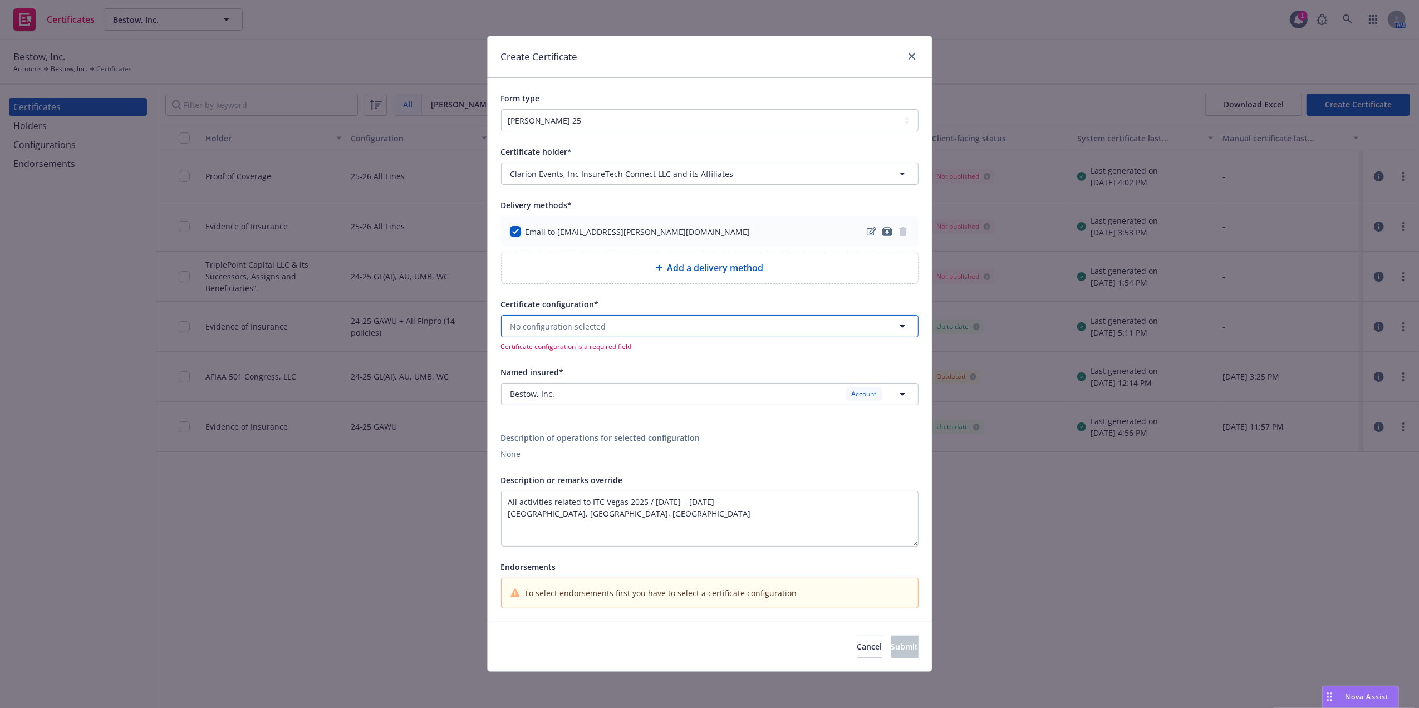
click at [621, 328] on button "No configuration selected" at bounding box center [709, 326] width 417 height 22
click at [579, 358] on div "25-26 All Lines Valid" at bounding box center [710, 359] width 402 height 19
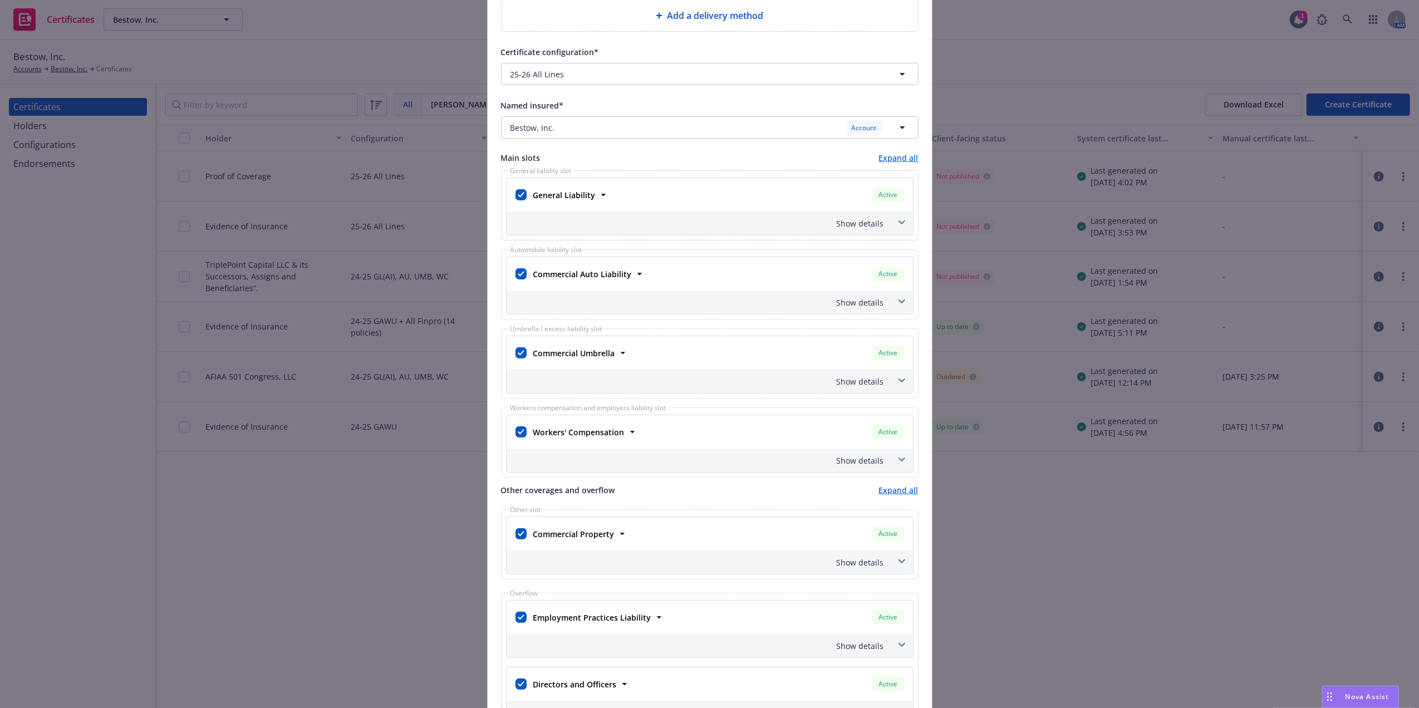
scroll to position [273, 0]
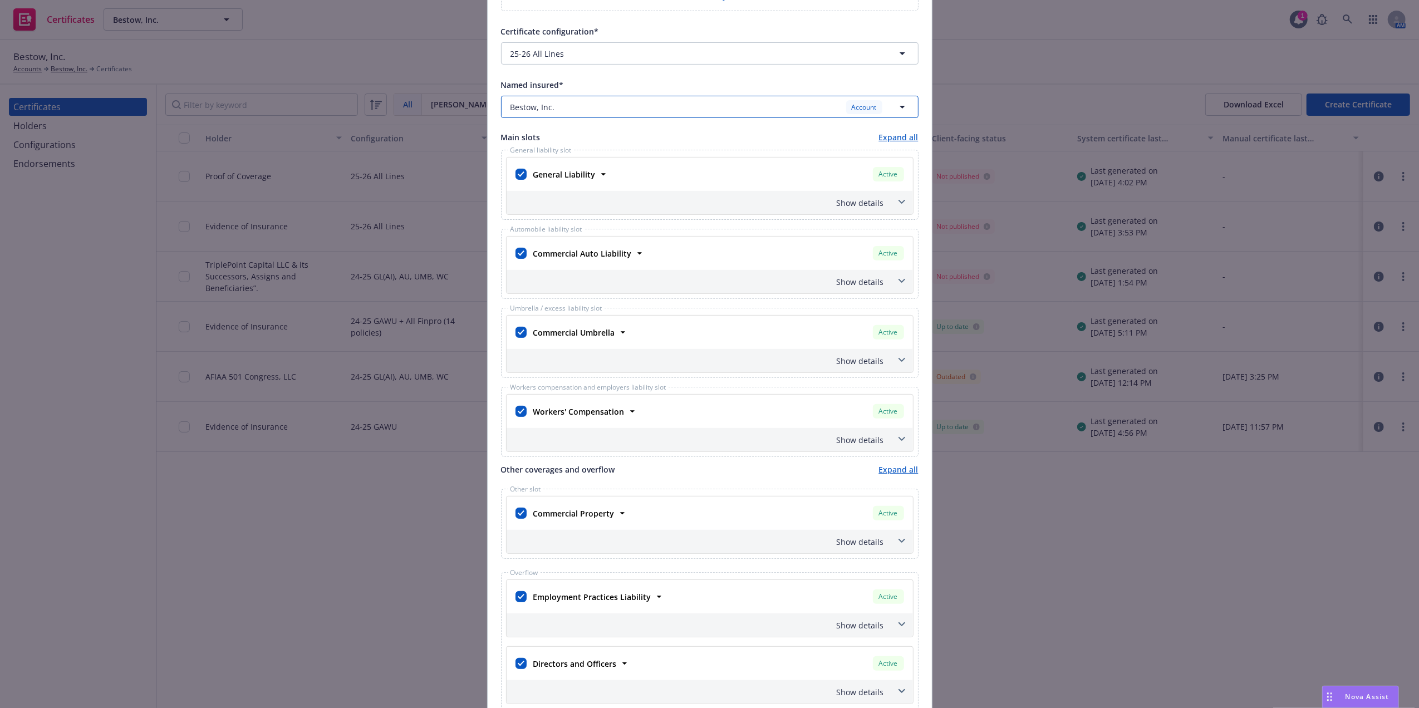
click at [591, 104] on div "Bestow, Inc. Account" at bounding box center [702, 107] width 385 height 14
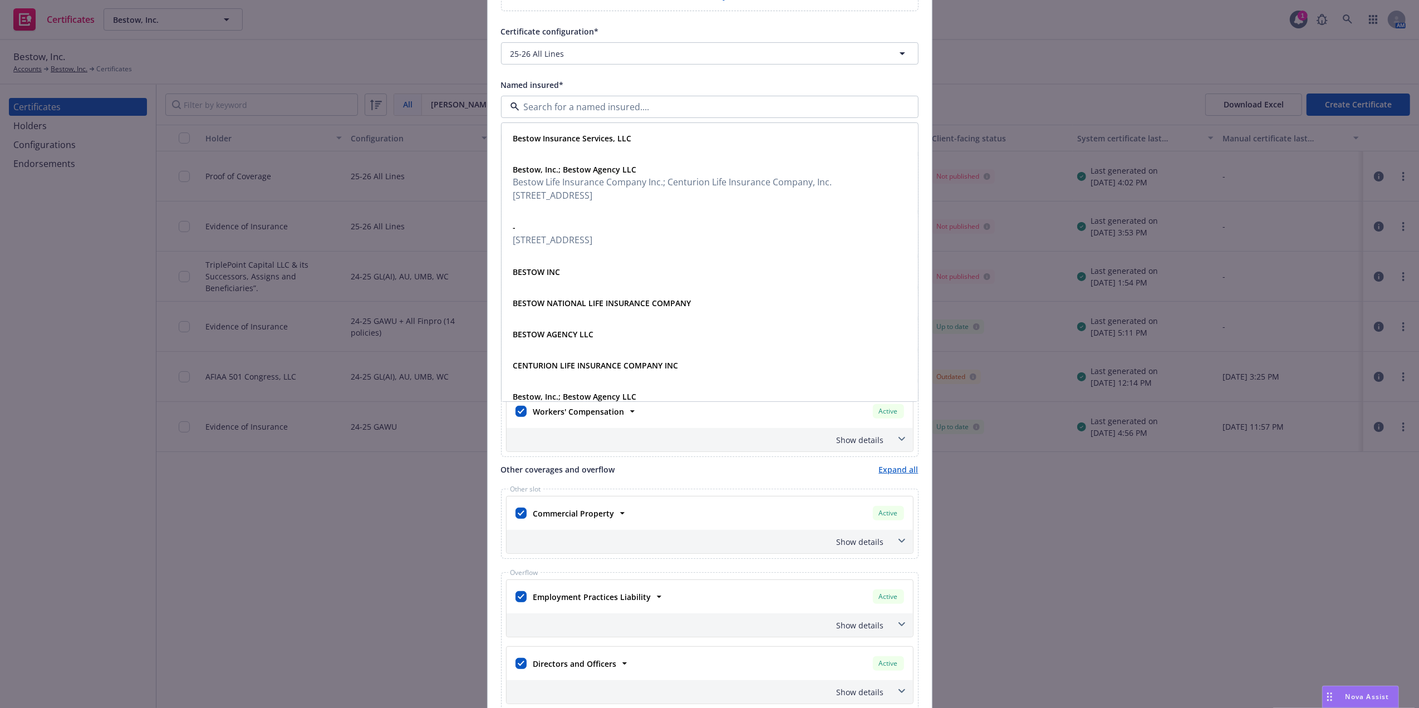
click at [615, 85] on div "Named insured*" at bounding box center [709, 84] width 417 height 13
click at [616, 47] on button "25-26 All Lines" at bounding box center [709, 53] width 417 height 22
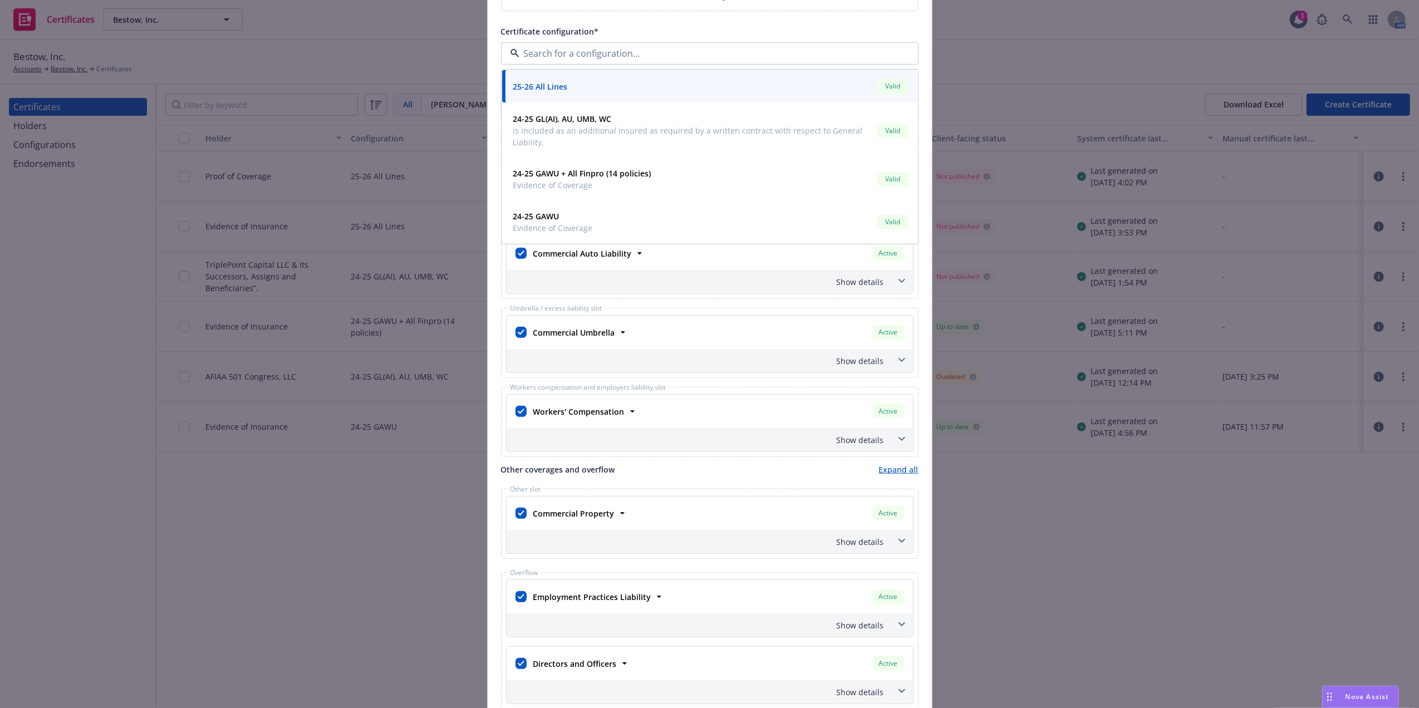
click at [559, 89] on strong "25-26 All Lines" at bounding box center [540, 86] width 55 height 11
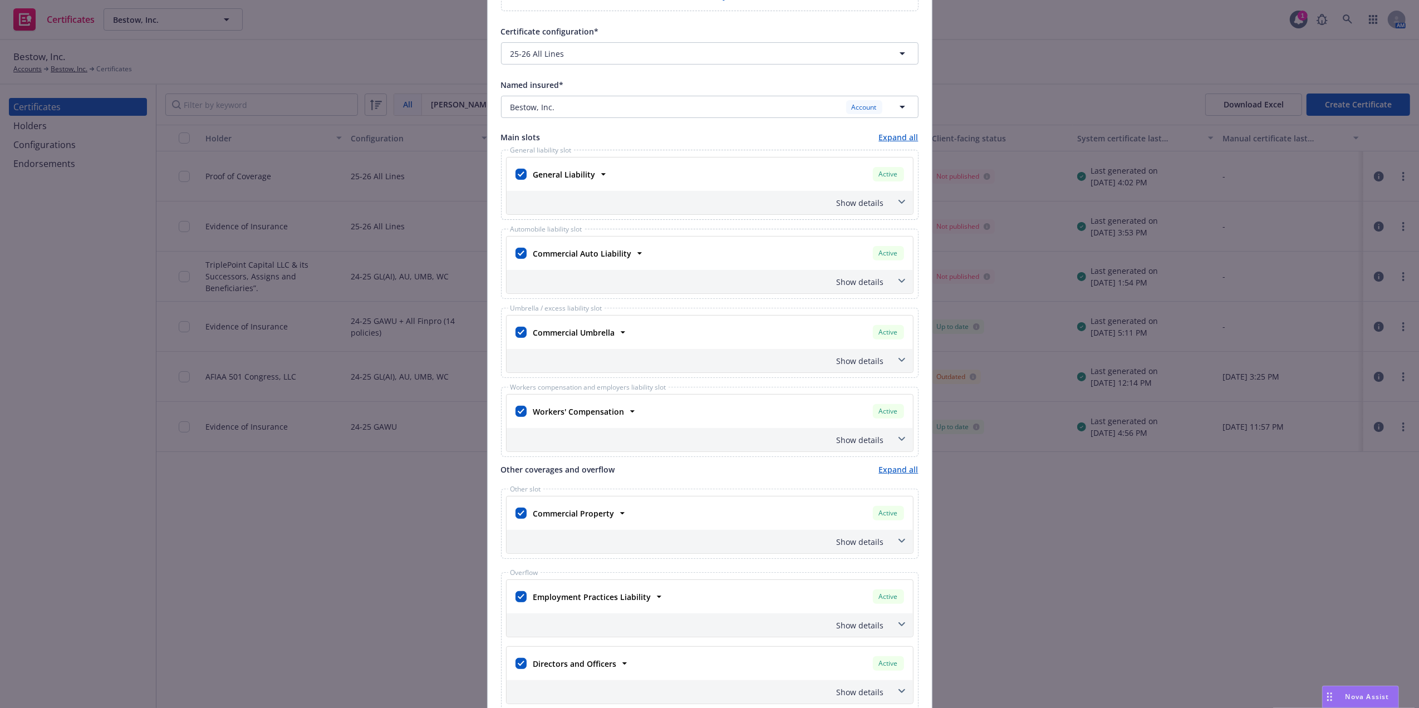
click at [881, 208] on div "Show details" at bounding box center [710, 202] width 406 height 23
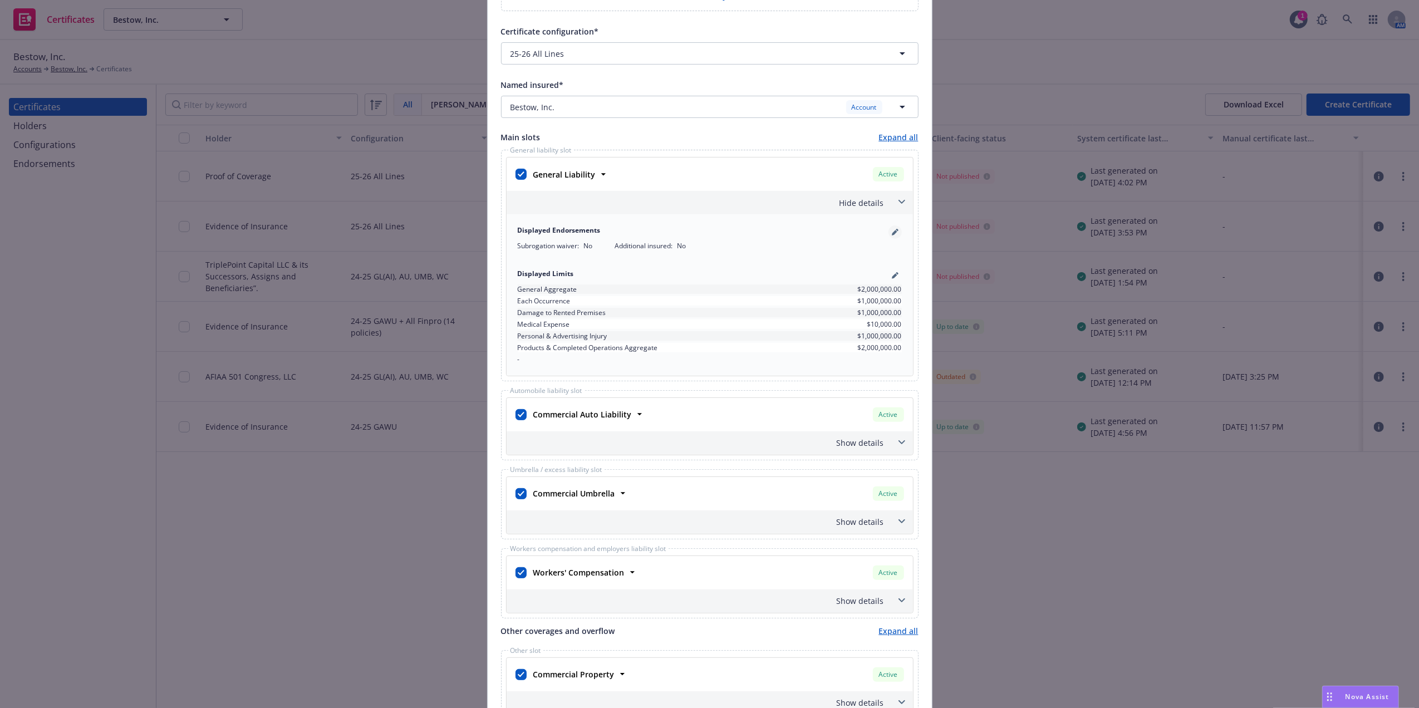
click at [888, 228] on link "pencil" at bounding box center [894, 231] width 13 height 13
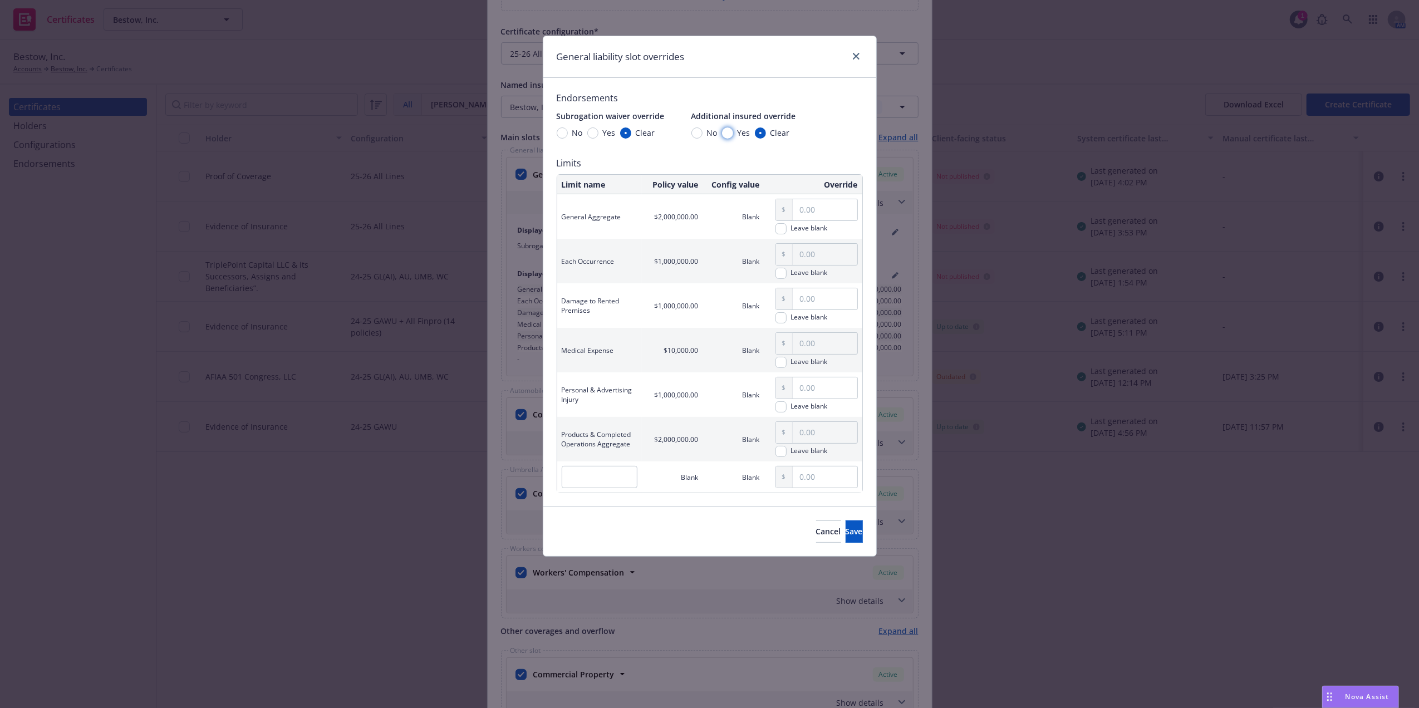
click at [726, 134] on input "Yes" at bounding box center [727, 132] width 11 height 11
radio input "true"
click at [846, 527] on button "Save" at bounding box center [854, 531] width 17 height 22
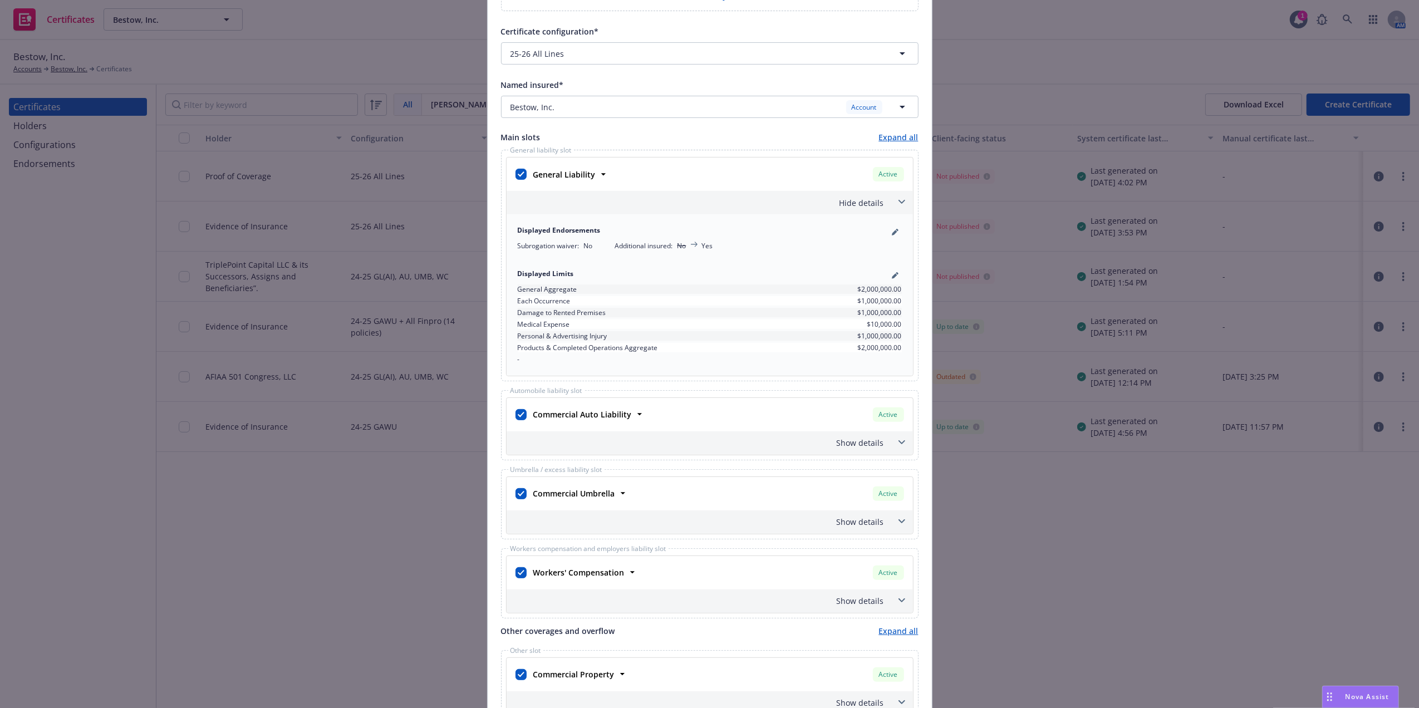
scroll to position [310, 0]
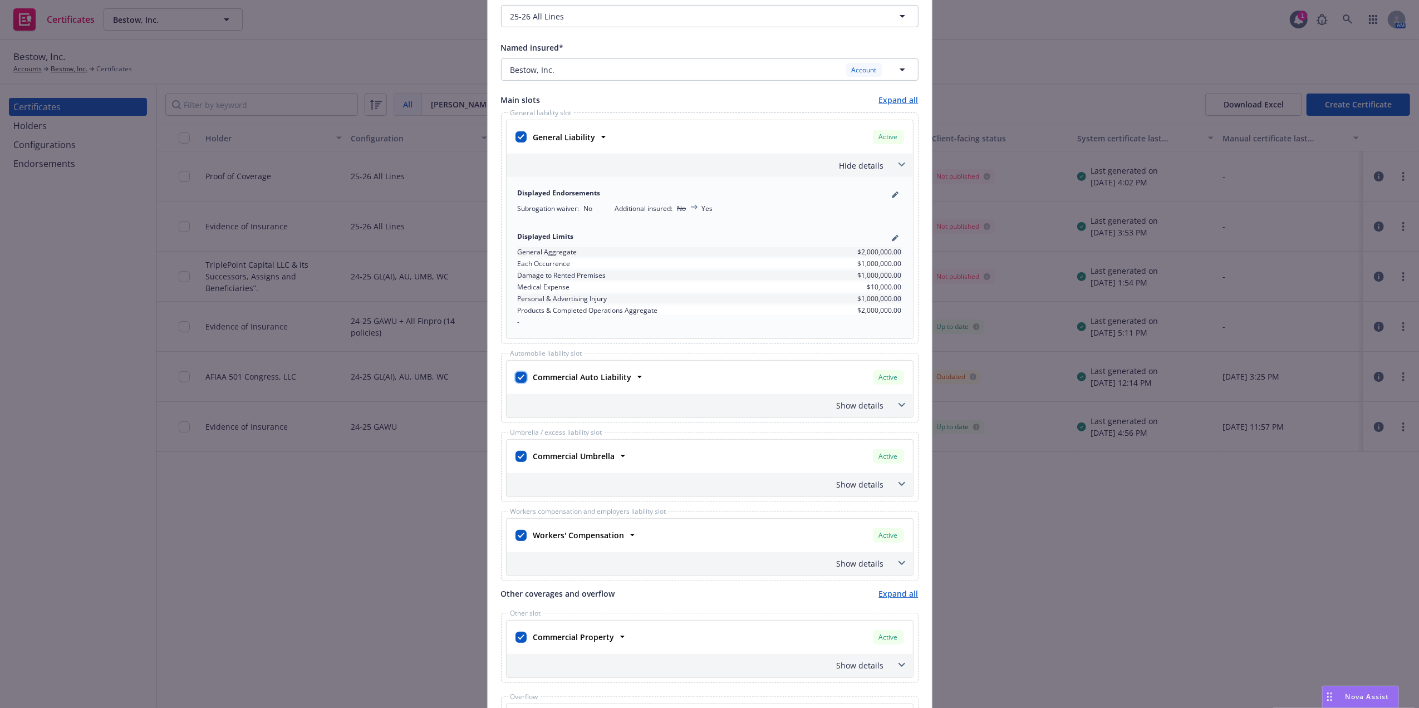
click at [515, 380] on input "checkbox" at bounding box center [520, 377] width 11 height 11
checkbox input "false"
click at [893, 489] on span at bounding box center [902, 484] width 18 height 18
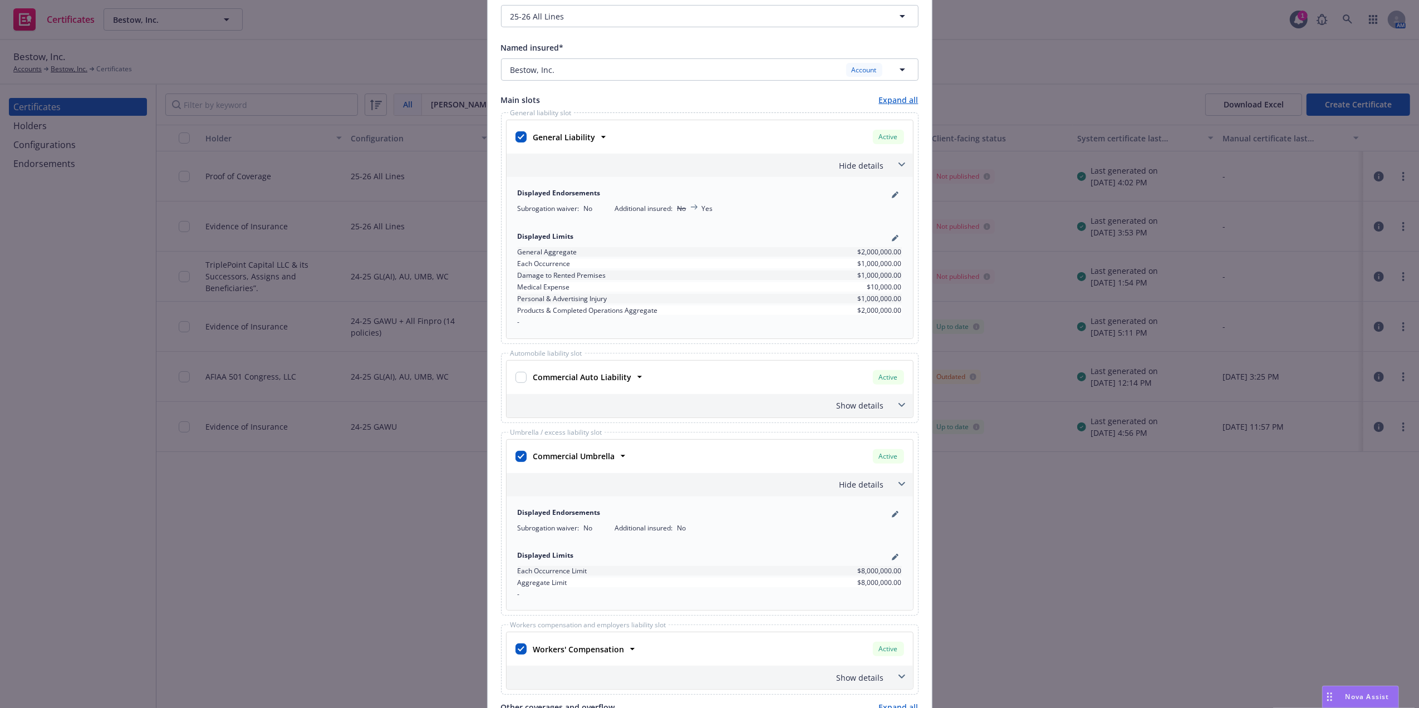
drag, startPoint x: 891, startPoint y: 512, endPoint x: 848, endPoint y: 492, distance: 46.8
click at [848, 492] on div "Commercial Umbrella Active Policy number 57 SBA BH3NKT Premium $12,379.00 Effec…" at bounding box center [709, 525] width 407 height 172
click at [599, 451] on div "Commercial Umbrella" at bounding box center [573, 456] width 89 height 16
click at [596, 458] on strong "Commercial Umbrella" at bounding box center [574, 456] width 82 height 11
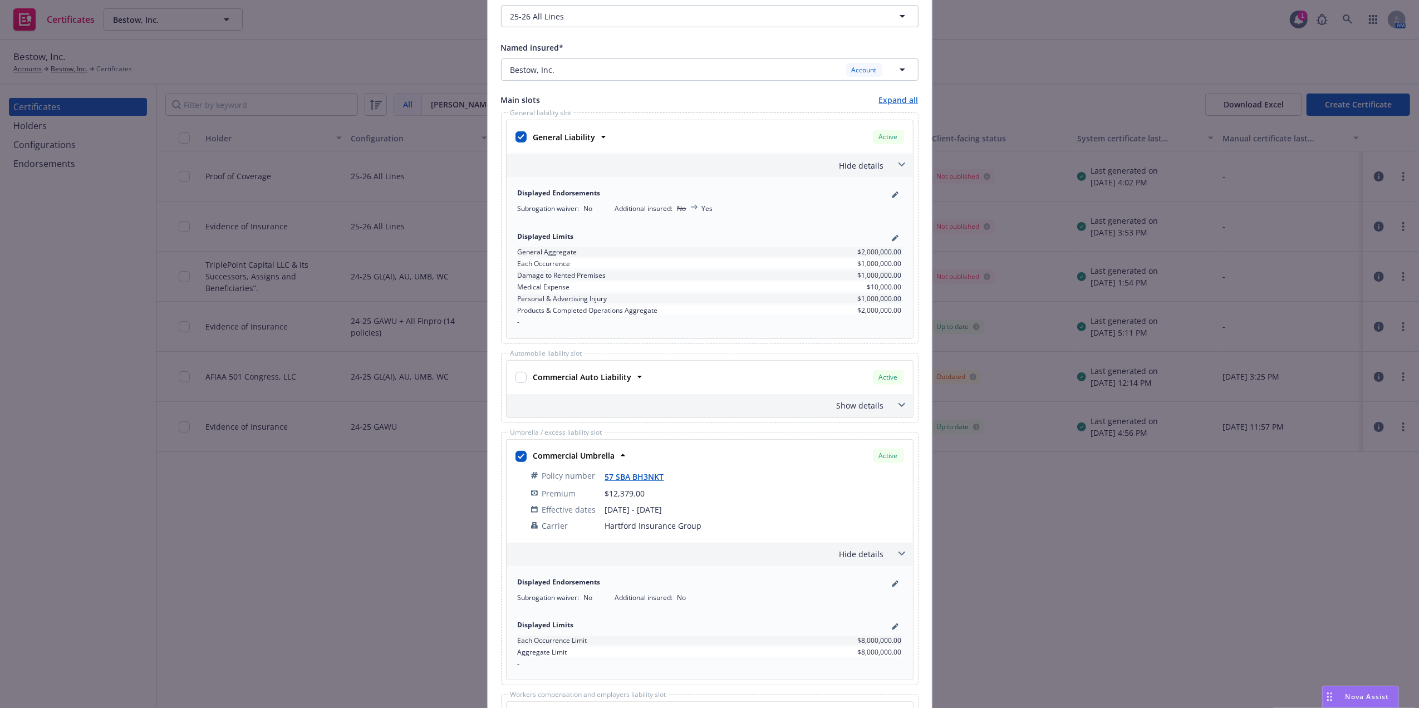
click at [595, 450] on div "Commercial Umbrella" at bounding box center [573, 456] width 89 height 16
click at [582, 457] on strong "Commercial Umbrella" at bounding box center [574, 455] width 82 height 11
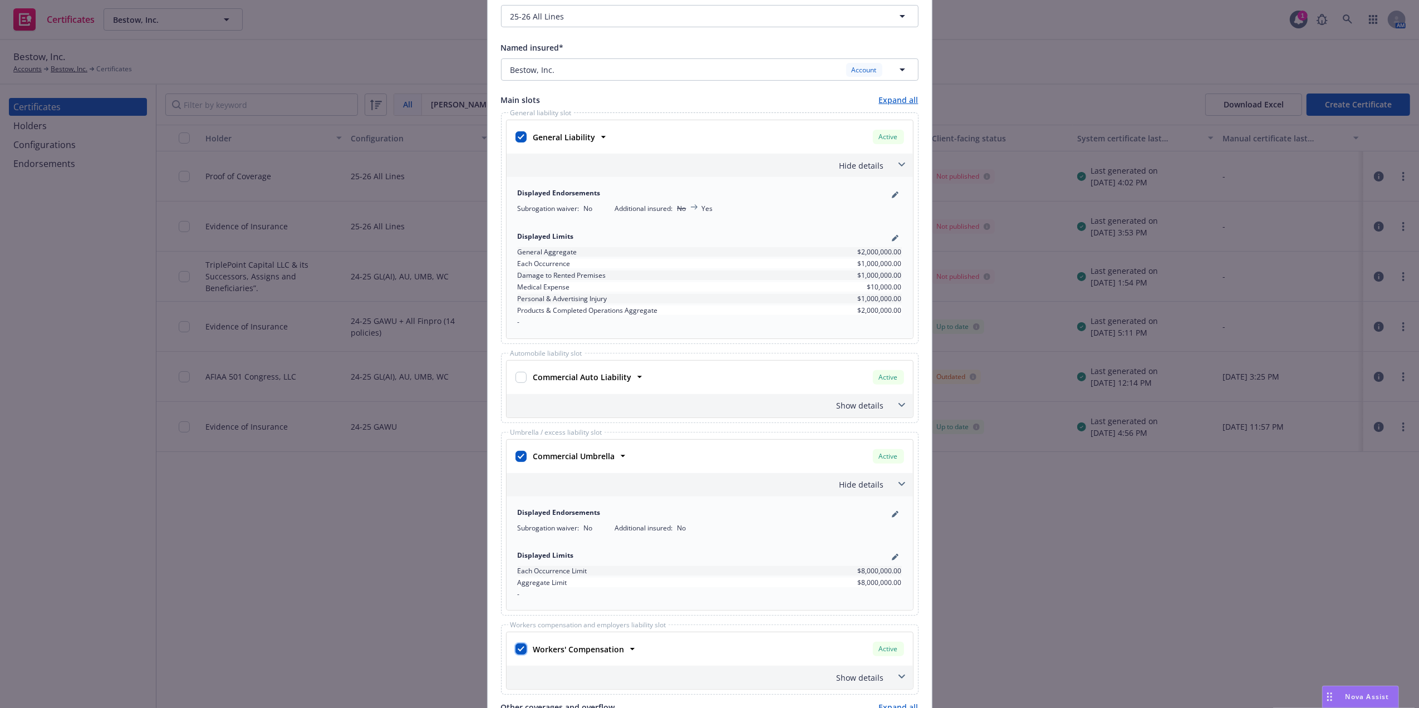
click at [515, 652] on input "checkbox" at bounding box center [520, 648] width 11 height 11
checkbox input "false"
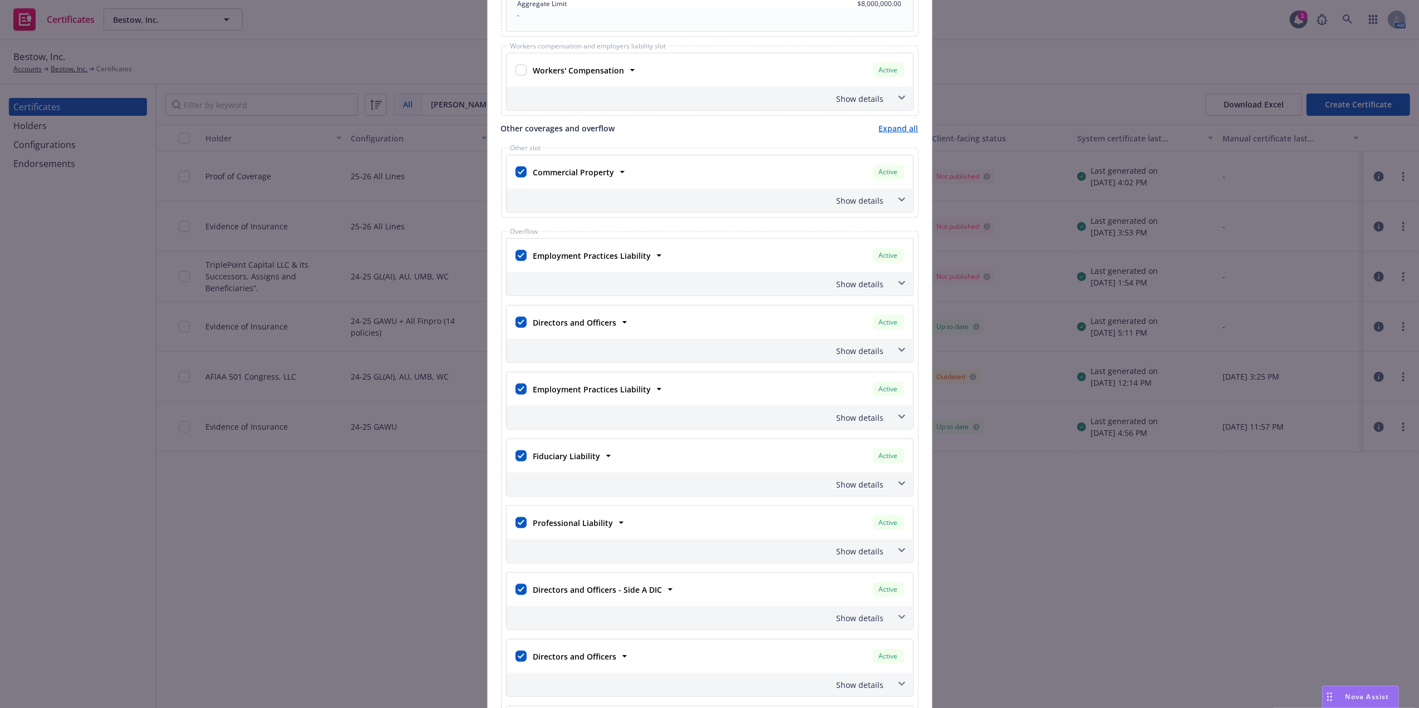
scroll to position [622, 0]
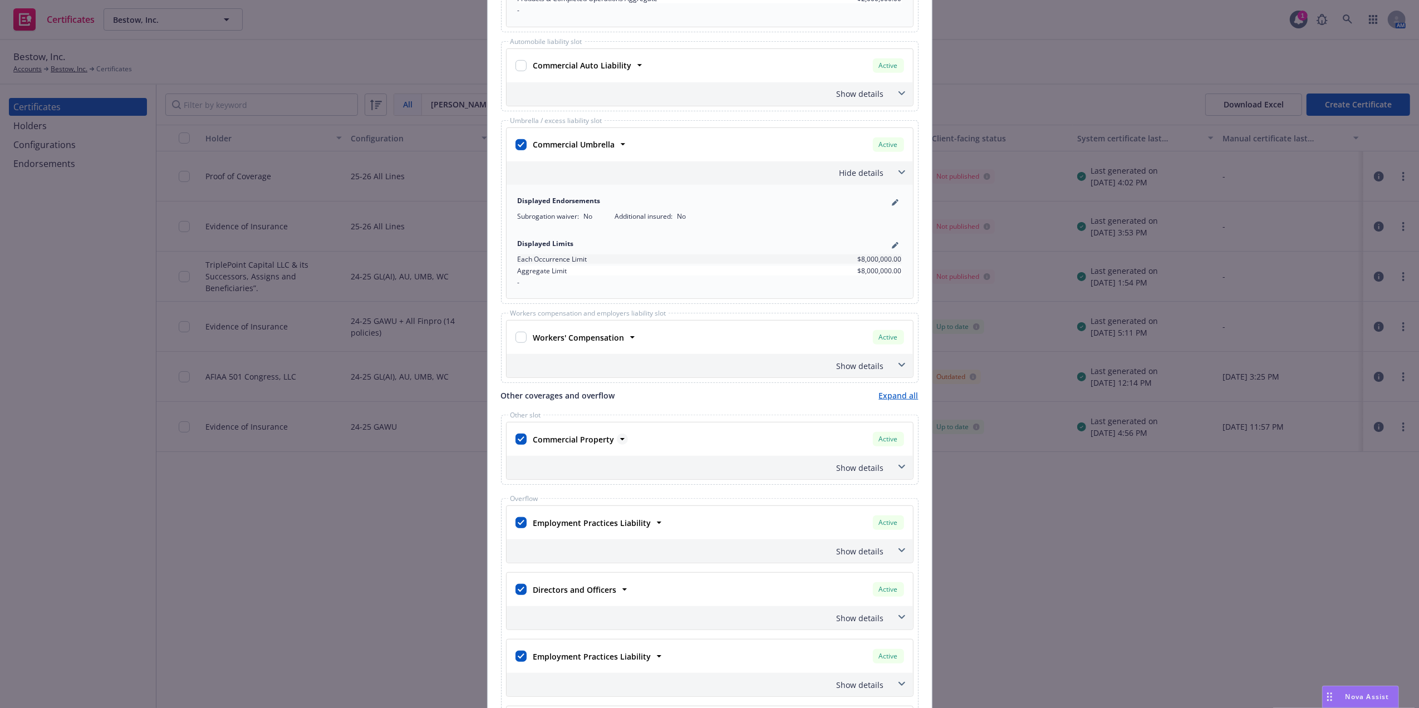
click at [571, 444] on strong "Commercial Property" at bounding box center [573, 439] width 81 height 11
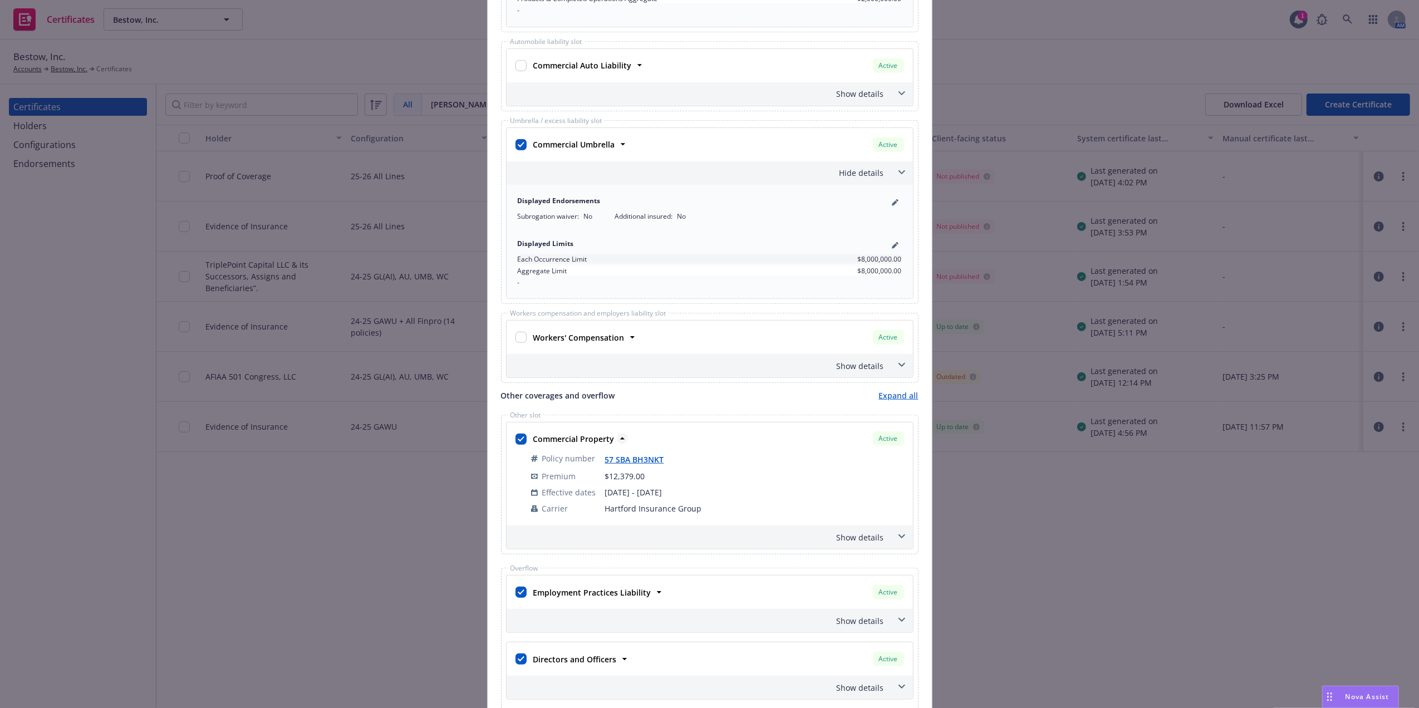
click at [562, 443] on strong "Commercial Property" at bounding box center [573, 439] width 81 height 11
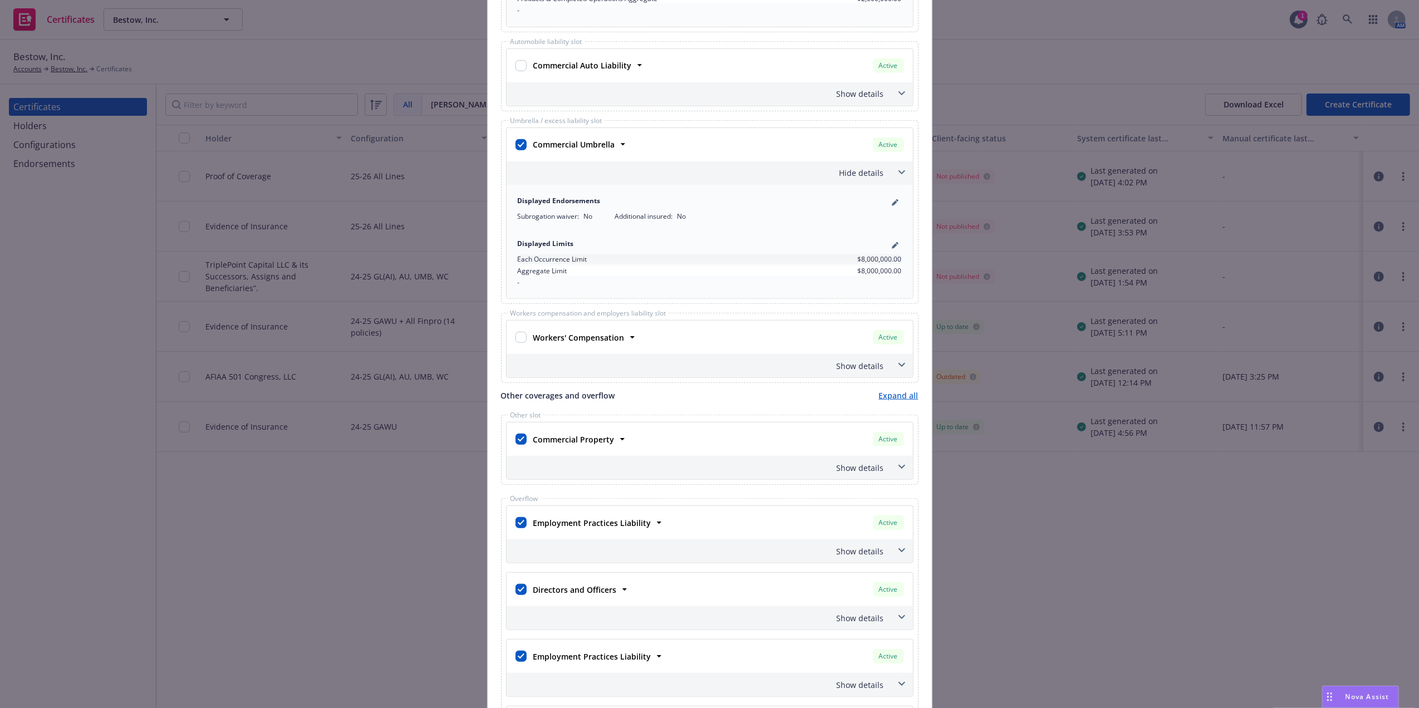
click at [660, 470] on div "Show details" at bounding box center [696, 468] width 375 height 12
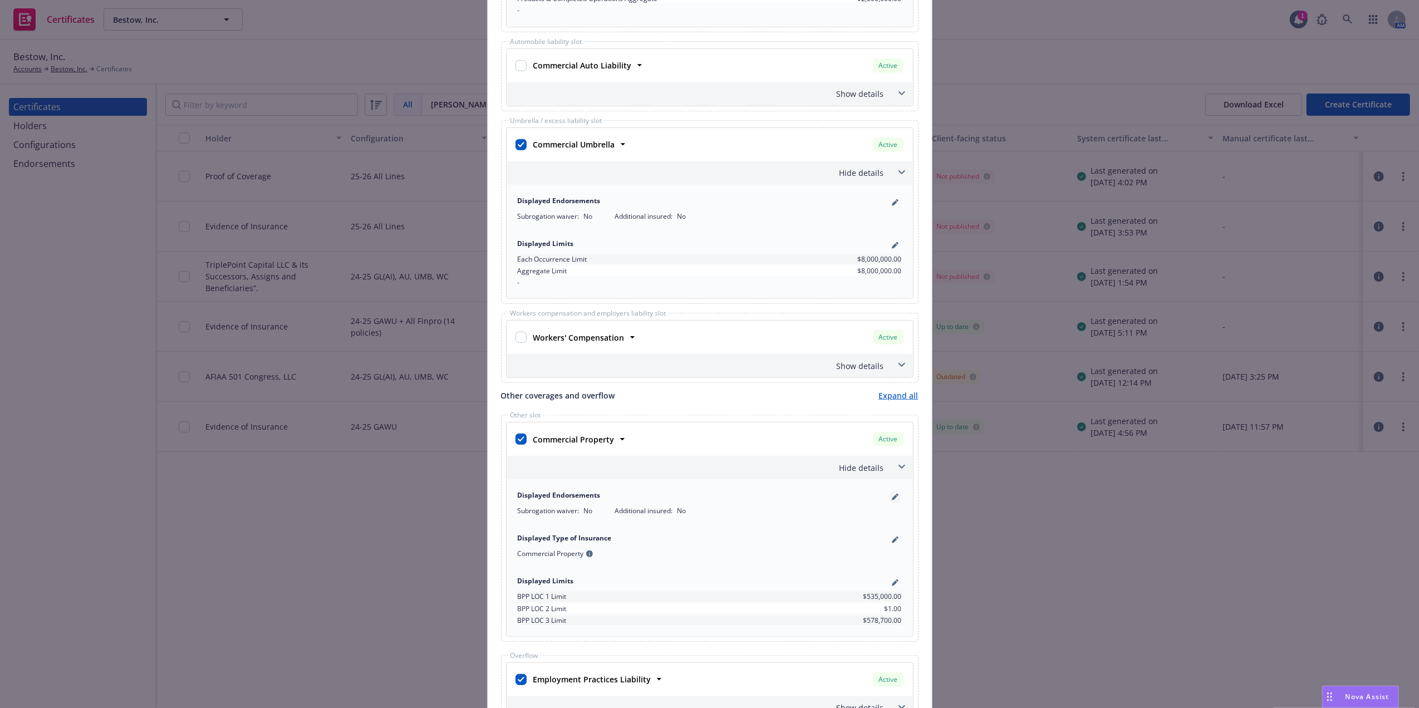
click at [892, 499] on icon "pencil" at bounding box center [895, 497] width 7 height 7
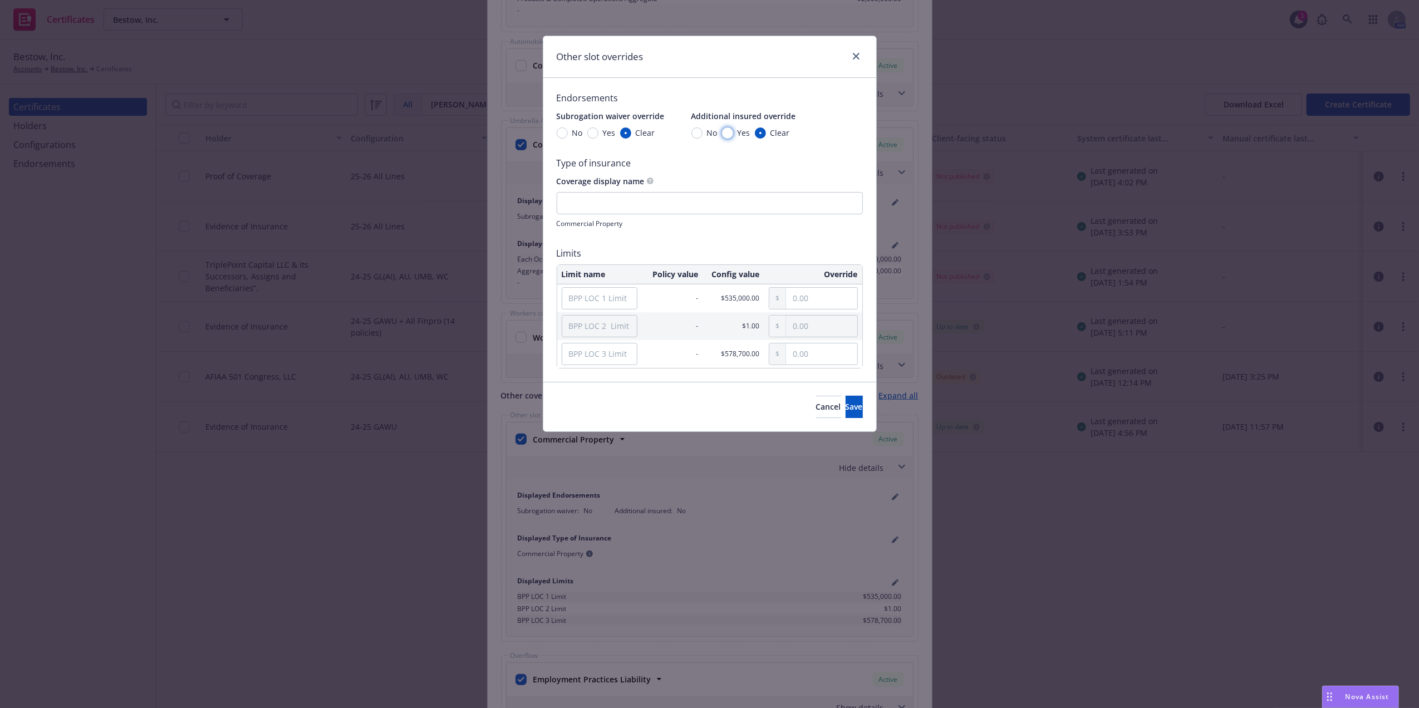
click at [727, 130] on input "Yes" at bounding box center [727, 132] width 11 height 11
radio input "true"
click at [851, 405] on button "Save" at bounding box center [854, 407] width 17 height 22
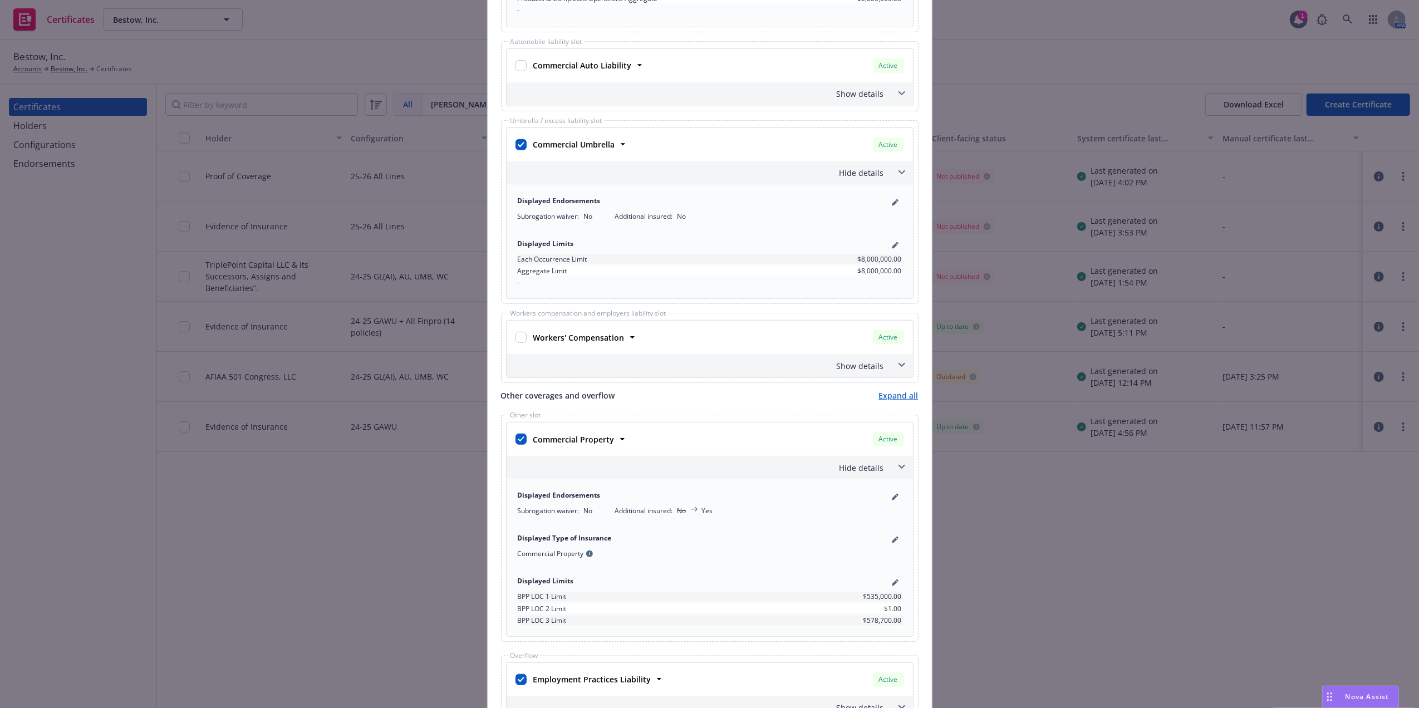
click at [893, 469] on span at bounding box center [902, 467] width 18 height 18
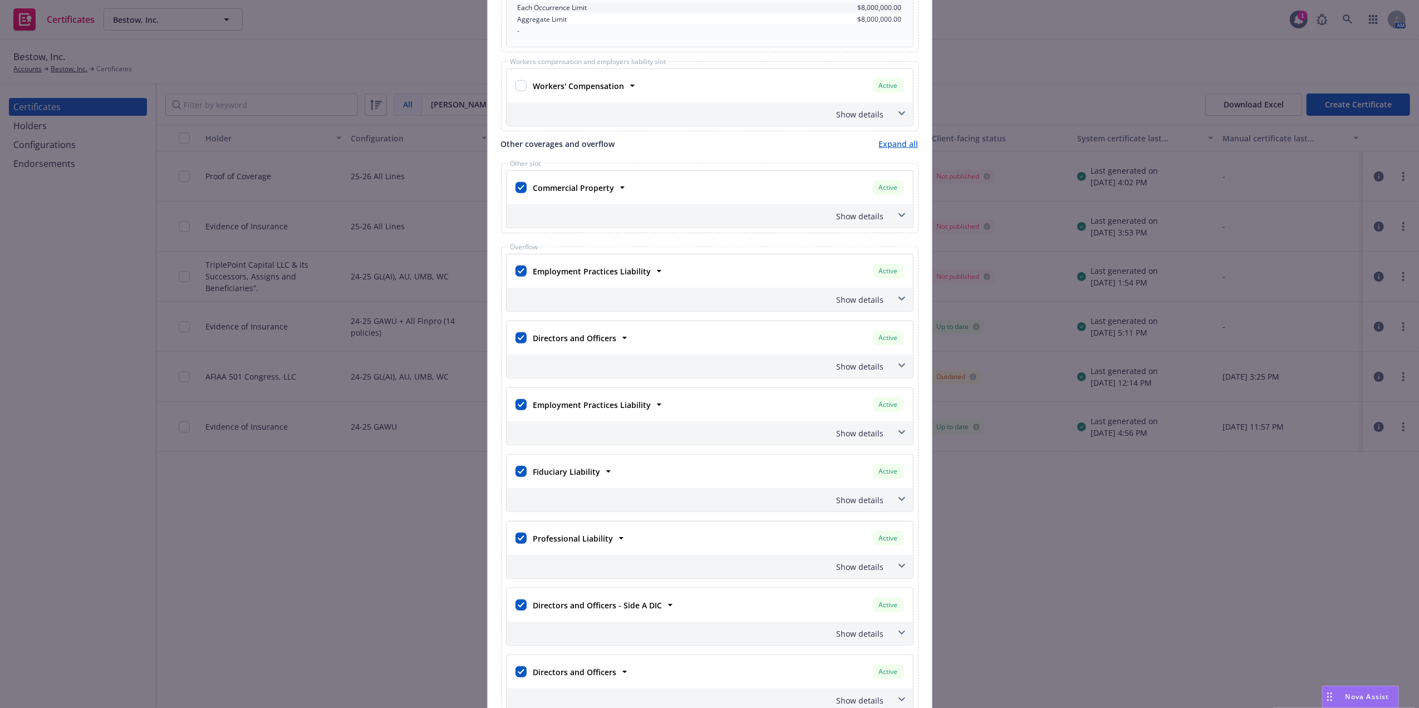
scroll to position [941, 0]
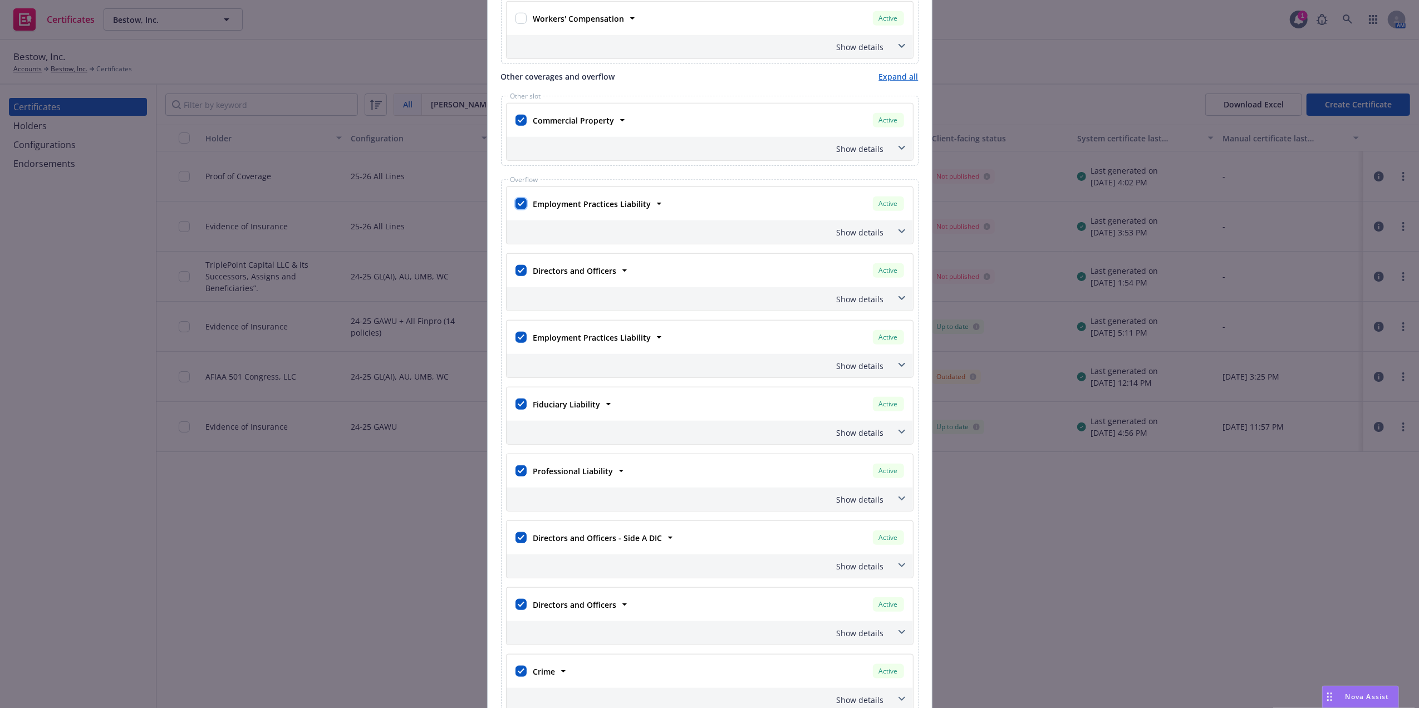
click at [517, 207] on input "checkbox" at bounding box center [520, 203] width 11 height 11
checkbox input "false"
click at [520, 276] on input "checkbox" at bounding box center [520, 270] width 11 height 11
checkbox input "false"
click at [522, 343] on div at bounding box center [521, 337] width 16 height 20
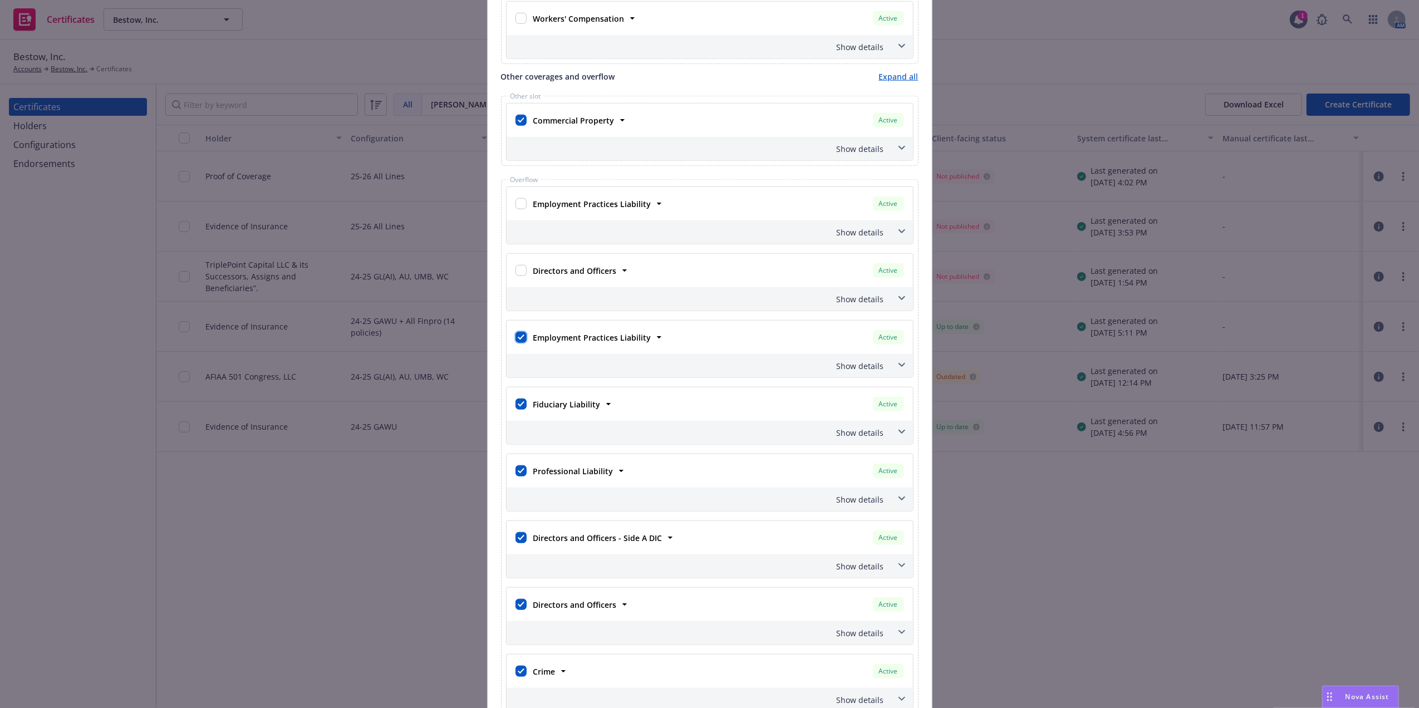
click at [515, 343] on input "checkbox" at bounding box center [520, 337] width 11 height 11
checkbox input "false"
click at [515, 410] on input "checkbox" at bounding box center [520, 404] width 11 height 11
checkbox input "false"
click at [515, 471] on input "checkbox" at bounding box center [520, 470] width 11 height 11
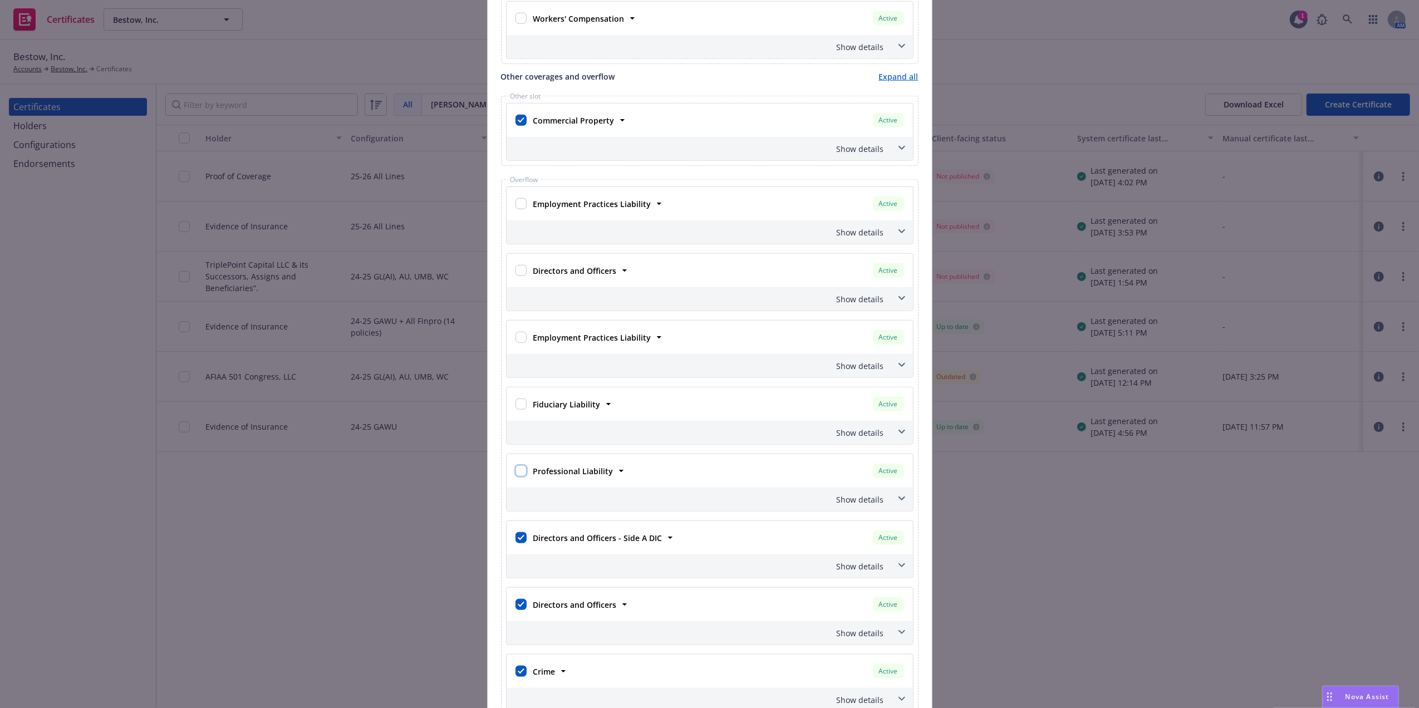
checkbox input "false"
click at [515, 543] on input "checkbox" at bounding box center [520, 537] width 11 height 11
checkbox input "false"
click at [518, 610] on input "checkbox" at bounding box center [520, 604] width 11 height 11
checkbox input "false"
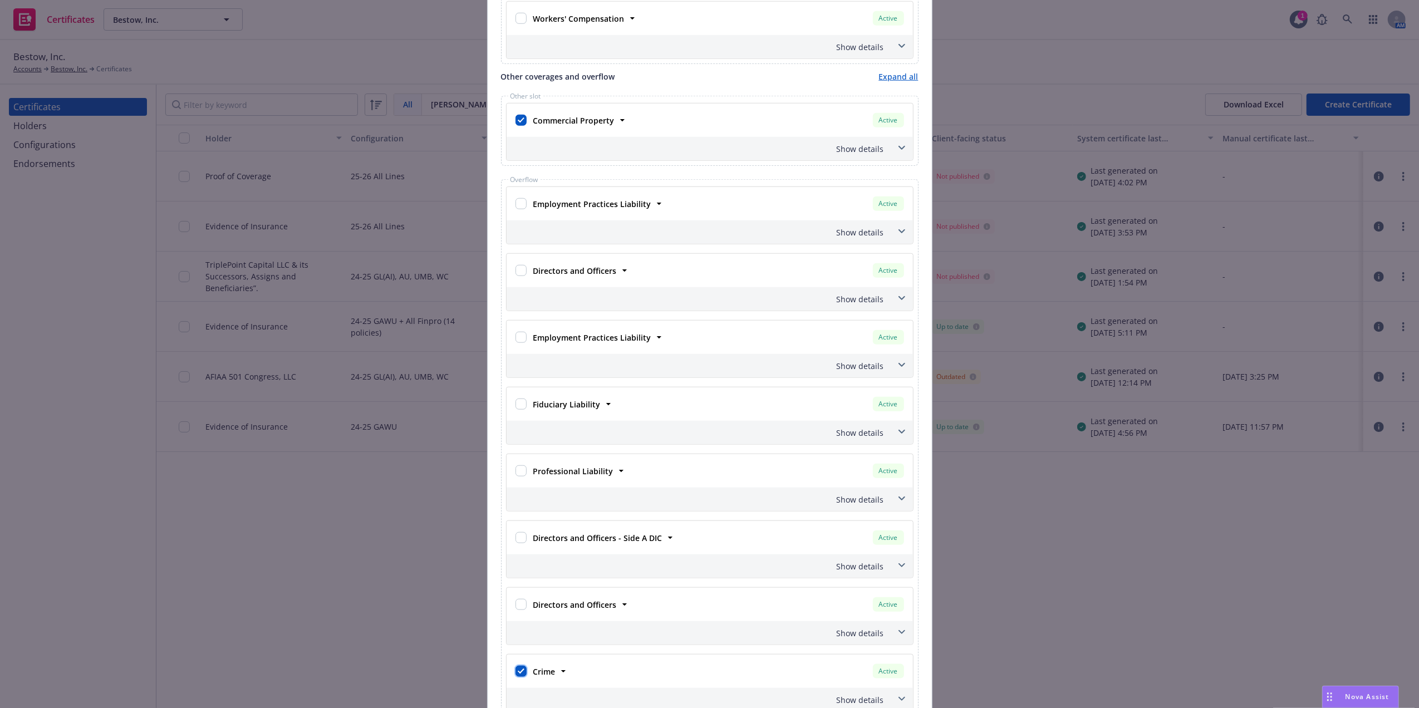
click at [515, 677] on input "checkbox" at bounding box center [520, 671] width 11 height 11
checkbox input "false"
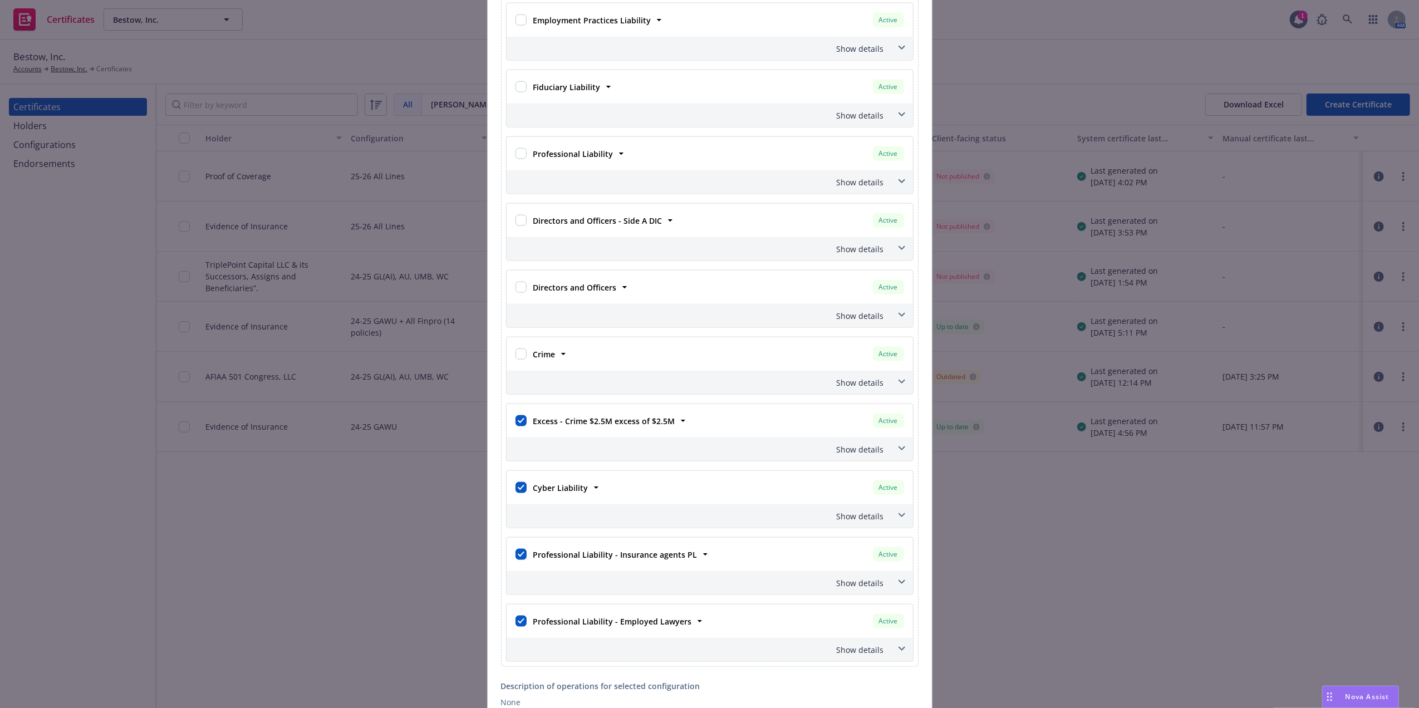
scroll to position [1354, 0]
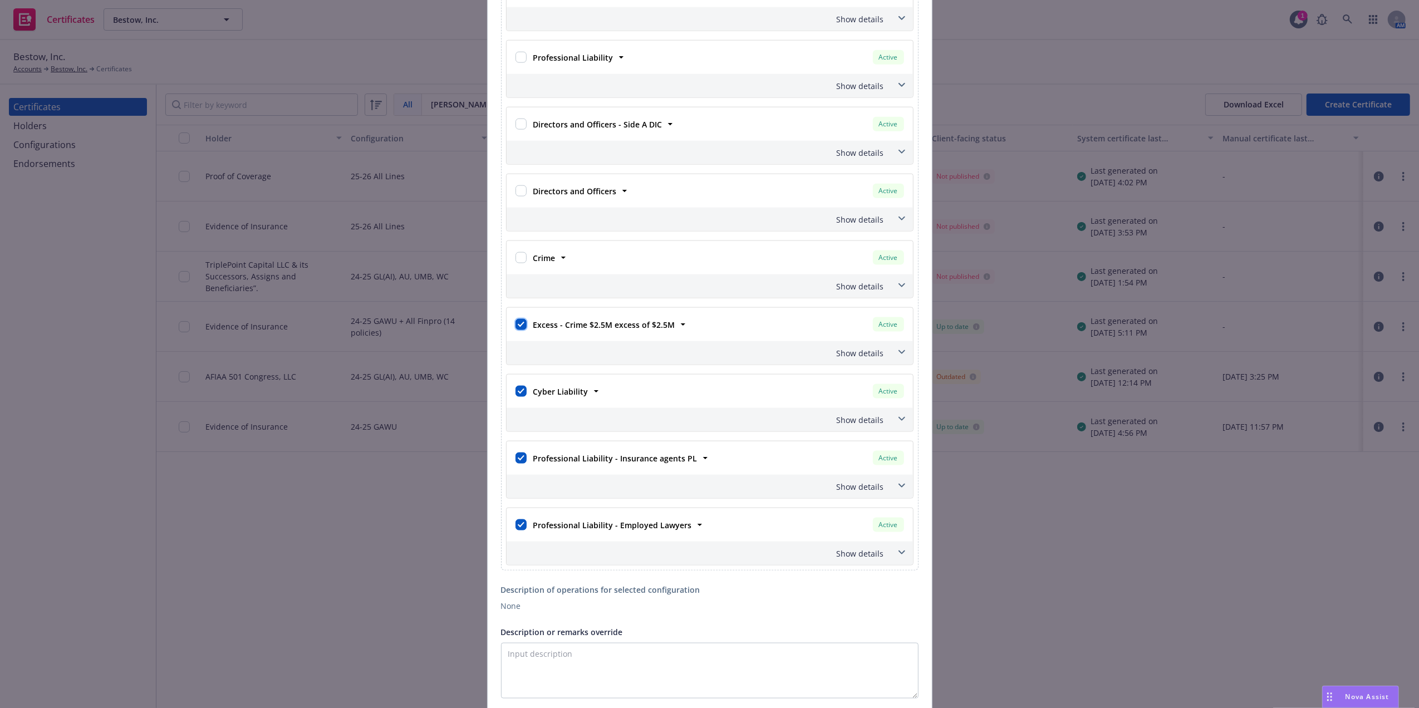
click at [515, 328] on input "checkbox" at bounding box center [520, 324] width 11 height 11
checkbox input "false"
click at [515, 397] on input "checkbox" at bounding box center [520, 391] width 11 height 11
checkbox input "false"
click at [515, 463] on input "checkbox" at bounding box center [520, 458] width 11 height 11
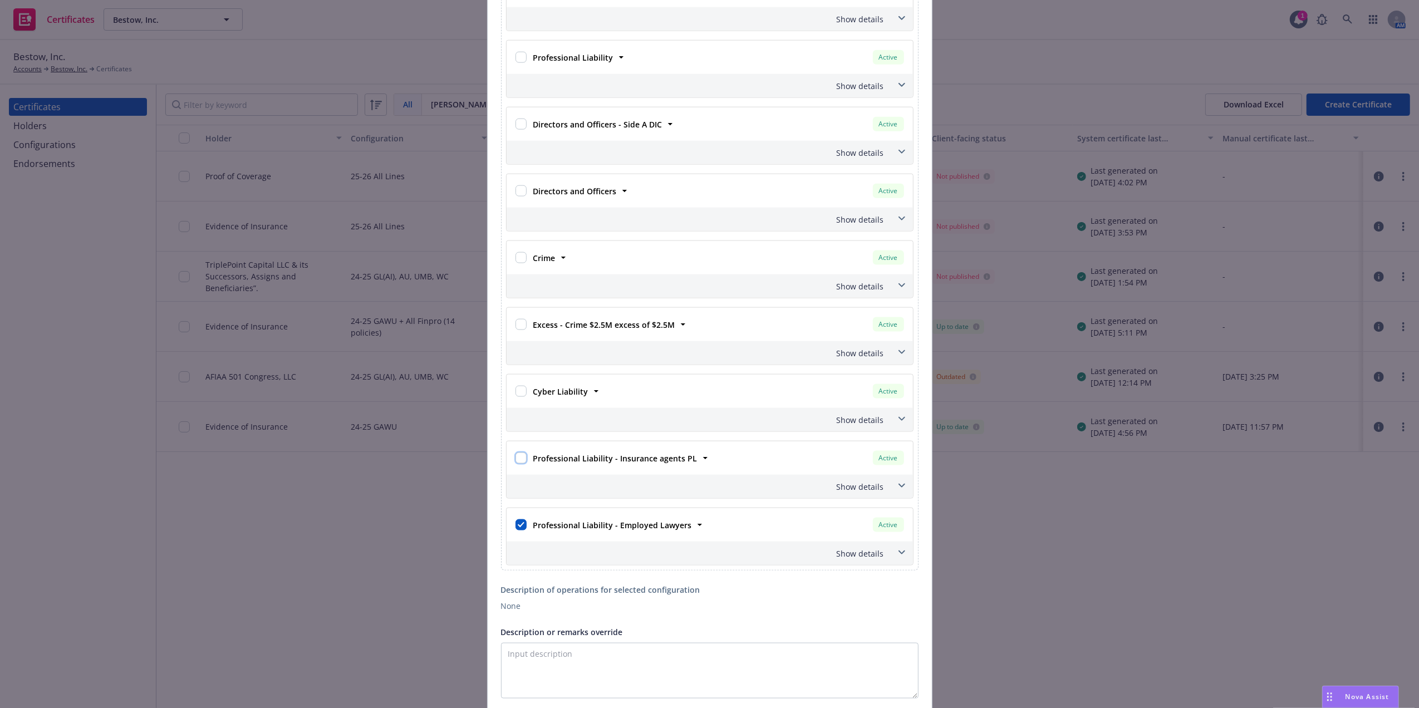
checkbox input "false"
click at [519, 530] on input "checkbox" at bounding box center [520, 524] width 11 height 11
checkbox input "false"
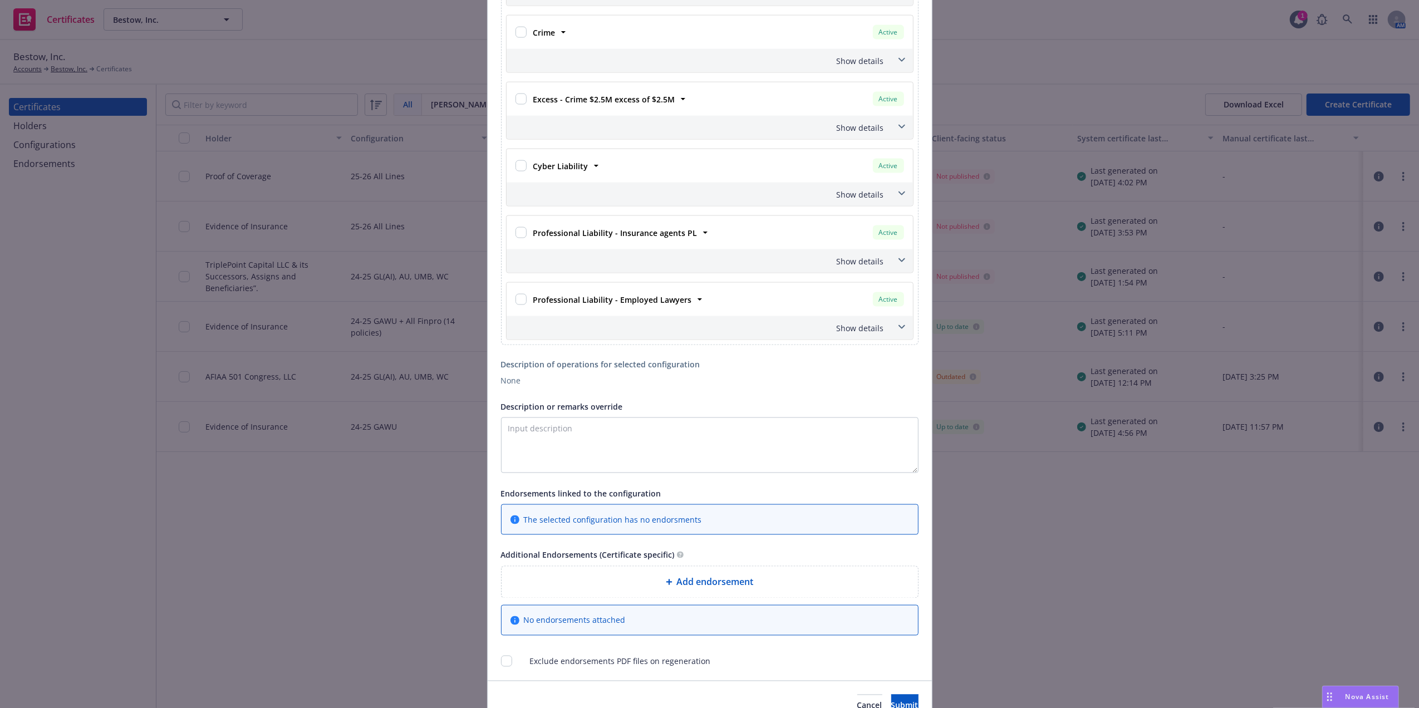
scroll to position [1649, 0]
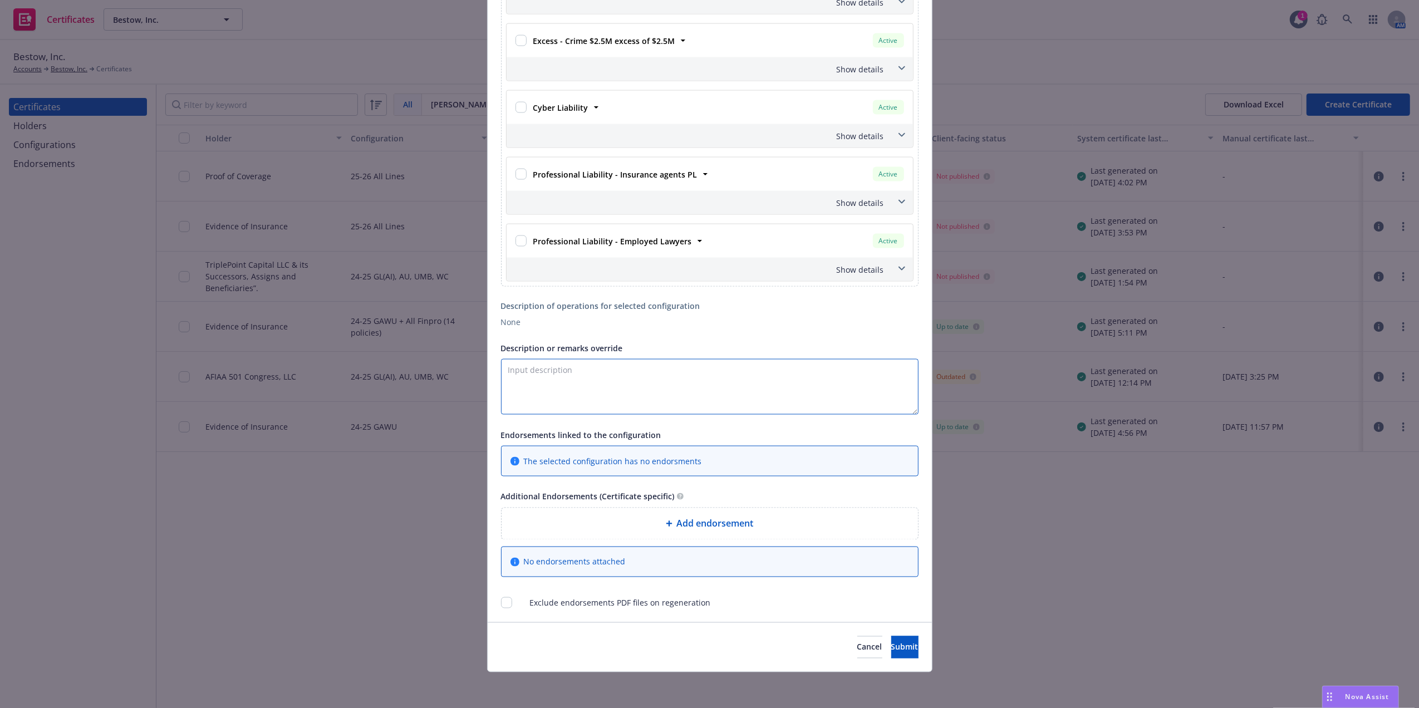
click at [646, 387] on textarea "Description or remarks override" at bounding box center [709, 387] width 417 height 56
paste textarea "All activities related to ITC Vegas 2025 / October 14th – October 16th, 2025 Ma…"
type textarea "All activities related to ITC Vegas 2025 / October 14th – October 16th, 2025 Ma…"
click at [504, 604] on input "checkbox" at bounding box center [506, 602] width 11 height 11
checkbox input "true"
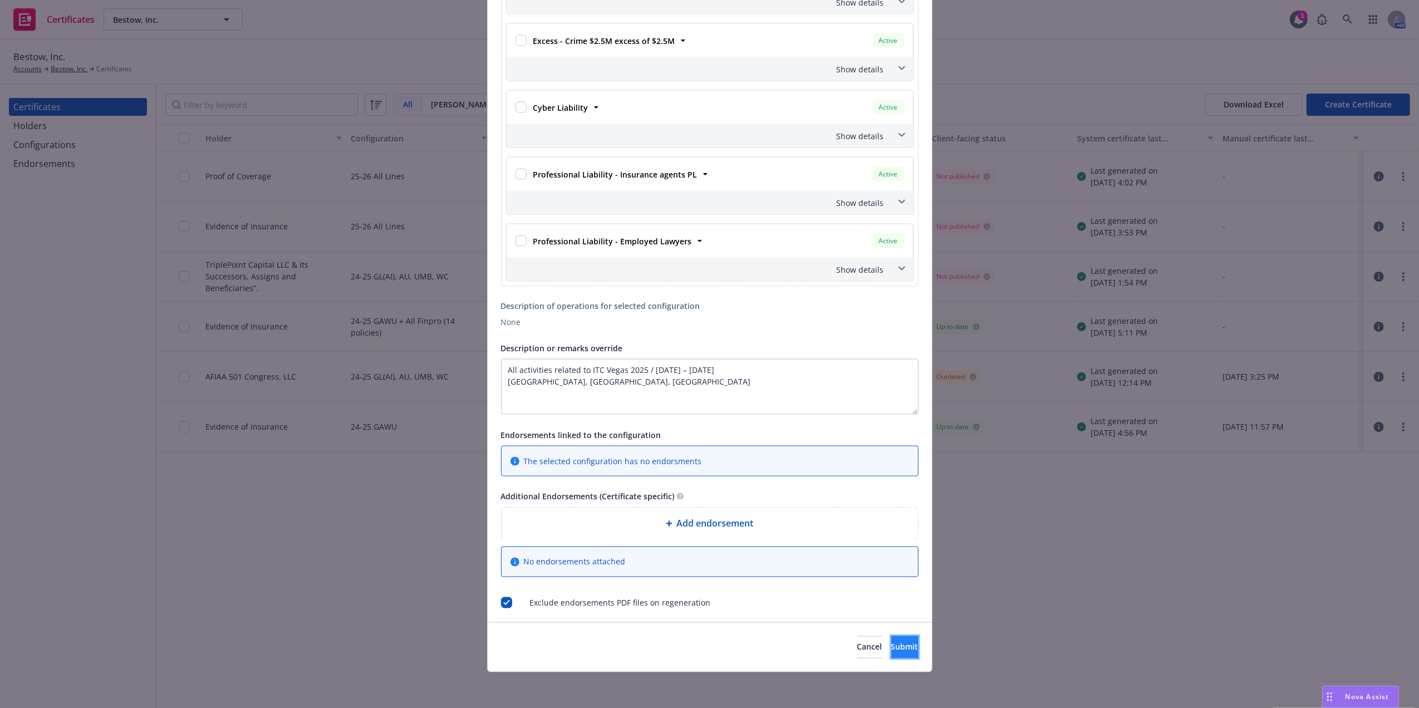
click at [891, 648] on span "Submit" at bounding box center [904, 647] width 27 height 11
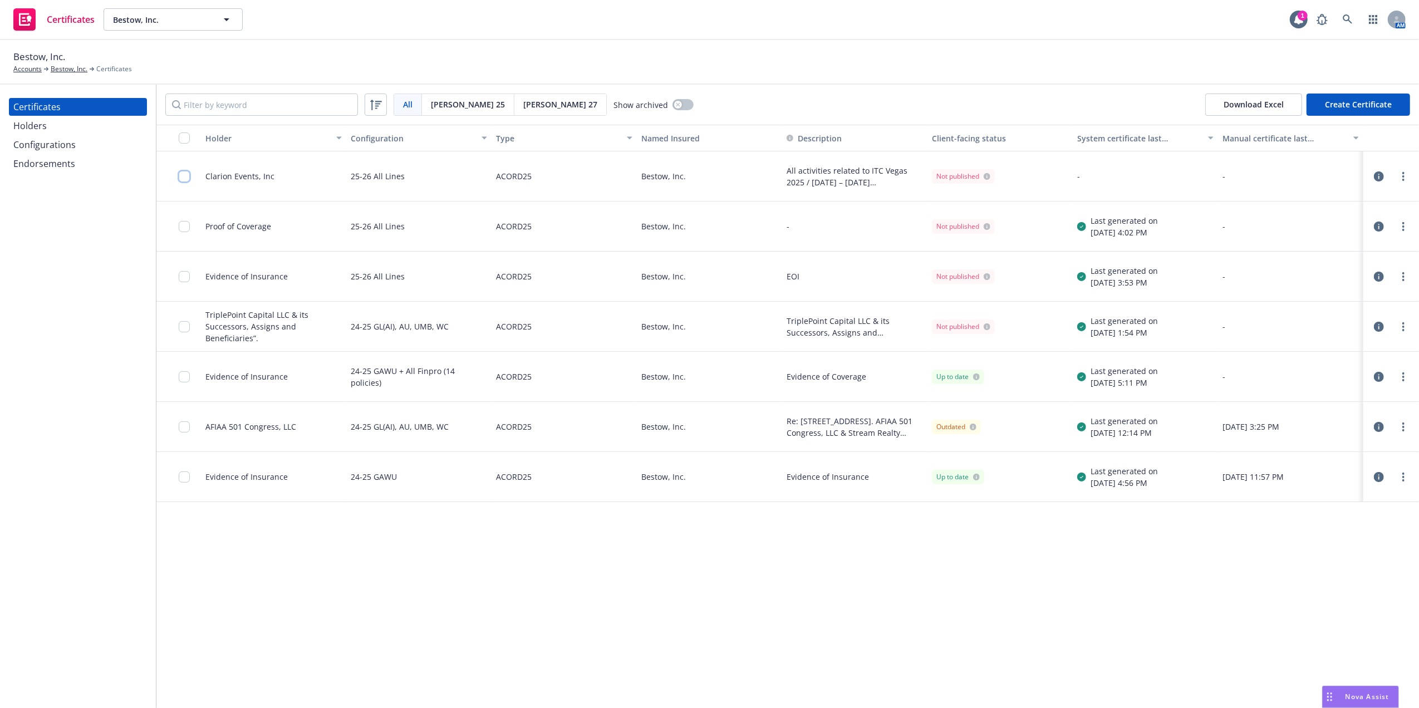
click at [179, 174] on input "checkbox" at bounding box center [184, 176] width 11 height 11
click at [1403, 180] on circle "more" at bounding box center [1403, 180] width 2 height 2
click at [1280, 239] on link "Regenerate" at bounding box center [1320, 244] width 178 height 22
click at [1401, 175] on link "more" at bounding box center [1403, 176] width 13 height 13
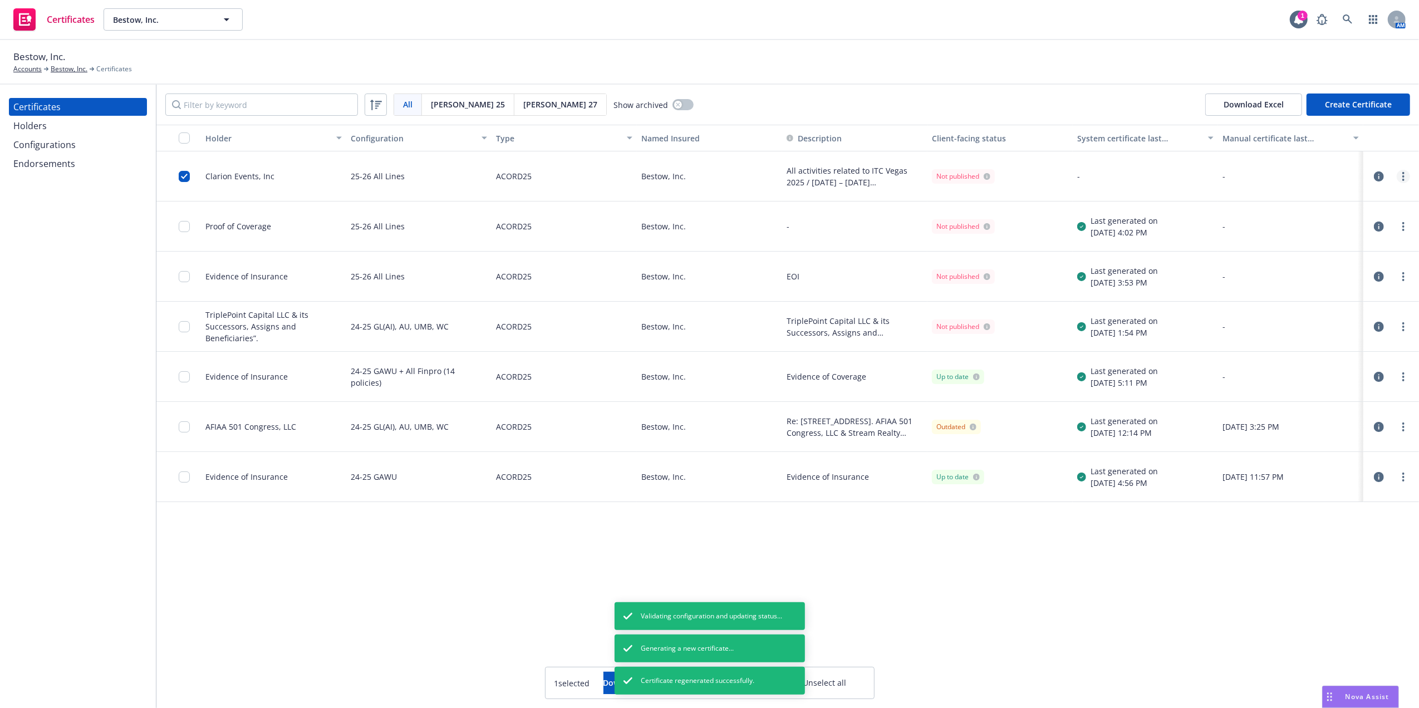
click at [1405, 174] on link "more" at bounding box center [1403, 176] width 13 height 13
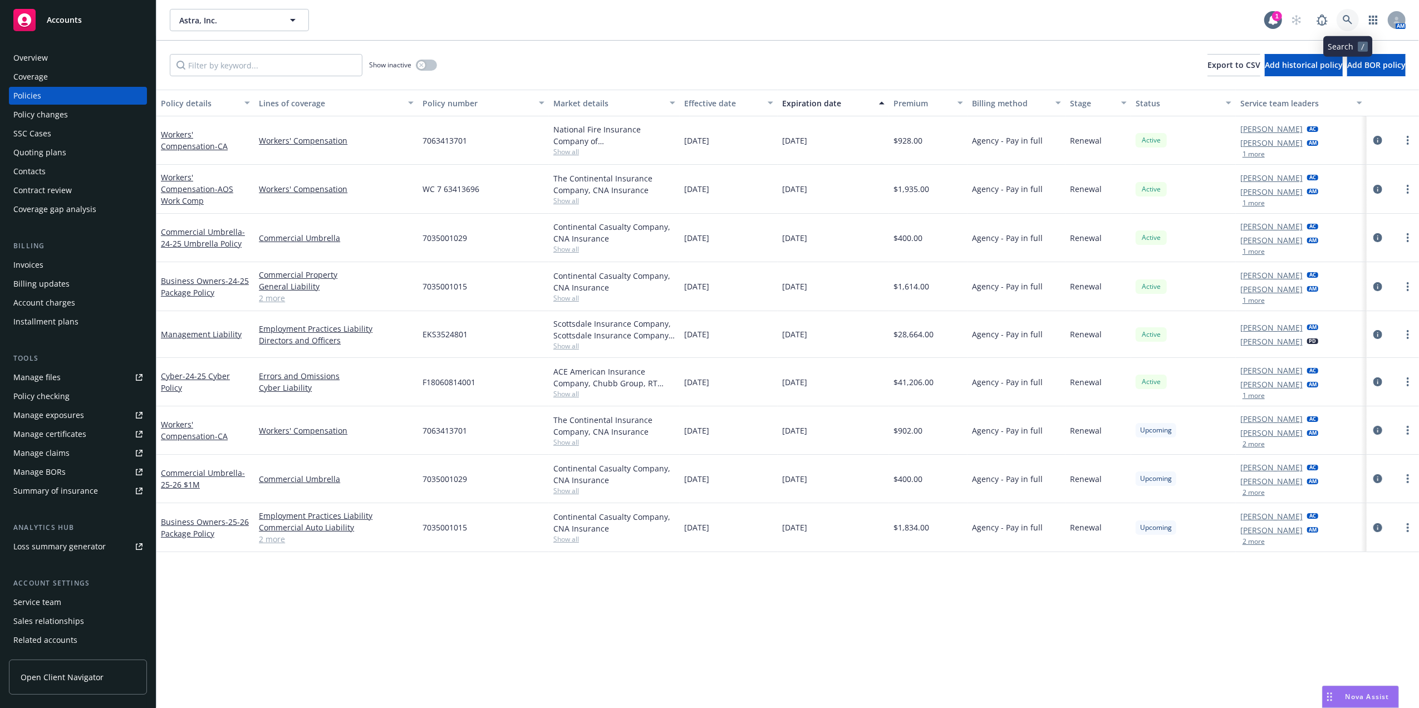
click at [1347, 16] on icon at bounding box center [1348, 20] width 10 height 10
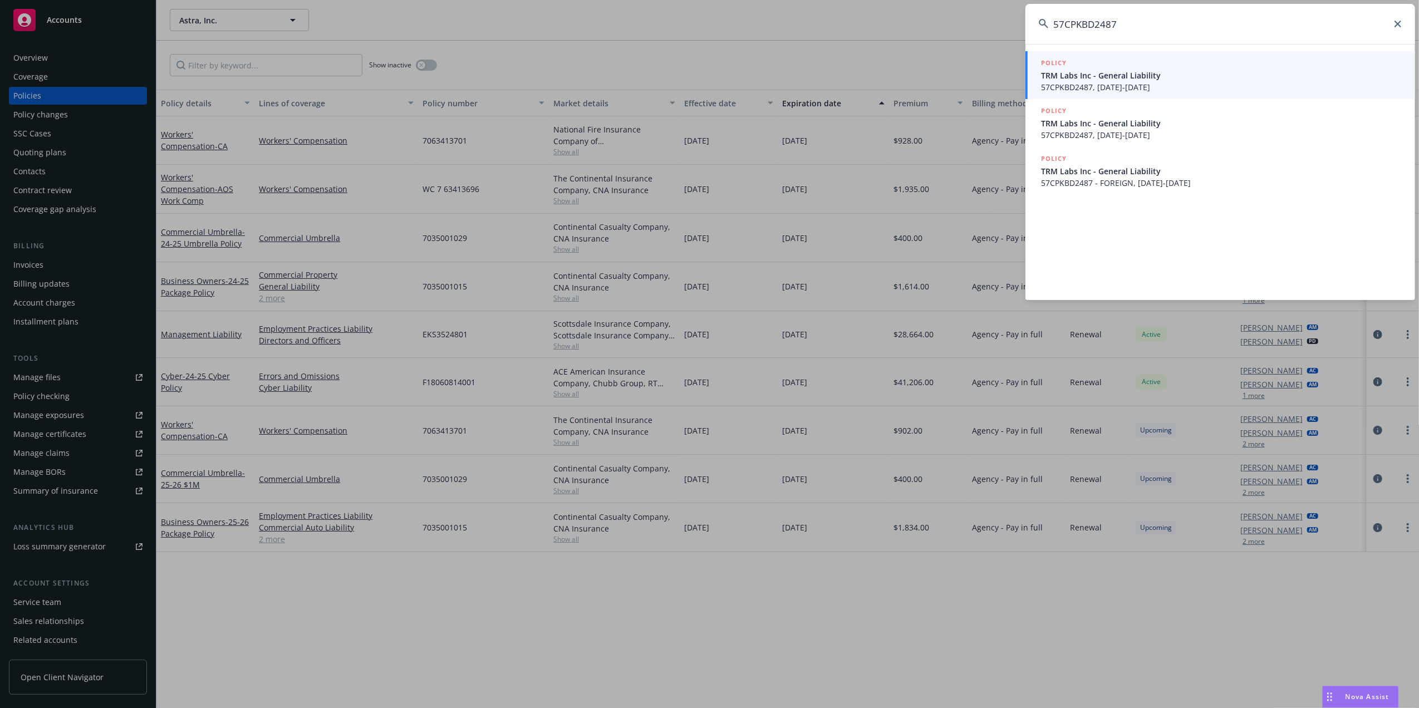
type input "57CPKBD2487"
click at [1103, 72] on span "TRM Labs Inc - General Liability" at bounding box center [1221, 76] width 361 height 12
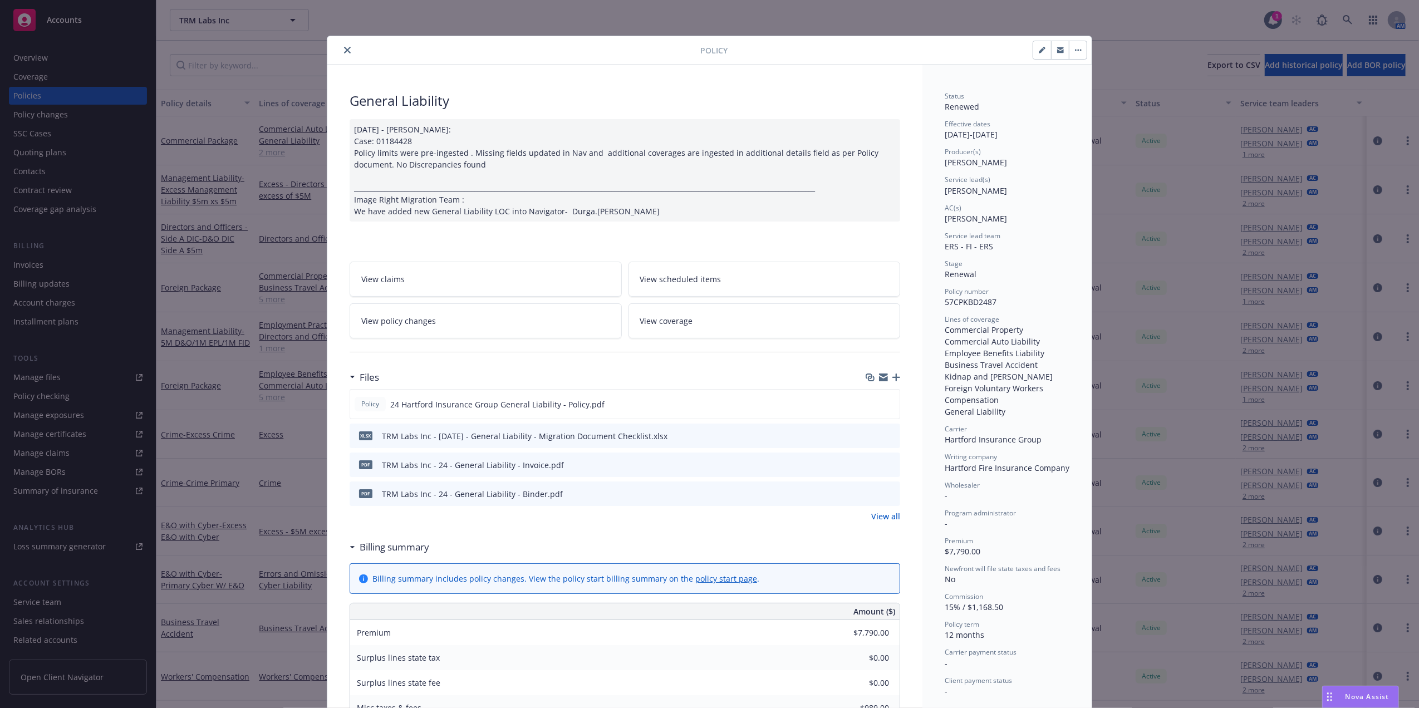
click at [887, 461] on icon "preview file" at bounding box center [890, 464] width 10 height 8
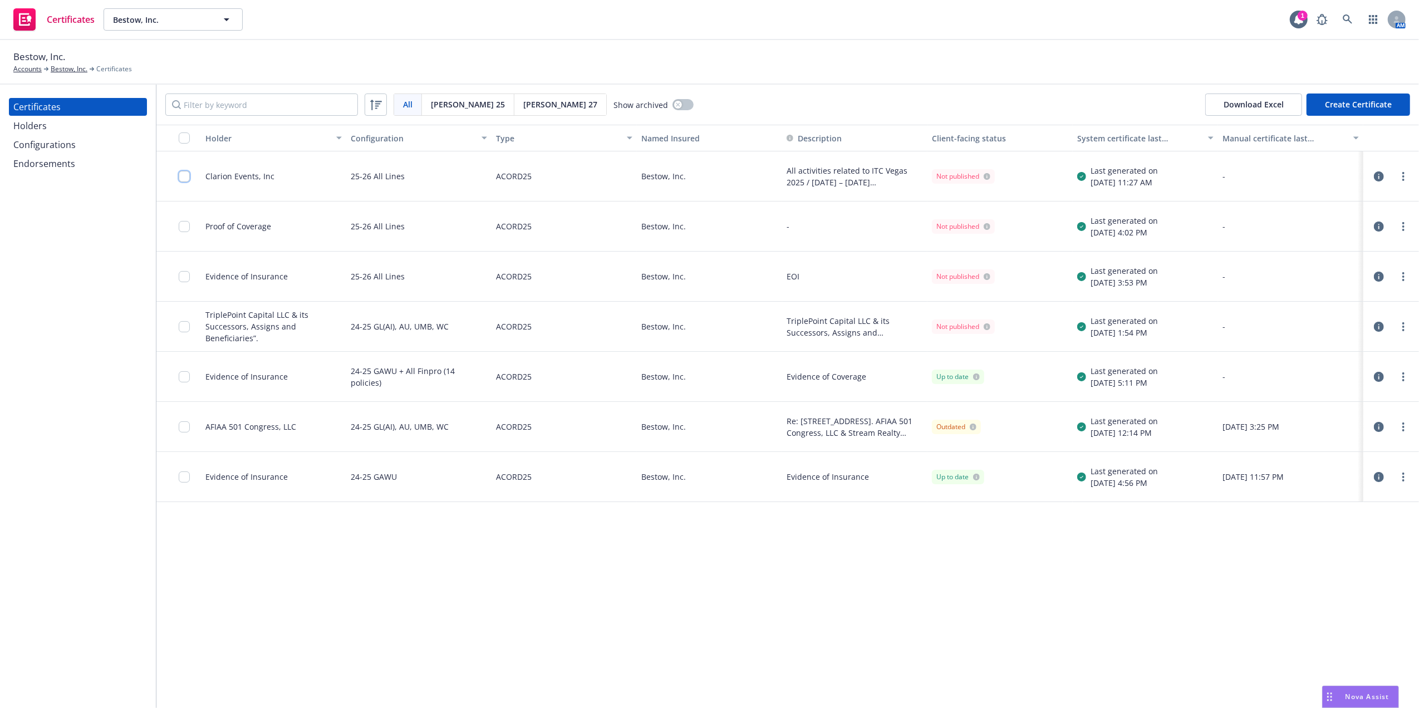
click at [179, 174] on input "checkbox" at bounding box center [184, 176] width 11 height 11
click at [629, 676] on div "Download certificate" at bounding box center [645, 682] width 84 height 21
click at [637, 653] on link "Download uneditable file" at bounding box center [587, 656] width 129 height 22
click at [184, 177] on input "checkbox" at bounding box center [184, 176] width 11 height 11
click at [1399, 174] on link "more" at bounding box center [1403, 176] width 13 height 13
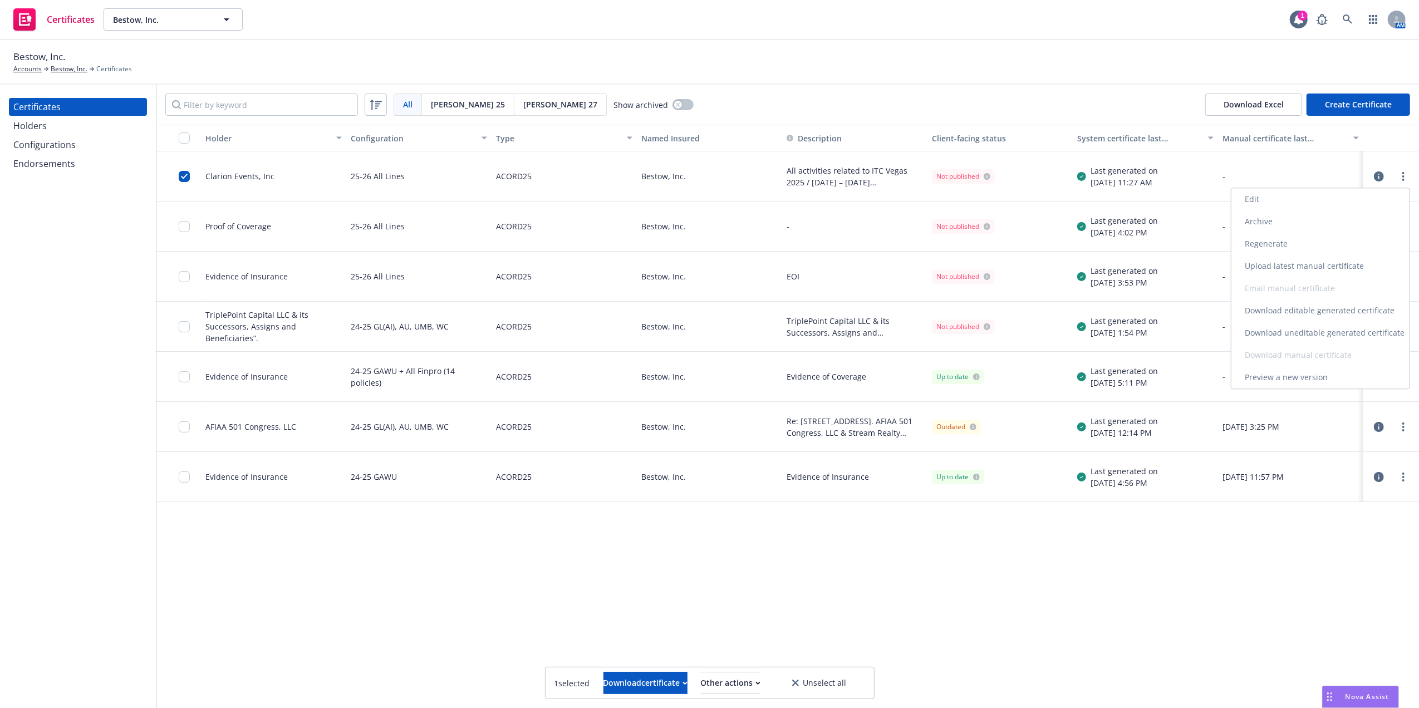
click at [1263, 203] on link "Edit" at bounding box center [1320, 199] width 178 height 22
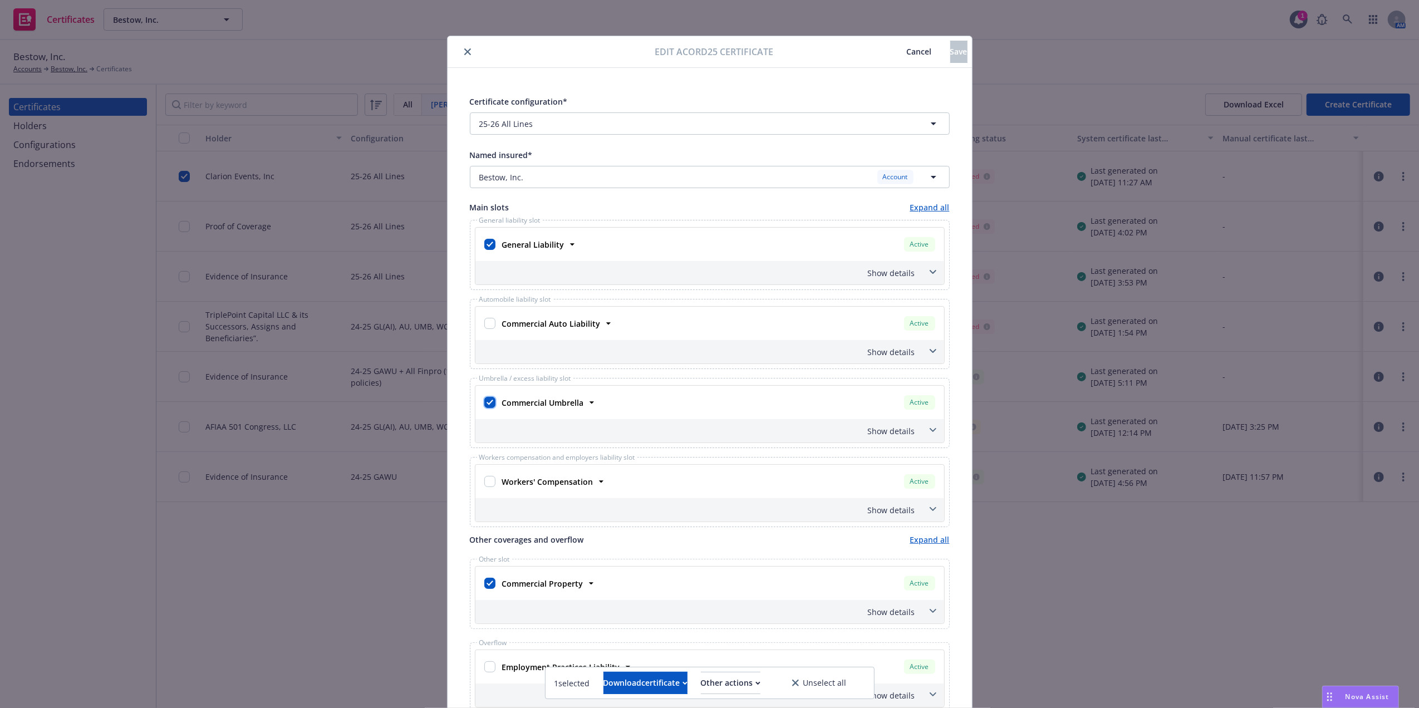
click at [484, 401] on input "checkbox" at bounding box center [489, 402] width 11 height 11
checkbox input "false"
click at [950, 50] on button "Save" at bounding box center [958, 52] width 17 height 22
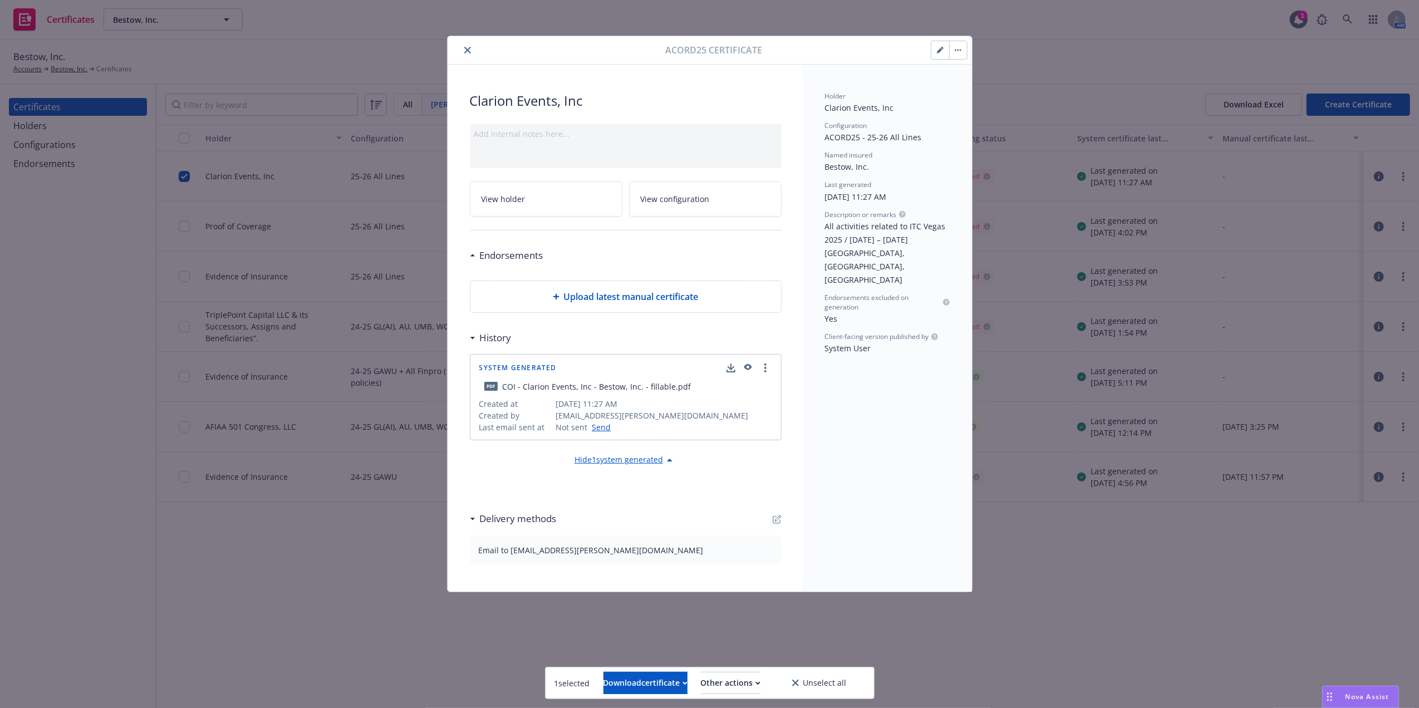
click at [937, 51] on icon "button" at bounding box center [940, 50] width 7 height 7
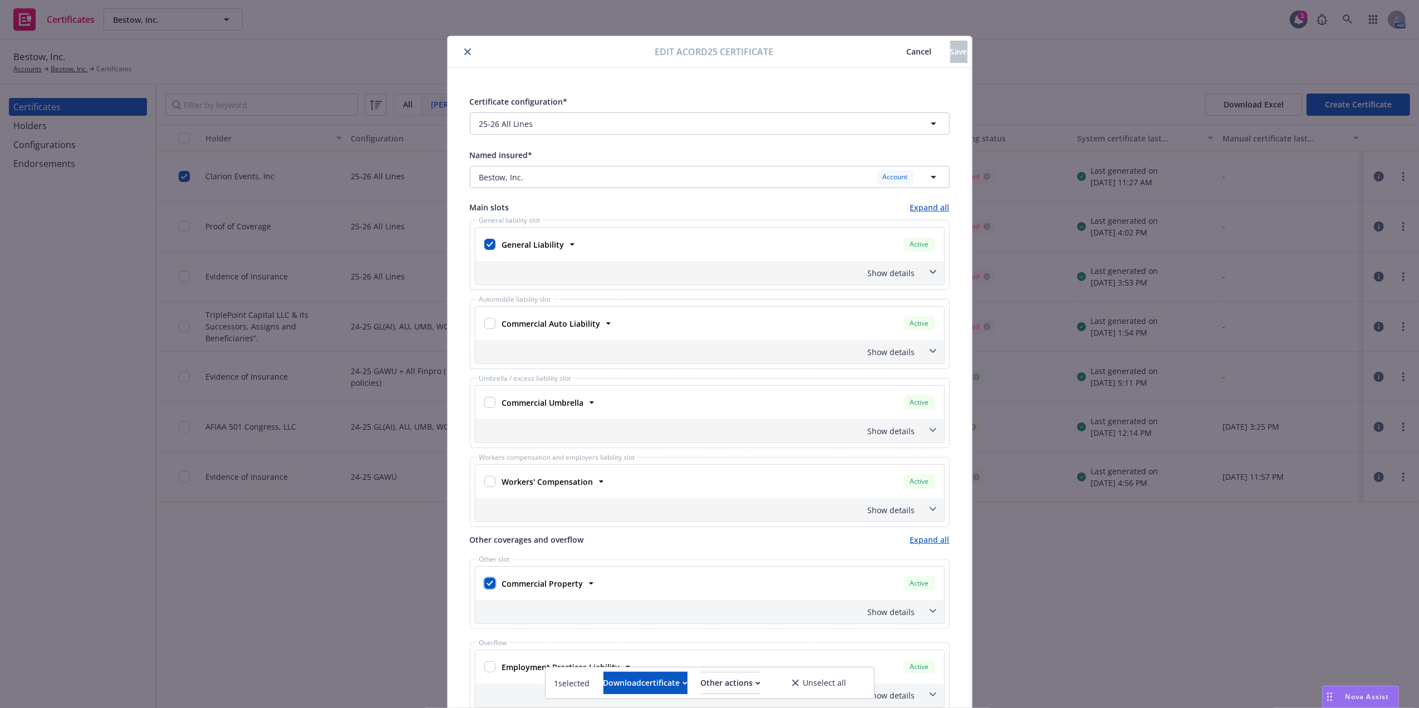
click at [484, 586] on input "checkbox" at bounding box center [489, 583] width 11 height 11
checkbox input "false"
click at [950, 52] on span "Save" at bounding box center [958, 51] width 17 height 11
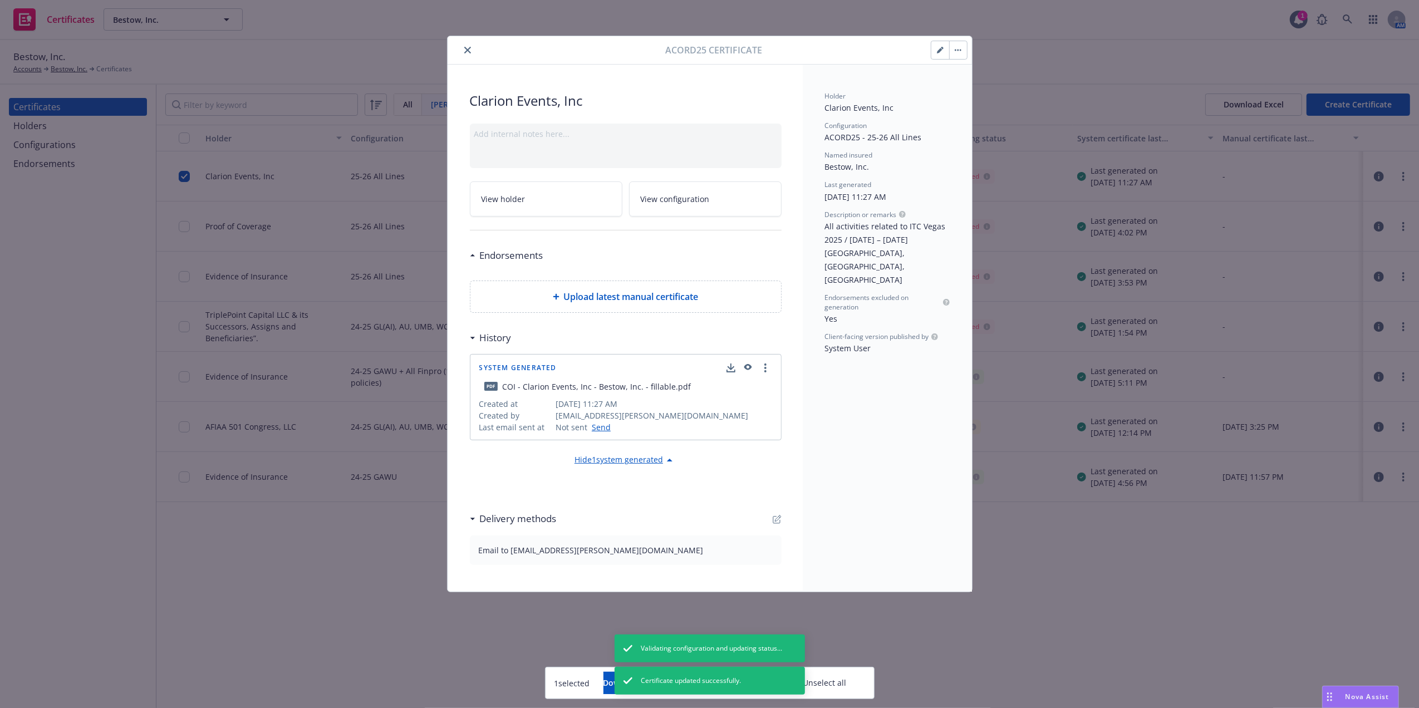
drag, startPoint x: 468, startPoint y: 51, endPoint x: 556, endPoint y: 51, distance: 87.4
click at [469, 50] on icon "close" at bounding box center [467, 50] width 7 height 7
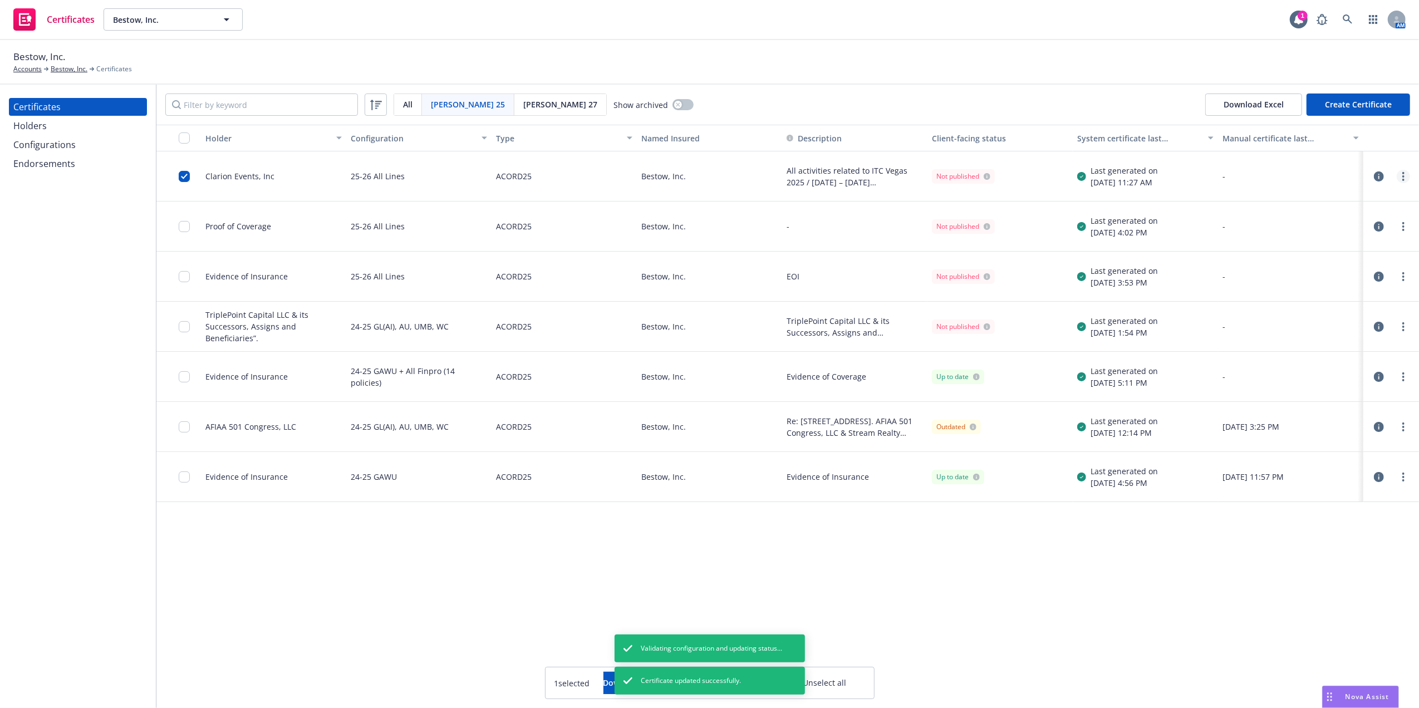
click at [1399, 173] on link "more" at bounding box center [1403, 176] width 13 height 13
click at [1263, 234] on link "Regenerate" at bounding box center [1320, 244] width 178 height 22
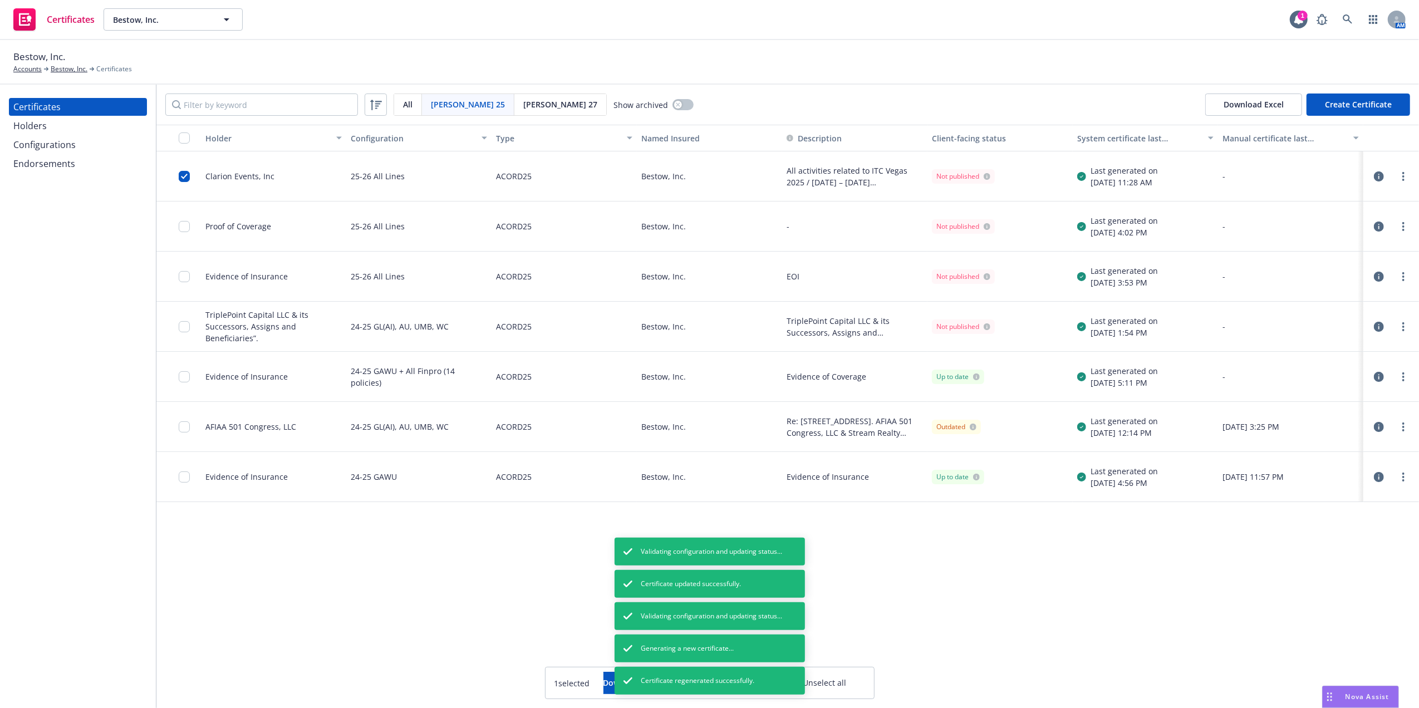
drag, startPoint x: 504, startPoint y: 640, endPoint x: 111, endPoint y: 158, distance: 621.2
click at [504, 636] on div "Holder Configuration Type Named Insured Description Client-facing status System…" at bounding box center [787, 416] width 1263 height 583
click at [603, 689] on div "Download certificate" at bounding box center [645, 682] width 84 height 21
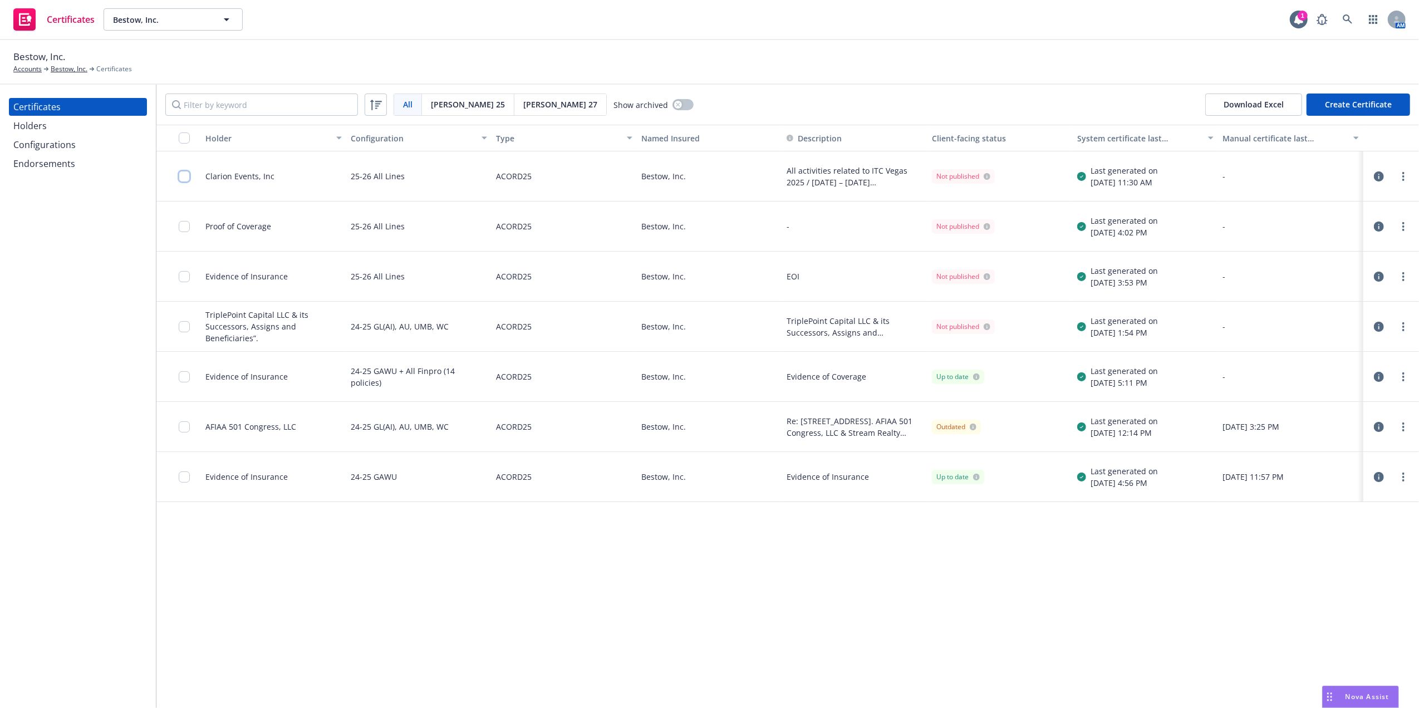
click at [186, 179] on input "checkbox" at bounding box center [184, 176] width 11 height 11
click at [643, 673] on div "Download certificate" at bounding box center [645, 682] width 84 height 21
click at [181, 175] on input "checkbox" at bounding box center [184, 176] width 11 height 11
click at [643, 686] on div "Download certificate" at bounding box center [645, 682] width 84 height 21
click at [640, 660] on link "Download uneditable file" at bounding box center [587, 656] width 129 height 22
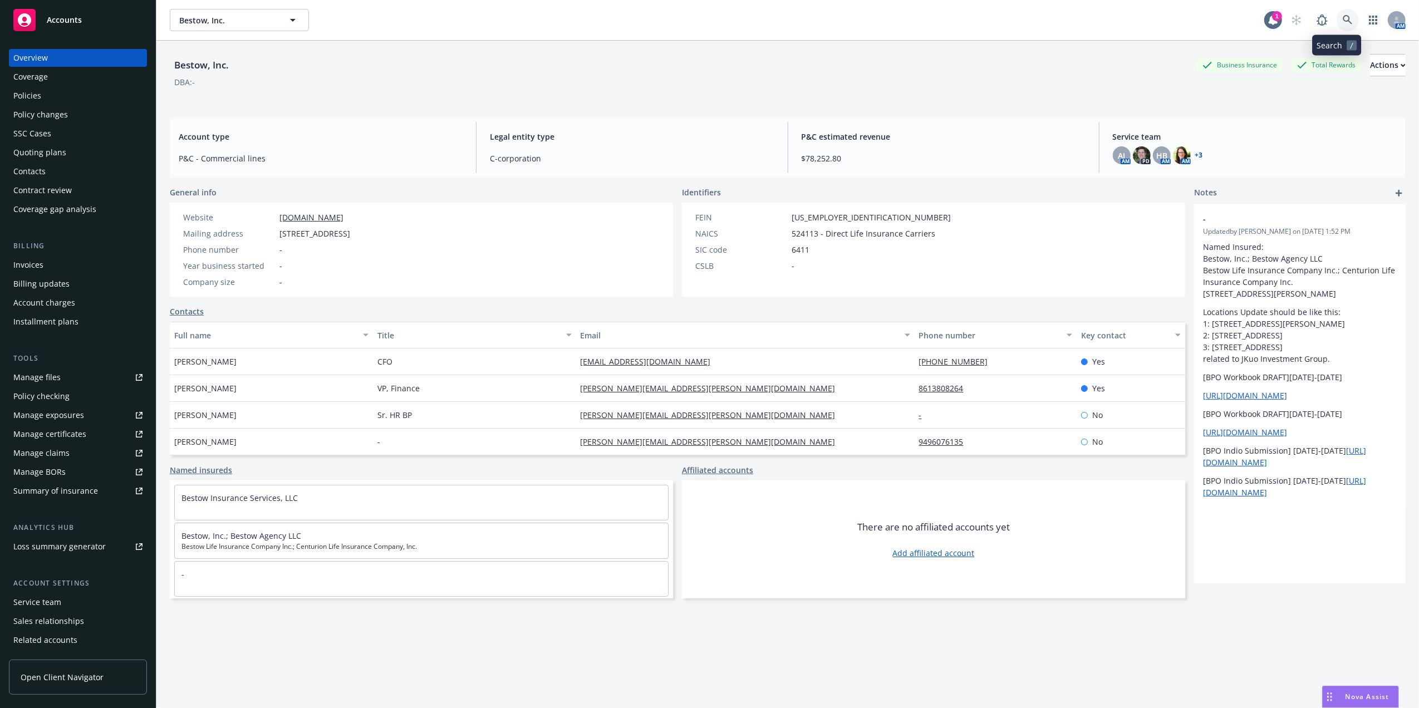
click at [1343, 24] on icon at bounding box center [1348, 20] width 10 height 10
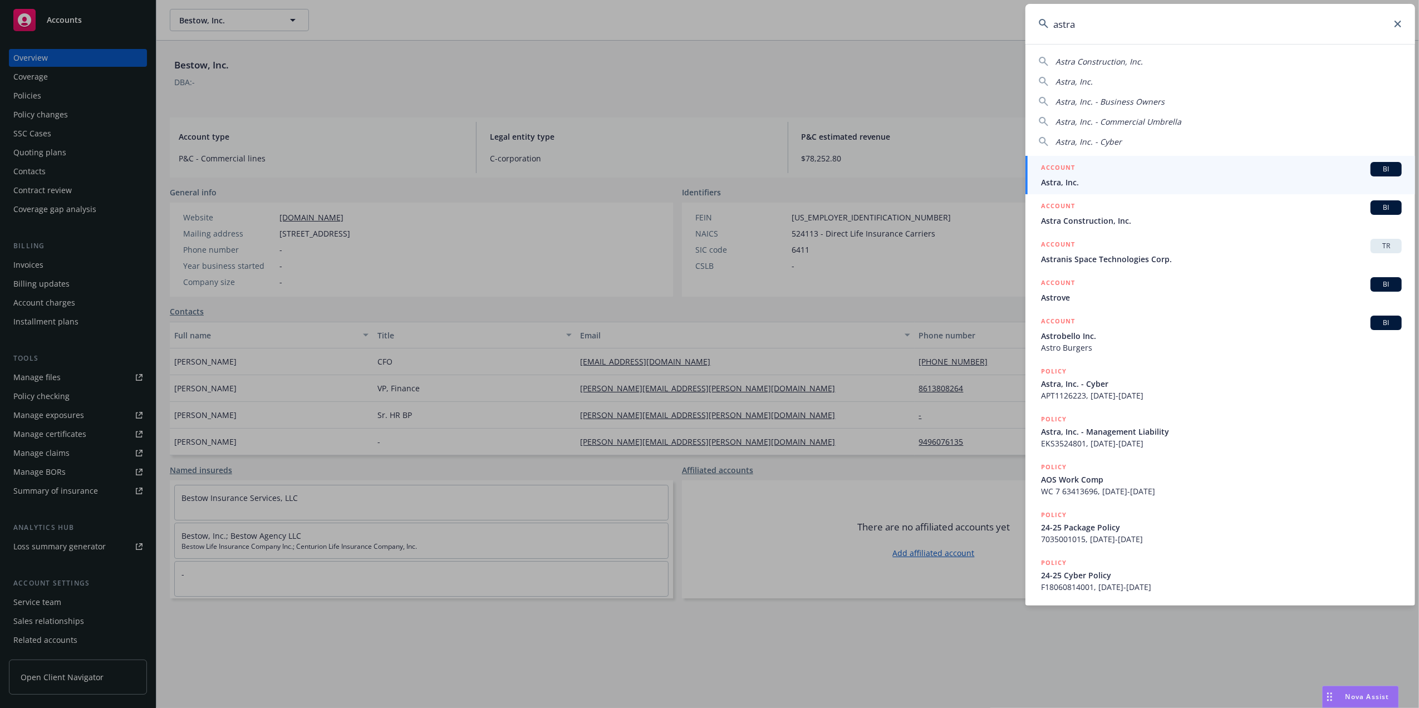
type input "astra"
click at [1110, 172] on div "ACCOUNT BI" at bounding box center [1221, 169] width 361 height 14
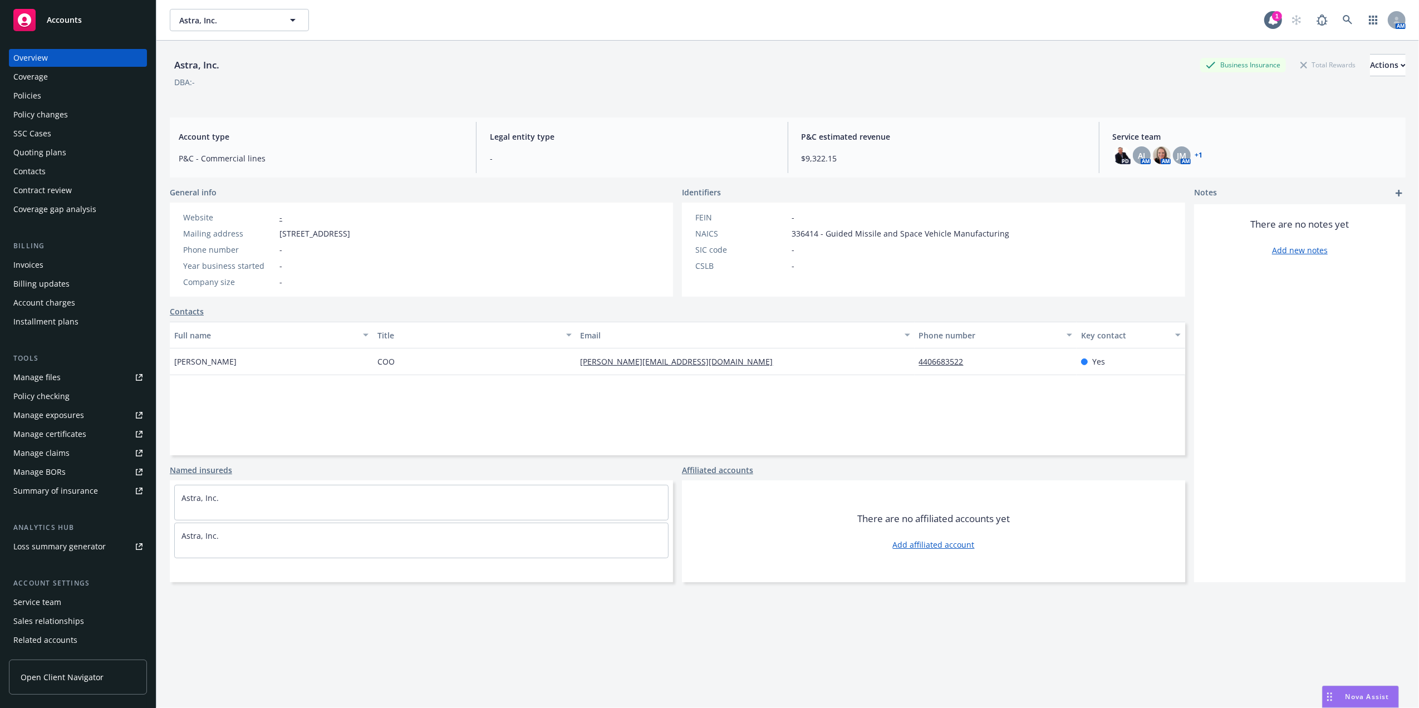
click at [39, 266] on div "Invoices" at bounding box center [28, 265] width 30 height 18
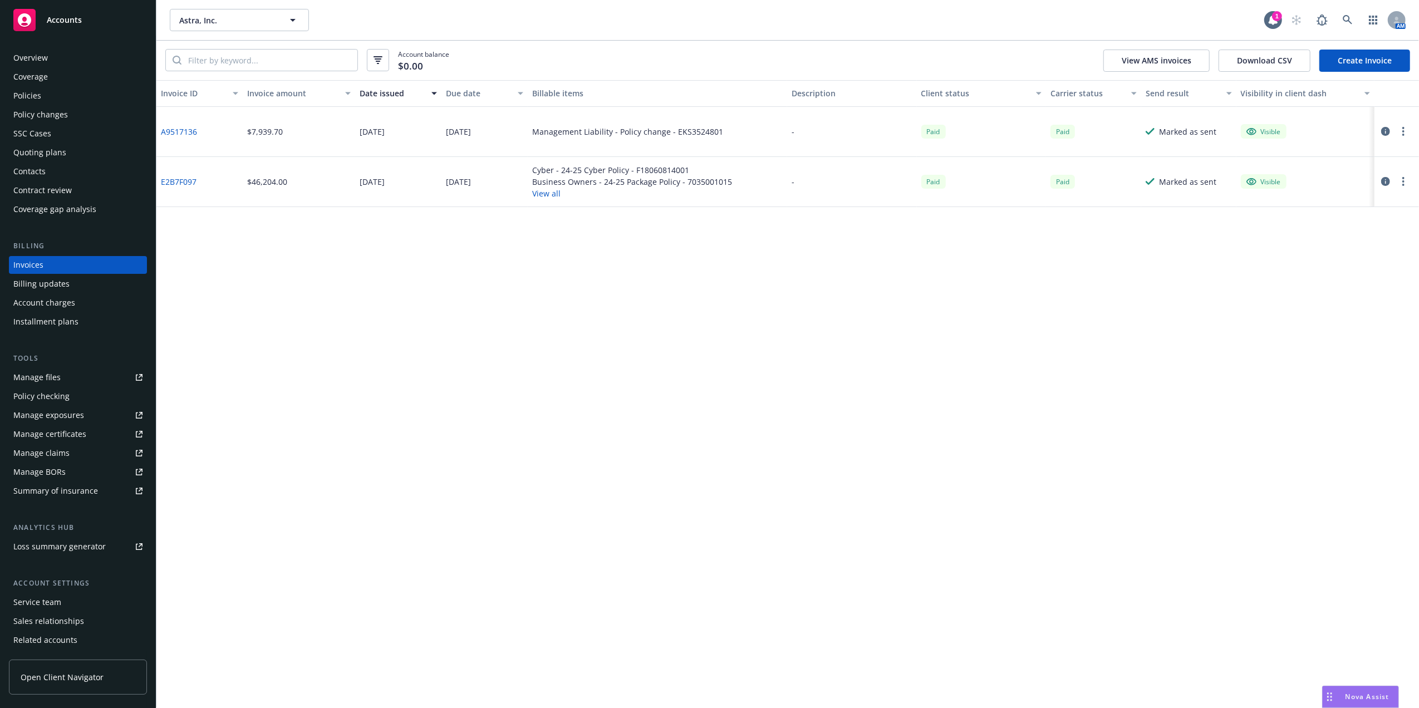
click at [569, 129] on div "Management Liability - Policy change - EKS3524801" at bounding box center [627, 132] width 191 height 12
click at [548, 192] on button "View all" at bounding box center [632, 194] width 200 height 12
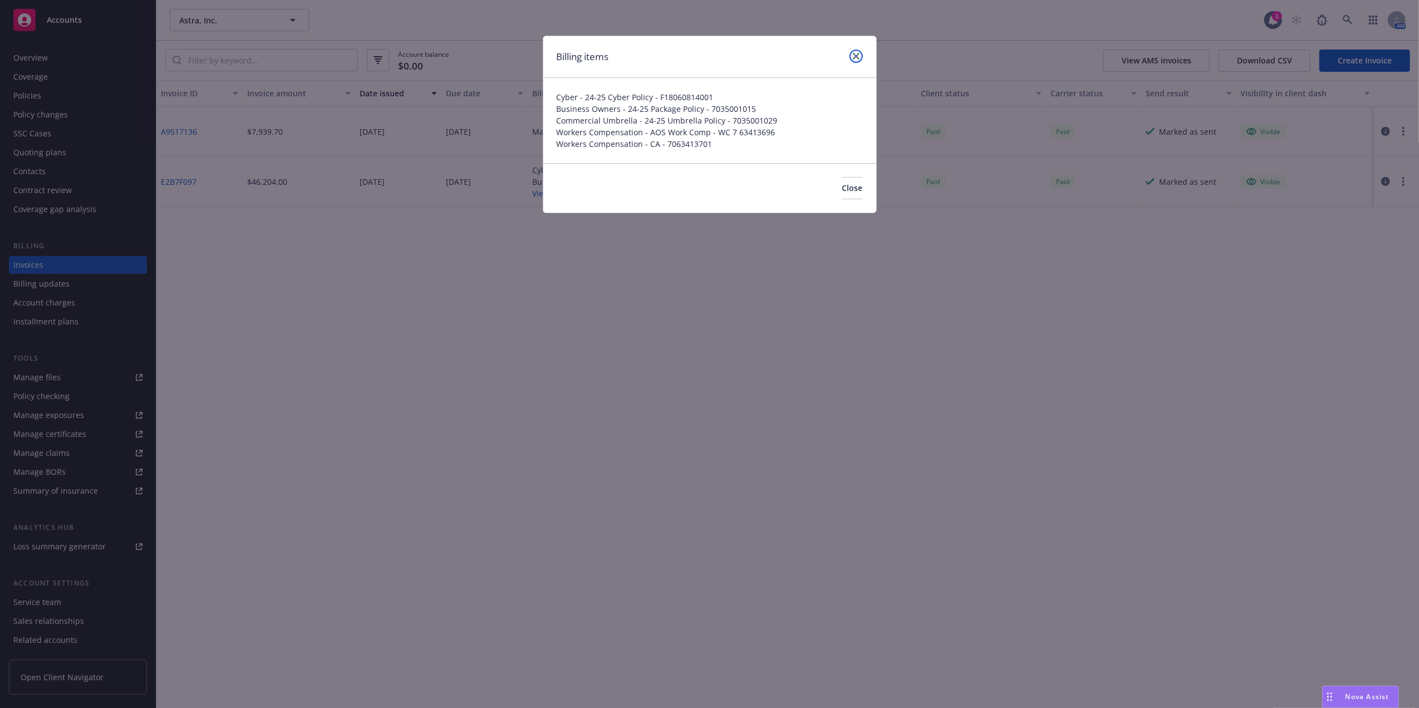
click at [855, 56] on icon "close" at bounding box center [856, 56] width 7 height 7
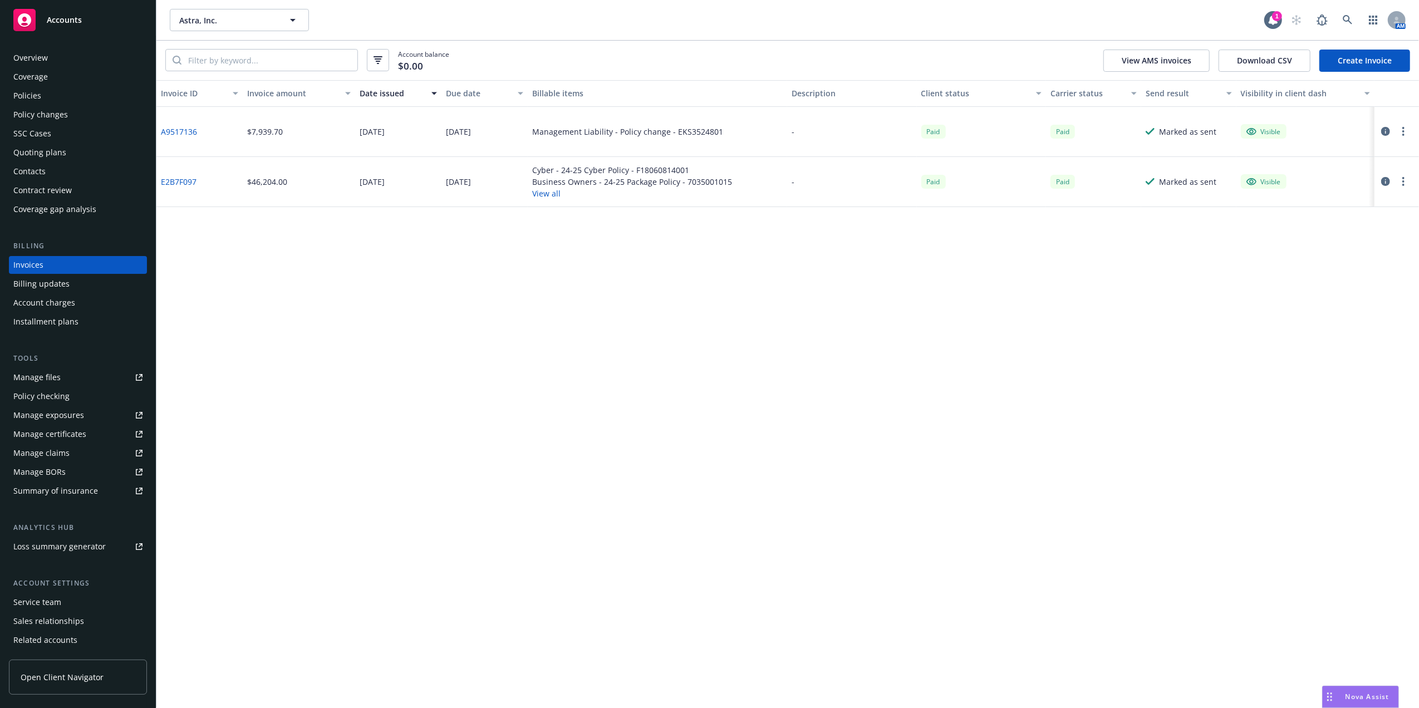
click at [183, 129] on link "A9517136" at bounding box center [179, 132] width 36 height 12
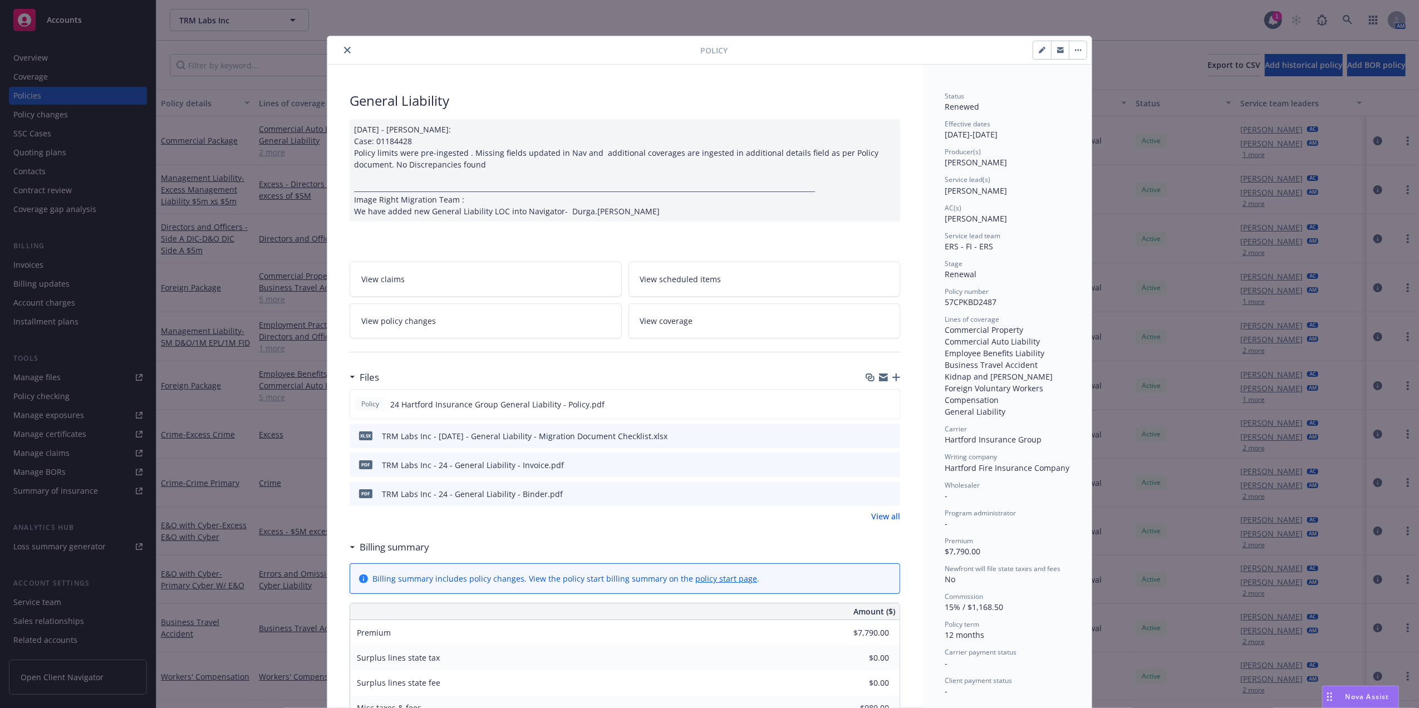
click at [344, 52] on icon "close" at bounding box center [347, 50] width 7 height 7
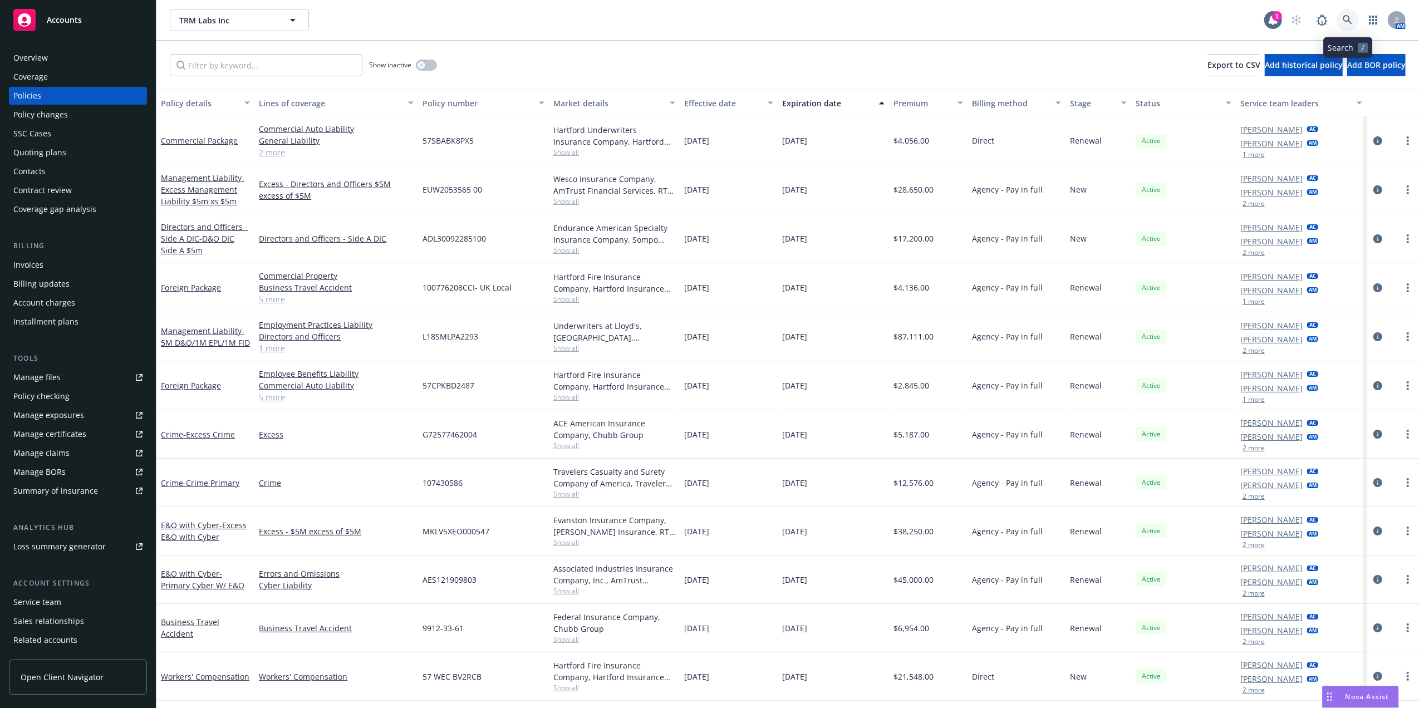
click at [1348, 17] on icon at bounding box center [1347, 19] width 9 height 9
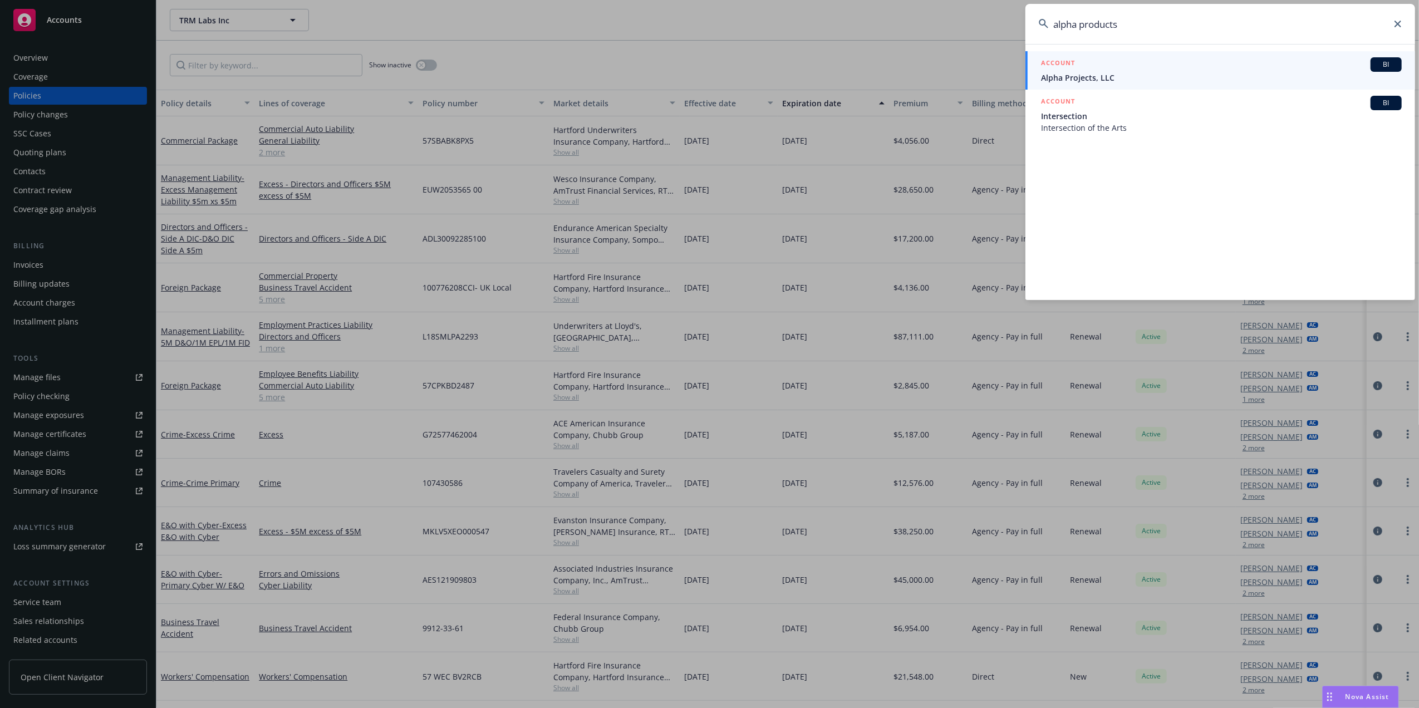
type input "alpha products"
click at [1110, 65] on div "ACCOUNT BI" at bounding box center [1221, 64] width 361 height 14
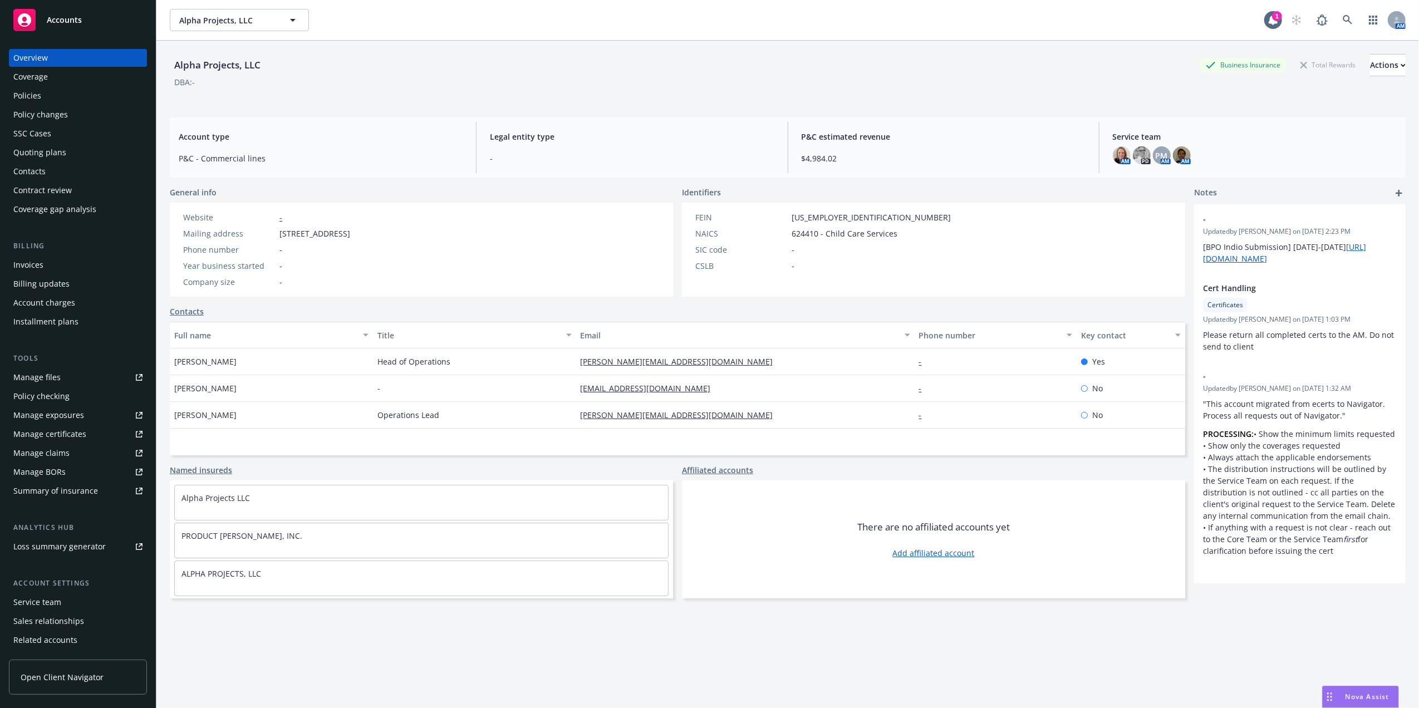
click at [31, 90] on div "Policies" at bounding box center [27, 96] width 28 height 18
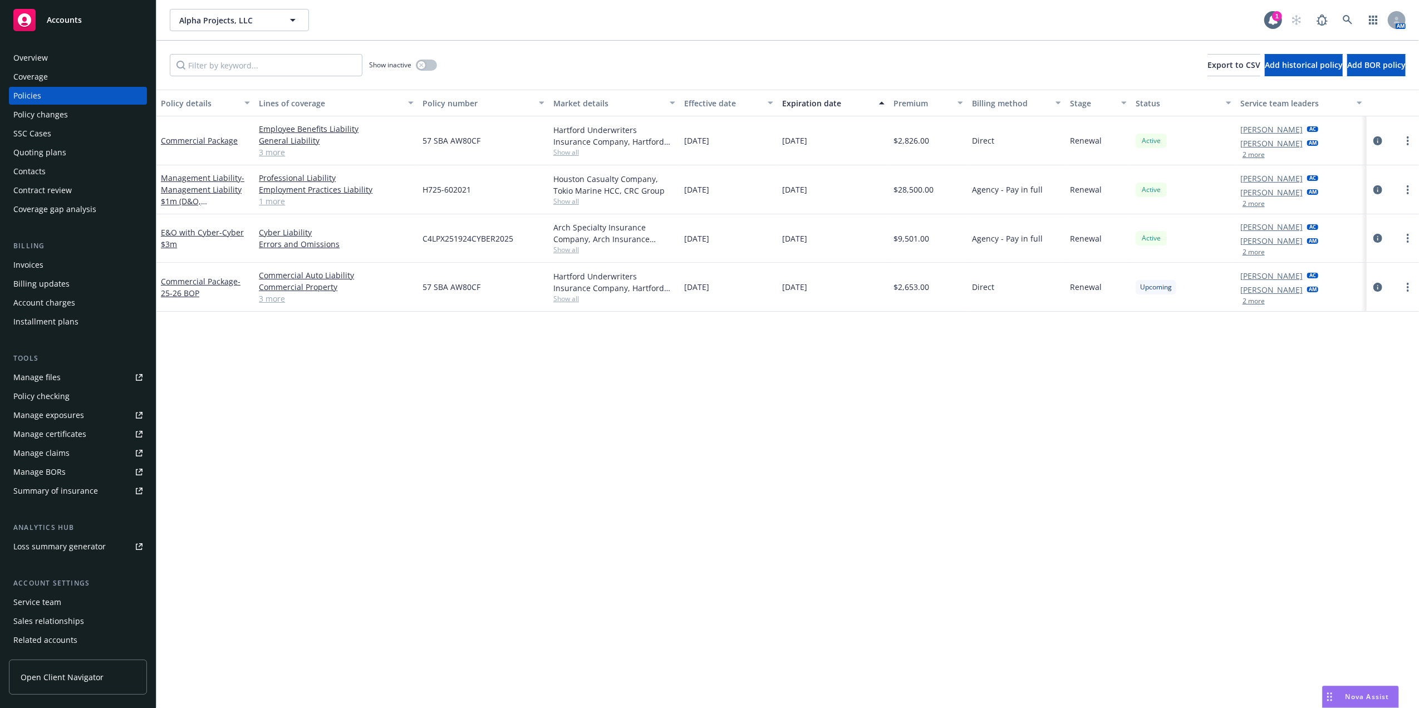
click at [459, 143] on span "57 SBA AW80CF" at bounding box center [452, 141] width 58 height 12
click at [437, 132] on div "57 SBA AW80CF" at bounding box center [483, 140] width 131 height 49
click at [439, 141] on span "57 SBA AW80CF" at bounding box center [452, 141] width 58 height 12
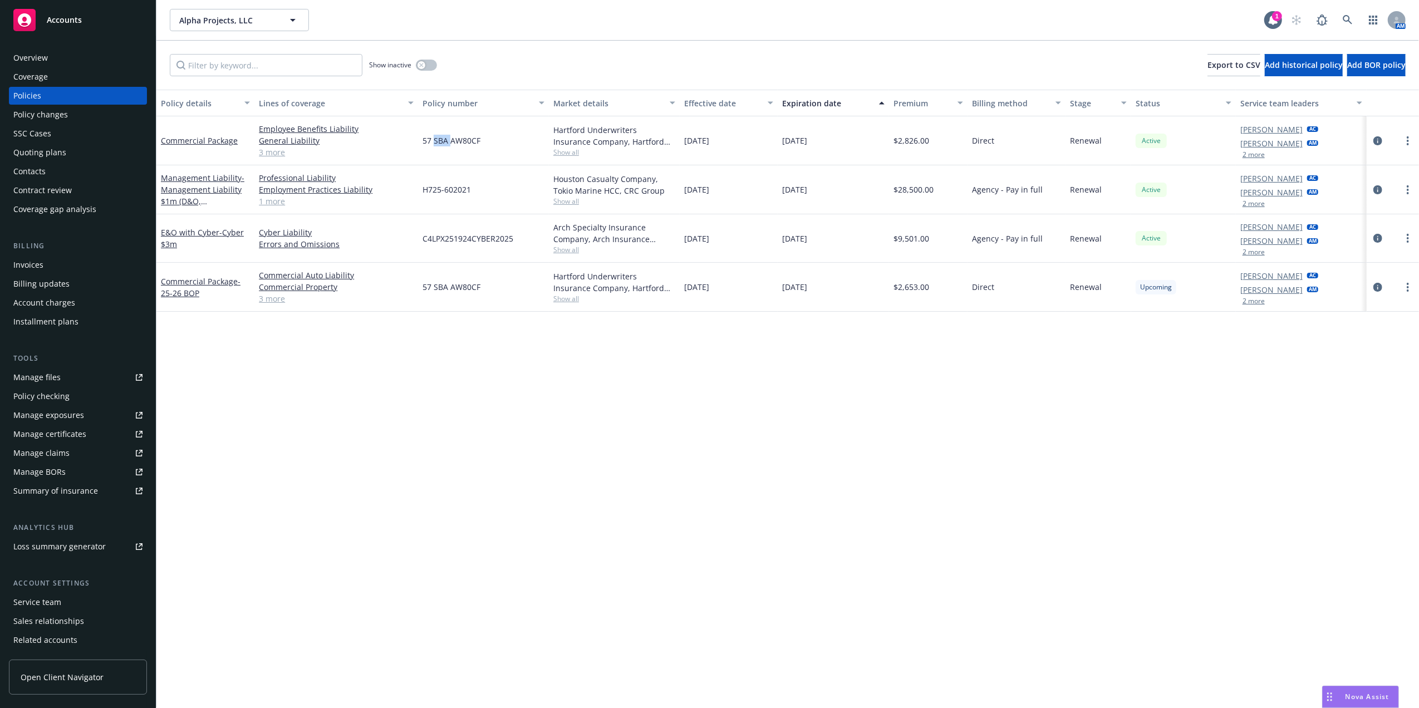
click at [439, 141] on span "57 SBA AW80CF" at bounding box center [452, 141] width 58 height 12
click at [440, 141] on span "57 SBA AW80CF" at bounding box center [452, 141] width 58 height 12
copy span "57 SBA AW80CF"
click at [446, 130] on div "57 SBA AW80CF" at bounding box center [483, 140] width 131 height 49
click at [1410, 145] on link "more" at bounding box center [1407, 140] width 13 height 13
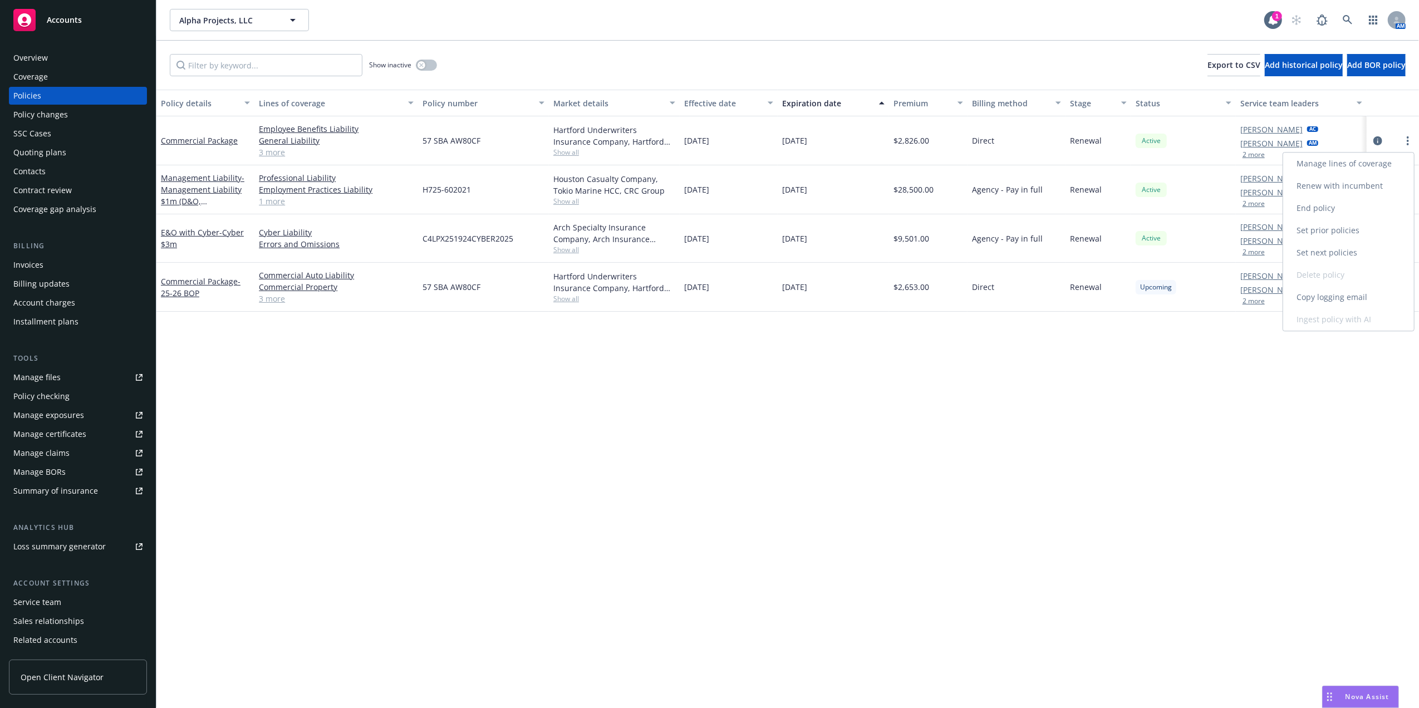
click at [1382, 183] on link "Renew with incumbent" at bounding box center [1348, 186] width 131 height 22
select select "12"
